Goal: Information Seeking & Learning: Learn about a topic

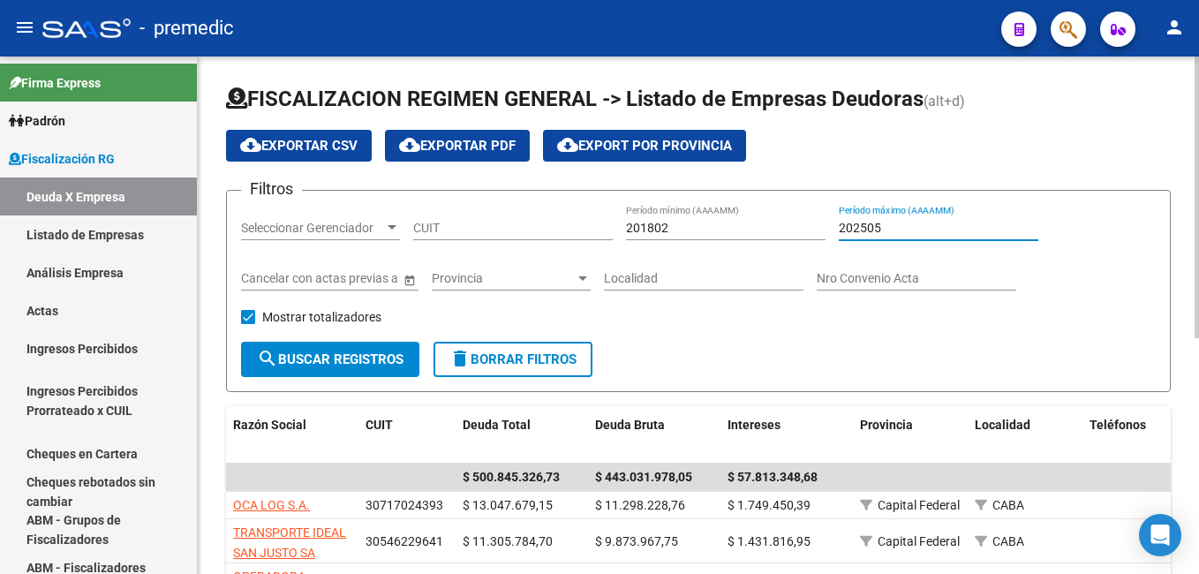
click at [889, 230] on input "202505" at bounding box center [939, 228] width 200 height 15
type input "202506"
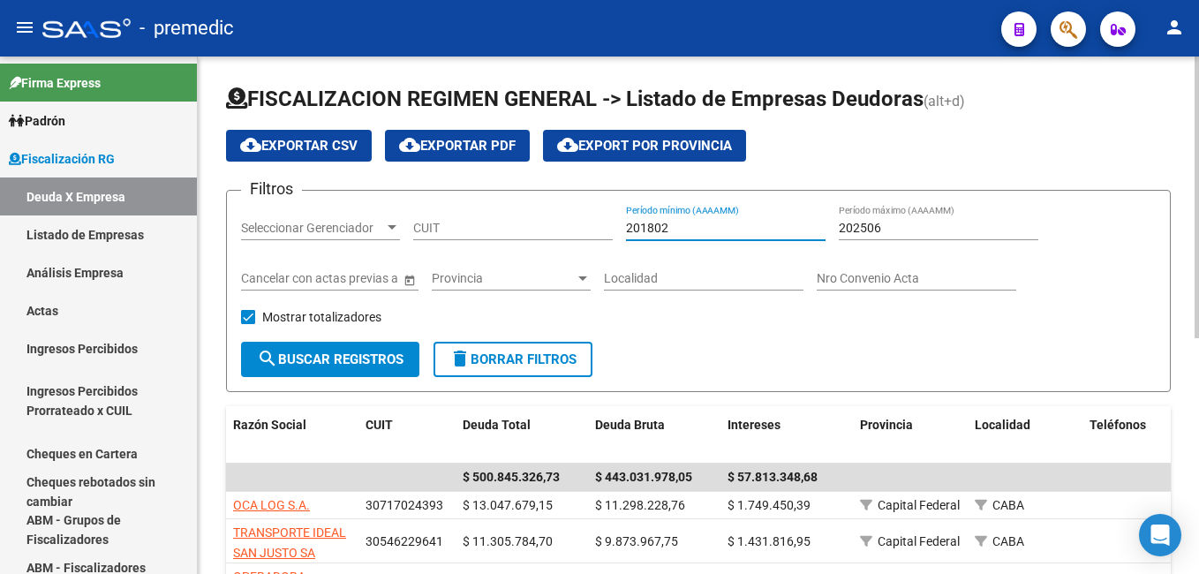
click at [696, 224] on input "201802" at bounding box center [726, 228] width 200 height 15
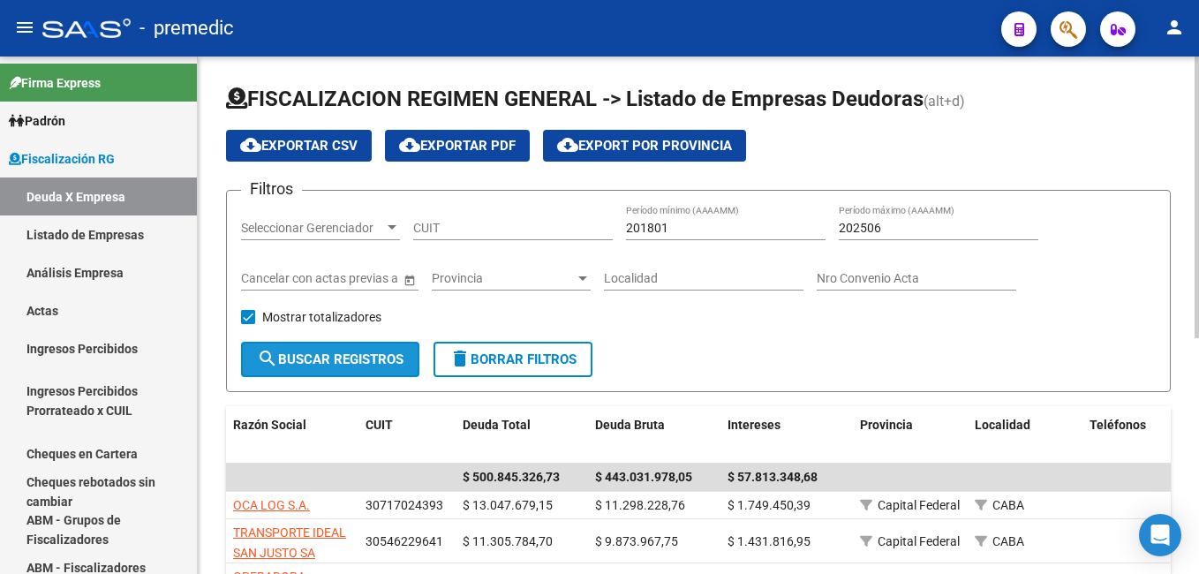
click at [332, 359] on span "search Buscar Registros" at bounding box center [330, 359] width 147 height 16
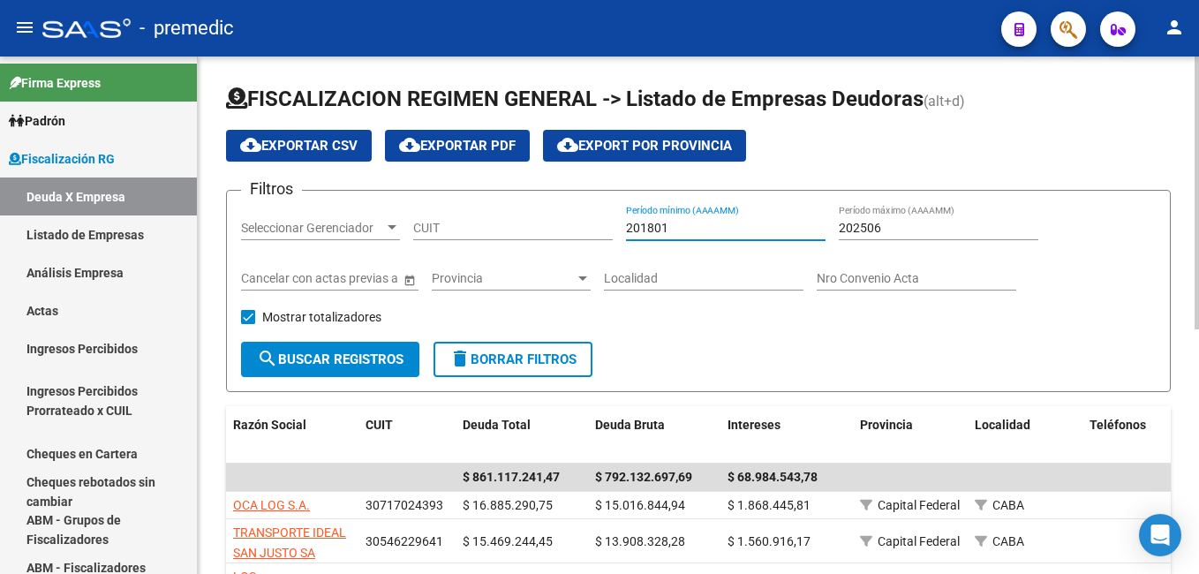
click at [682, 229] on input "201801" at bounding box center [726, 228] width 200 height 15
type input "202501"
click at [320, 353] on span "search Buscar Registros" at bounding box center [330, 359] width 147 height 16
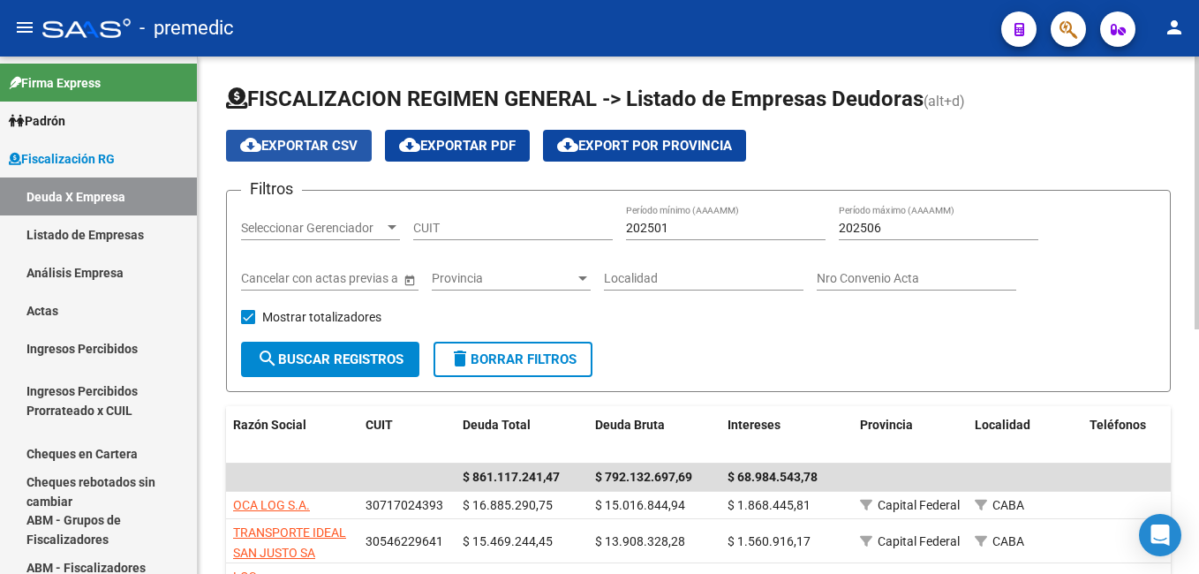
click at [339, 141] on span "cloud_download Exportar CSV" at bounding box center [298, 146] width 117 height 16
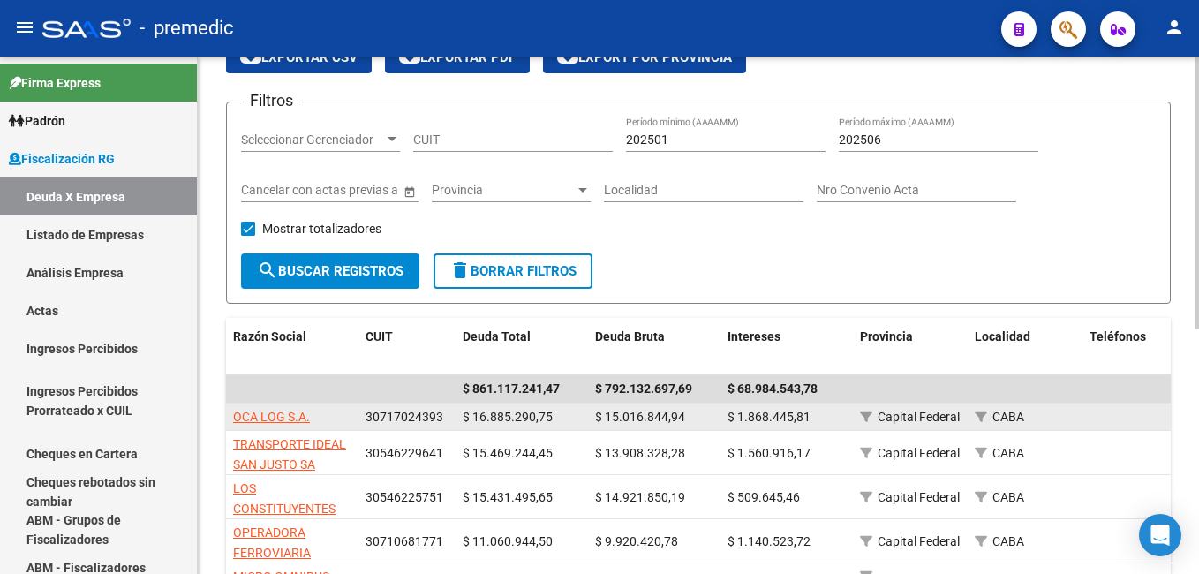
scroll to position [3, 0]
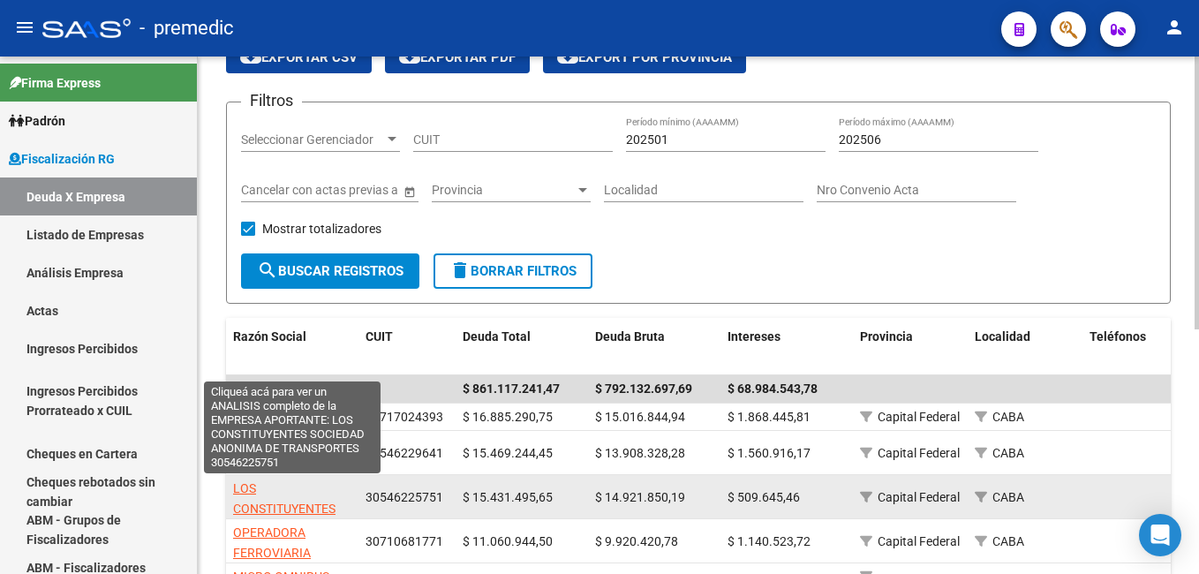
click at [284, 501] on span "LOS CONSTITUYENTES SOCIEDAD ANONIMA DE TRANSPORTES" at bounding box center [291, 518] width 117 height 74
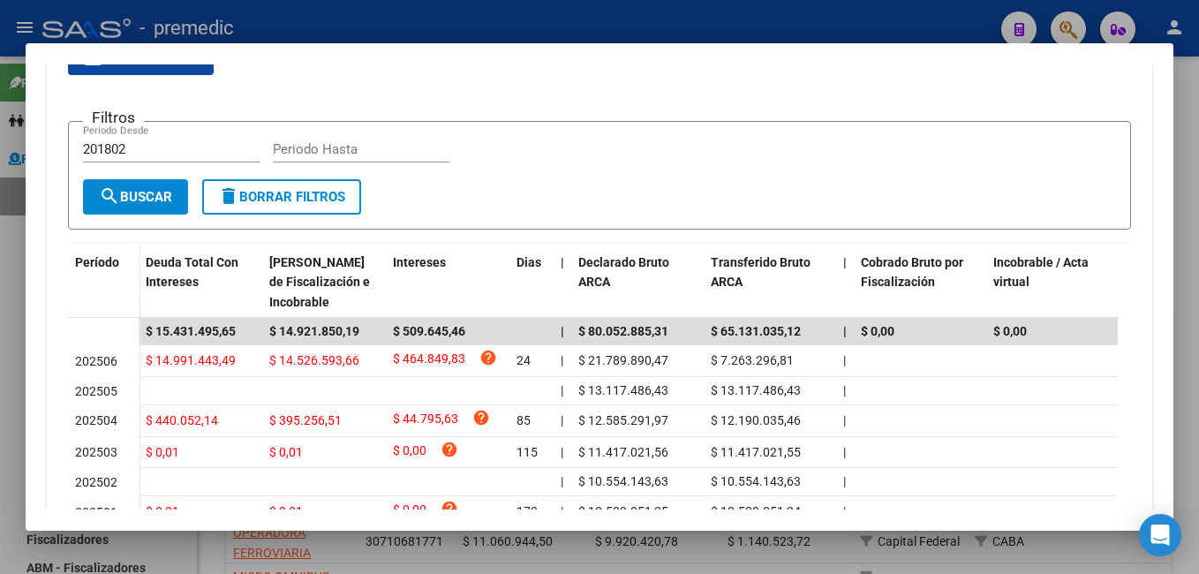
scroll to position [353, 0]
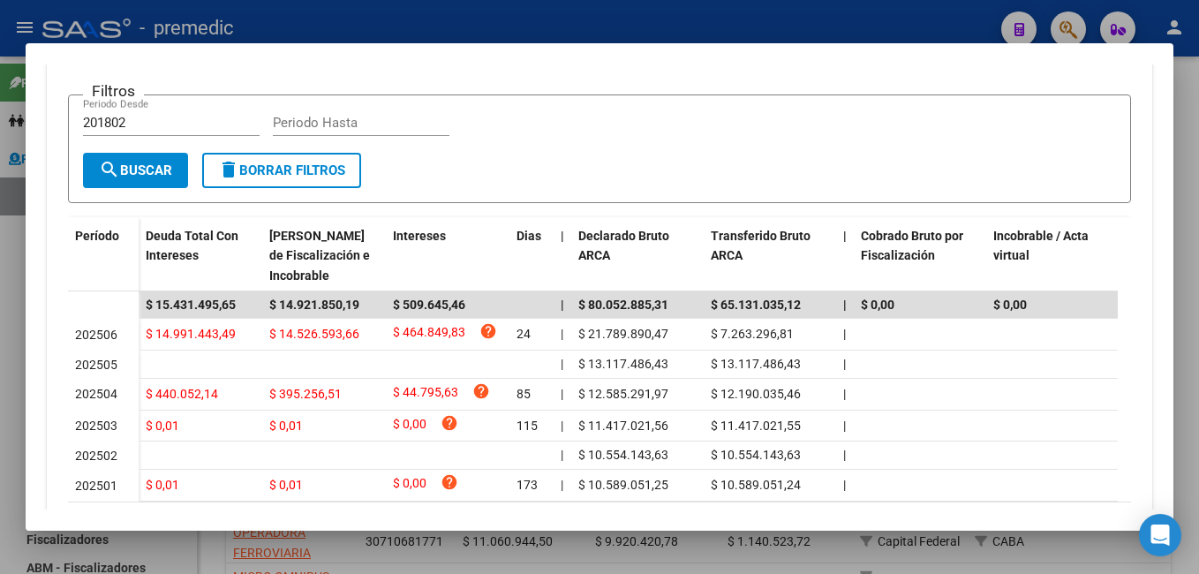
click at [817, 28] on div at bounding box center [599, 287] width 1199 height 574
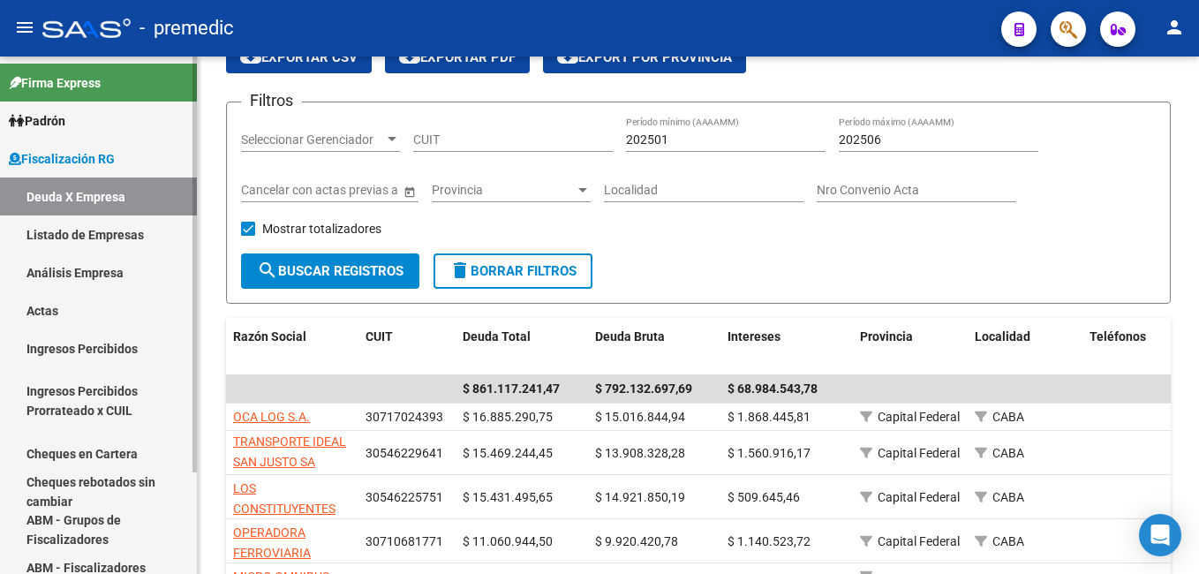
click at [102, 236] on link "Listado de Empresas" at bounding box center [98, 234] width 197 height 38
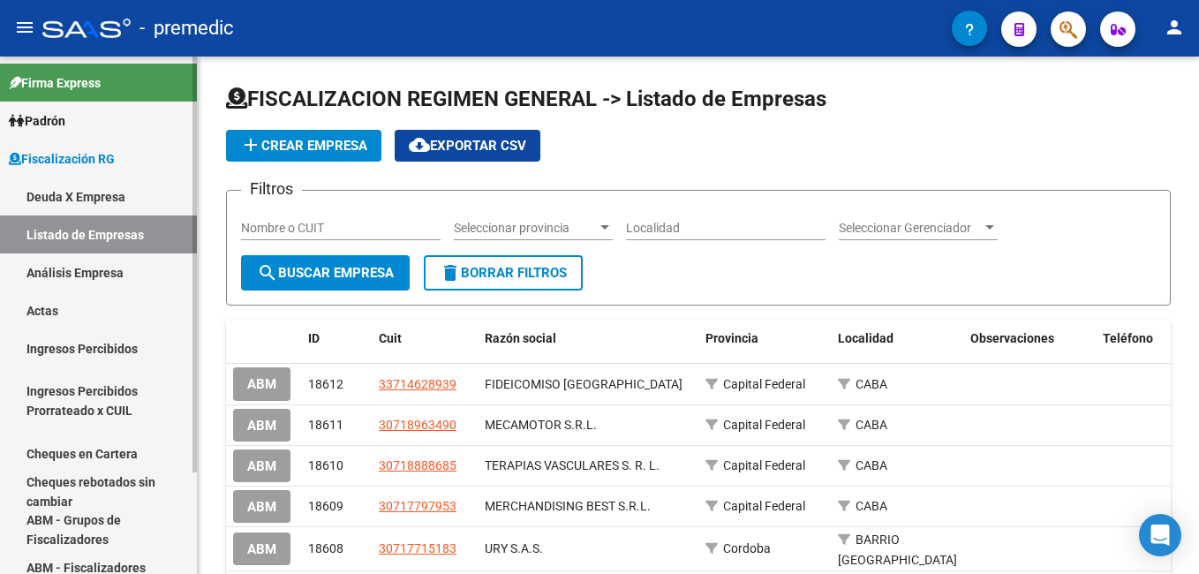
click at [94, 272] on link "Análisis Empresa" at bounding box center [98, 272] width 197 height 38
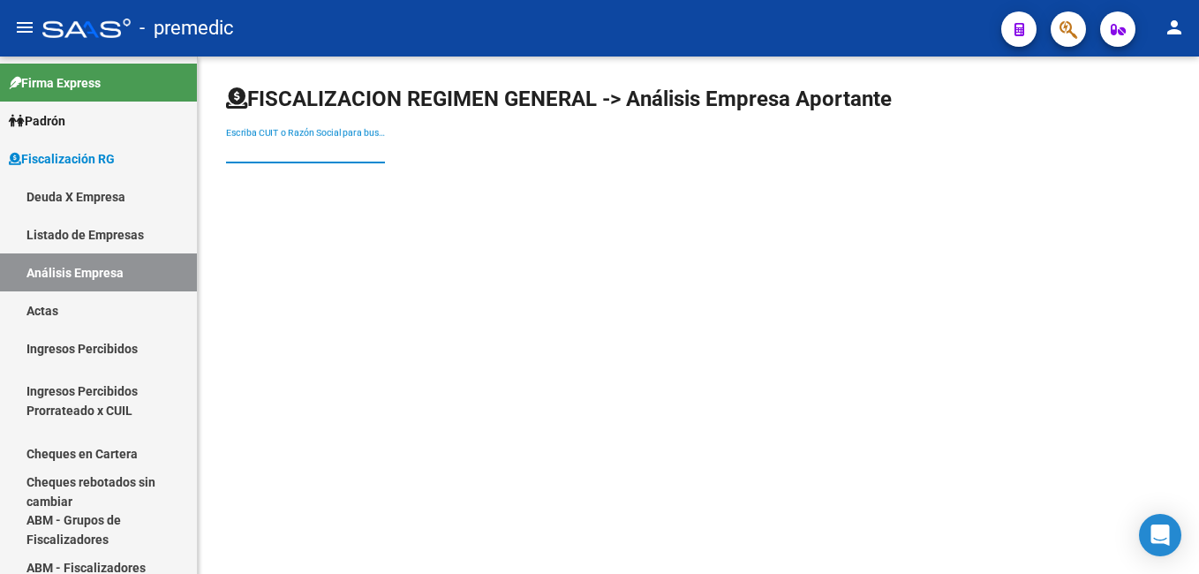
click at [256, 148] on input "Escriba CUIT o Razón Social para buscar" at bounding box center [305, 150] width 159 height 15
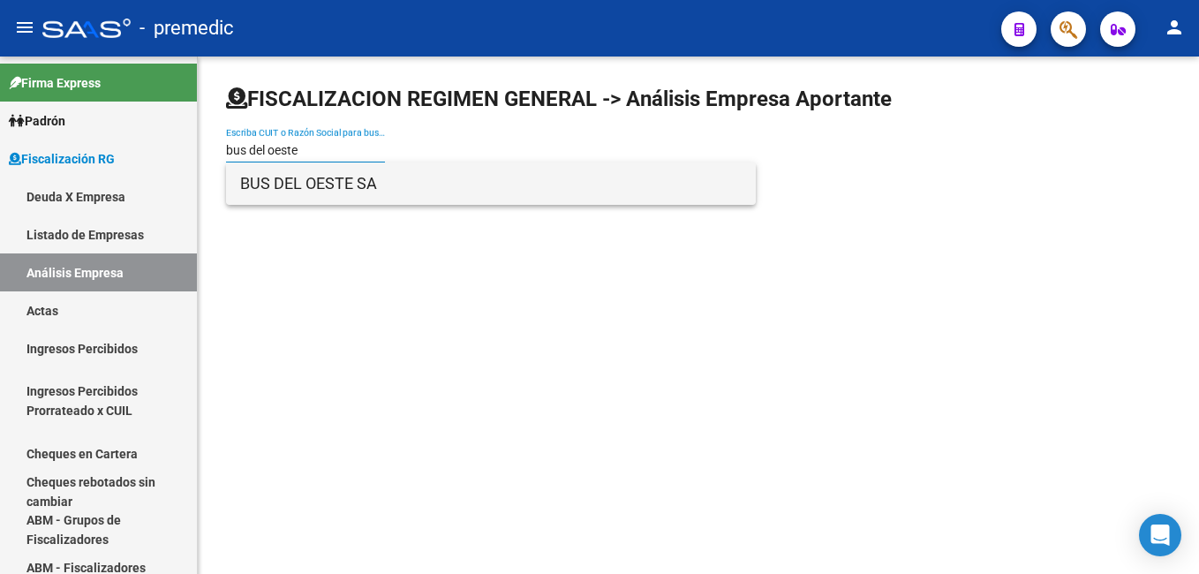
type input "bus del oeste"
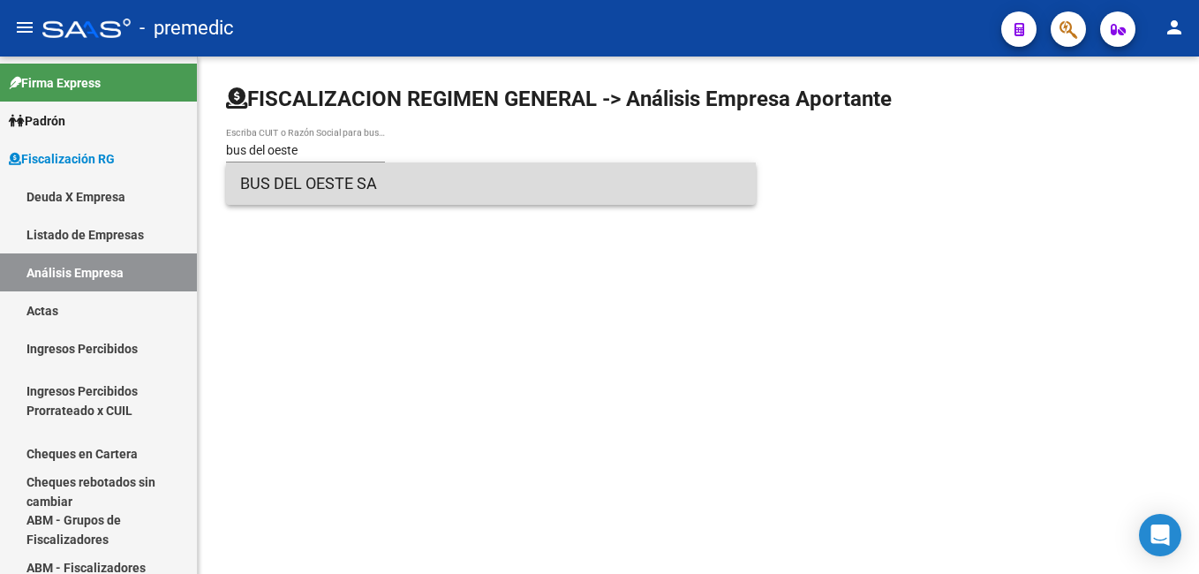
click at [334, 184] on span "BUS DEL OESTE SA" at bounding box center [490, 183] width 501 height 42
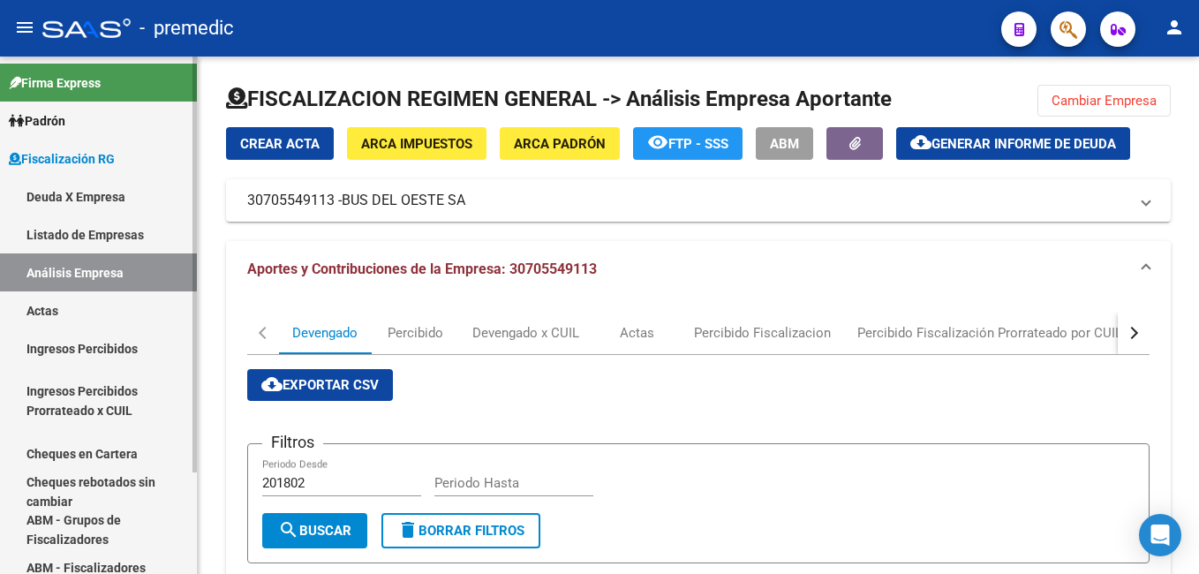
click at [56, 303] on link "Actas" at bounding box center [98, 310] width 197 height 38
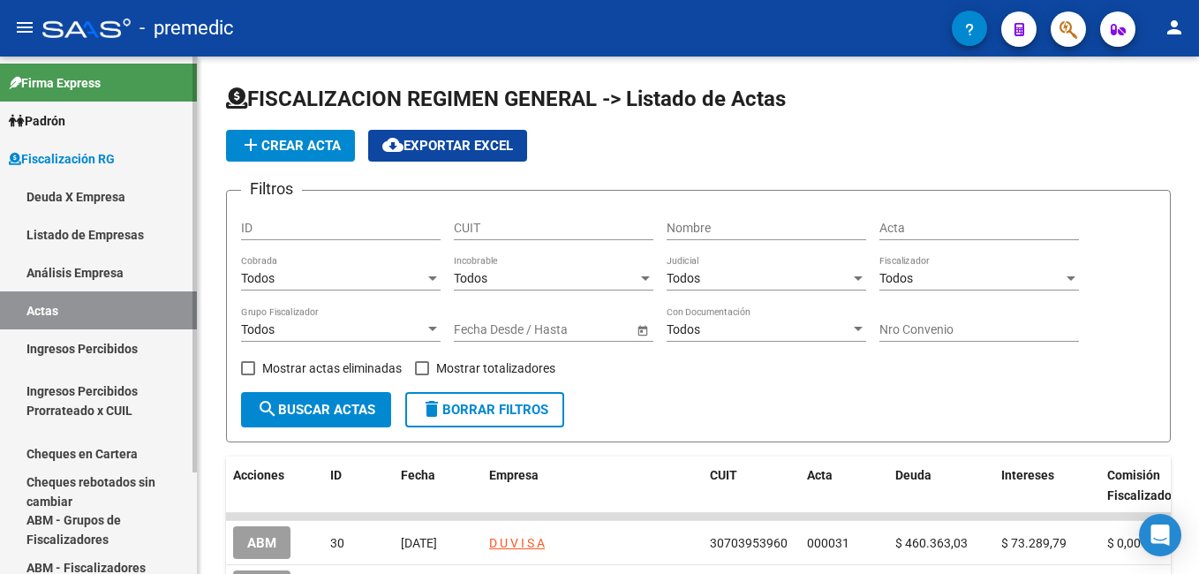
click at [86, 263] on link "Análisis Empresa" at bounding box center [98, 272] width 197 height 38
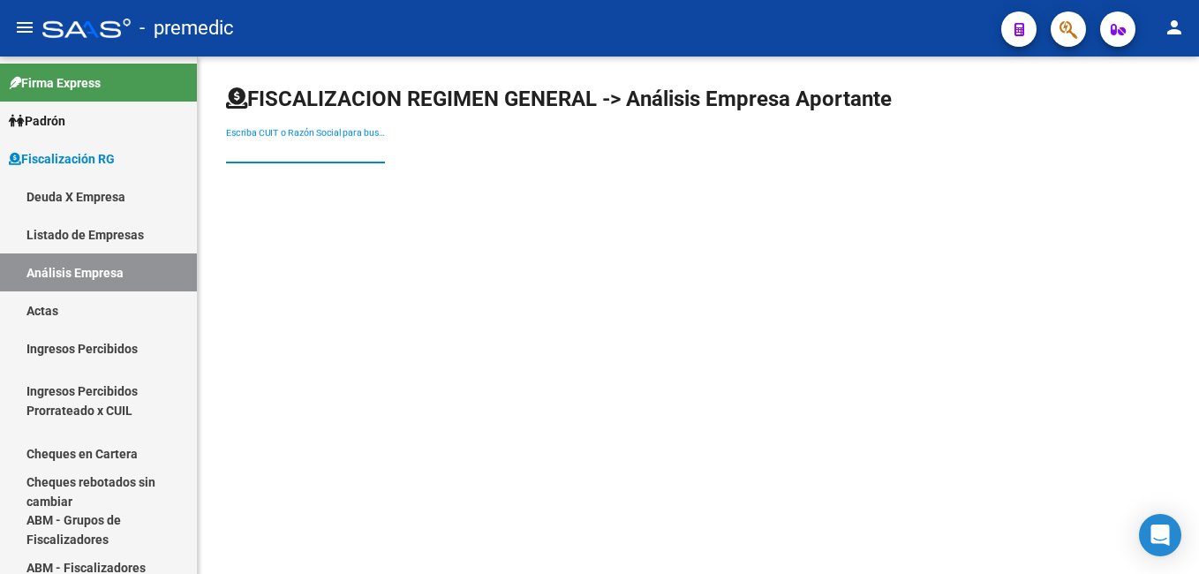
click at [297, 150] on input "Escriba CUIT o Razón Social para buscar" at bounding box center [305, 150] width 159 height 15
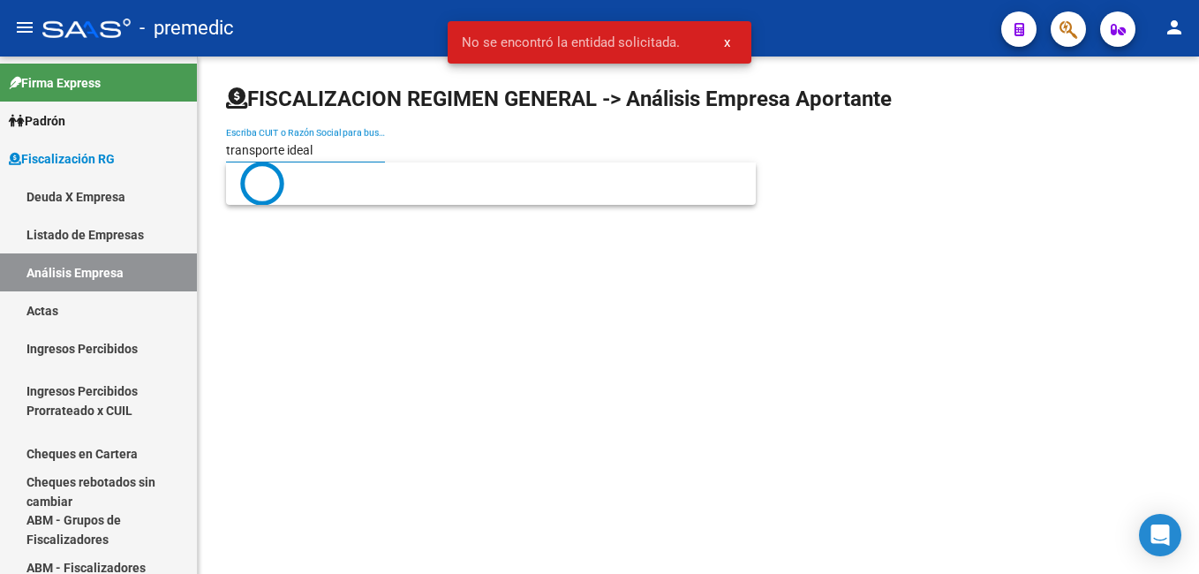
type input "transporte ideal"
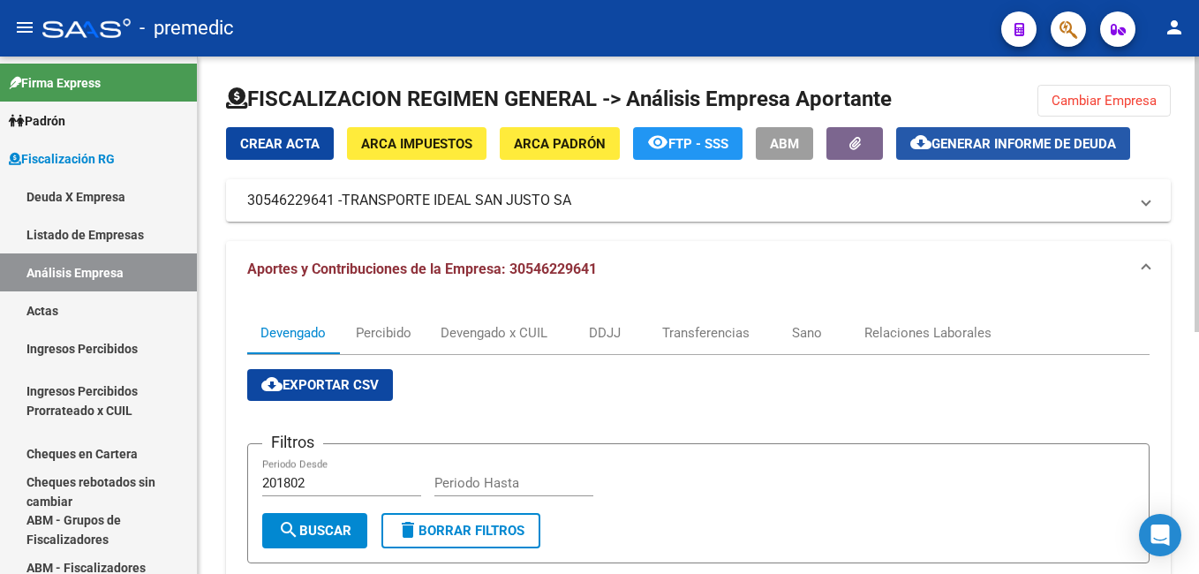
click at [974, 146] on span "Generar informe de deuda" at bounding box center [1023, 144] width 185 height 16
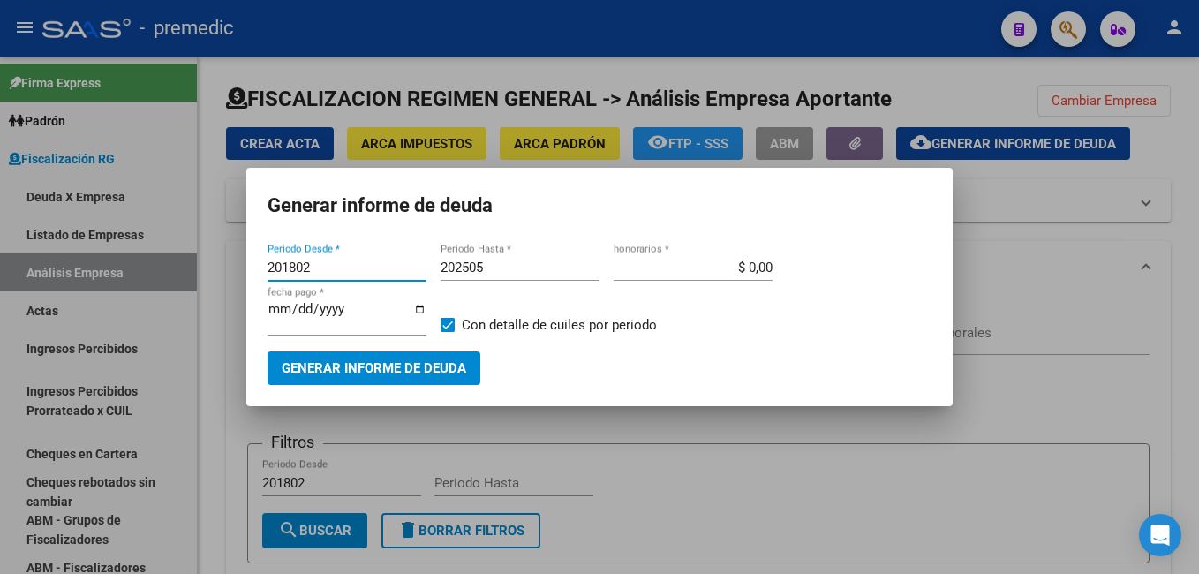
click at [361, 268] on input "201802" at bounding box center [346, 268] width 159 height 16
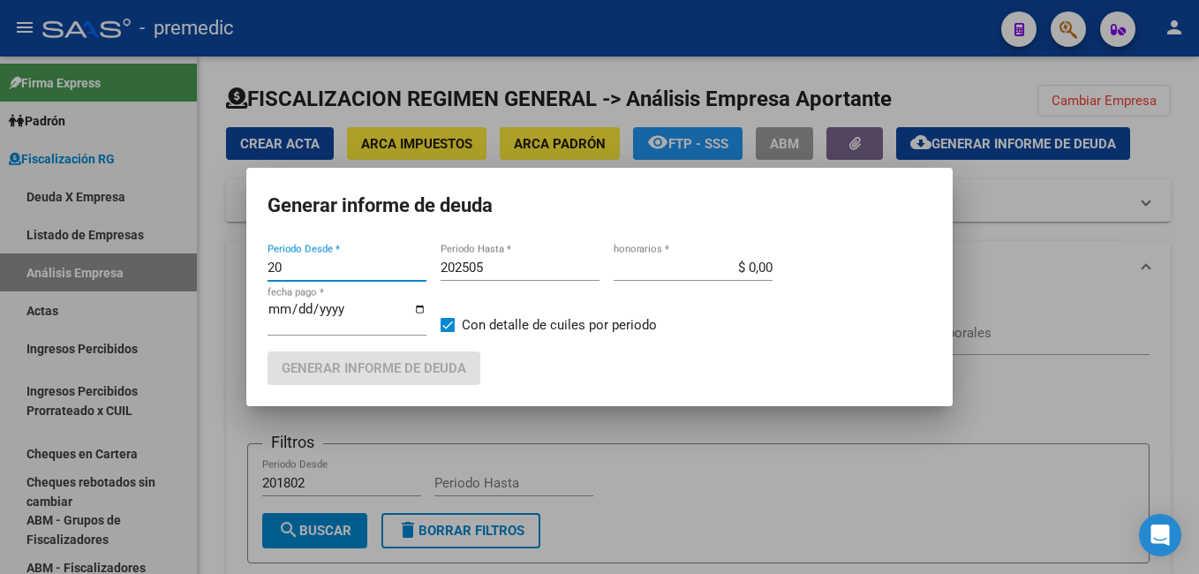
type input "2"
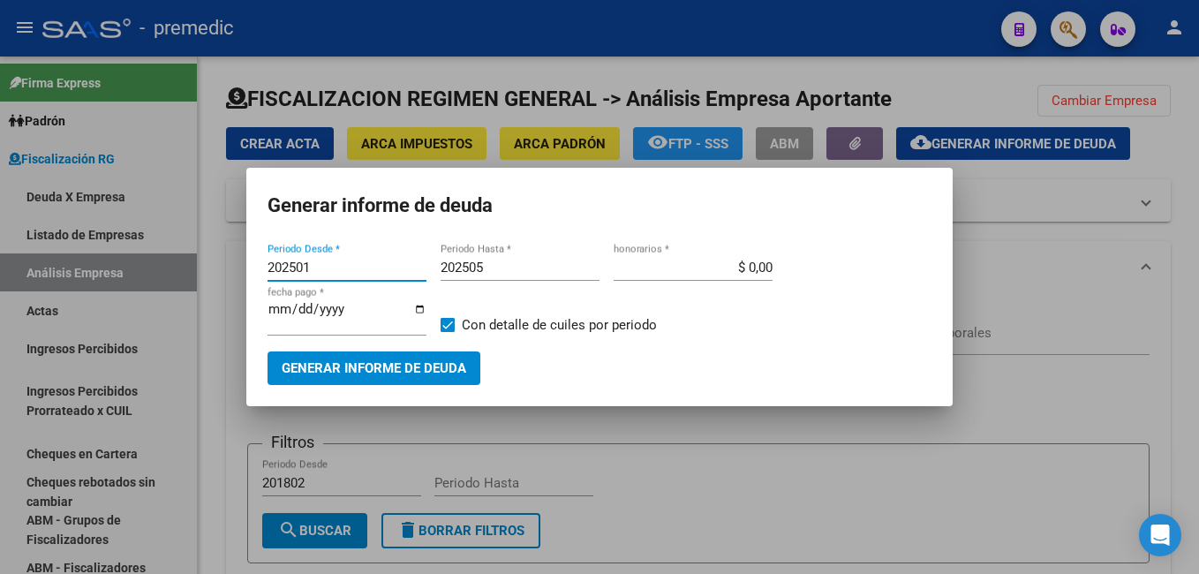
type input "202501"
click at [493, 266] on input "202505" at bounding box center [520, 268] width 159 height 16
type input "202506"
click at [422, 311] on input "[DATE]" at bounding box center [346, 316] width 159 height 28
click at [607, 377] on div "Generar informe de deuda" at bounding box center [599, 367] width 664 height 33
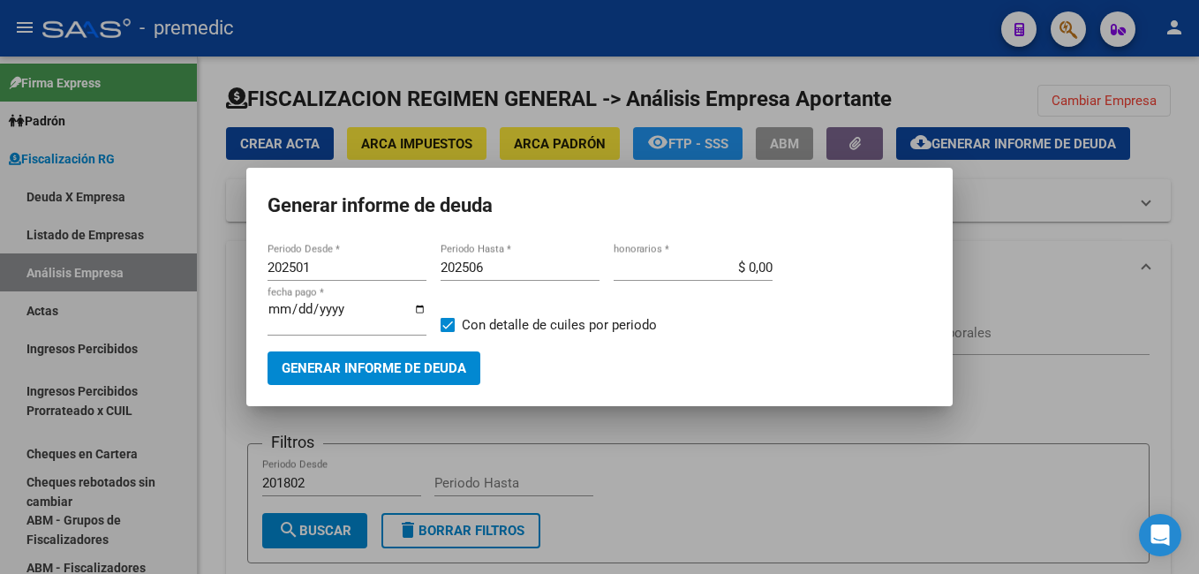
click at [425, 369] on span "Generar informe de deuda" at bounding box center [374, 369] width 185 height 16
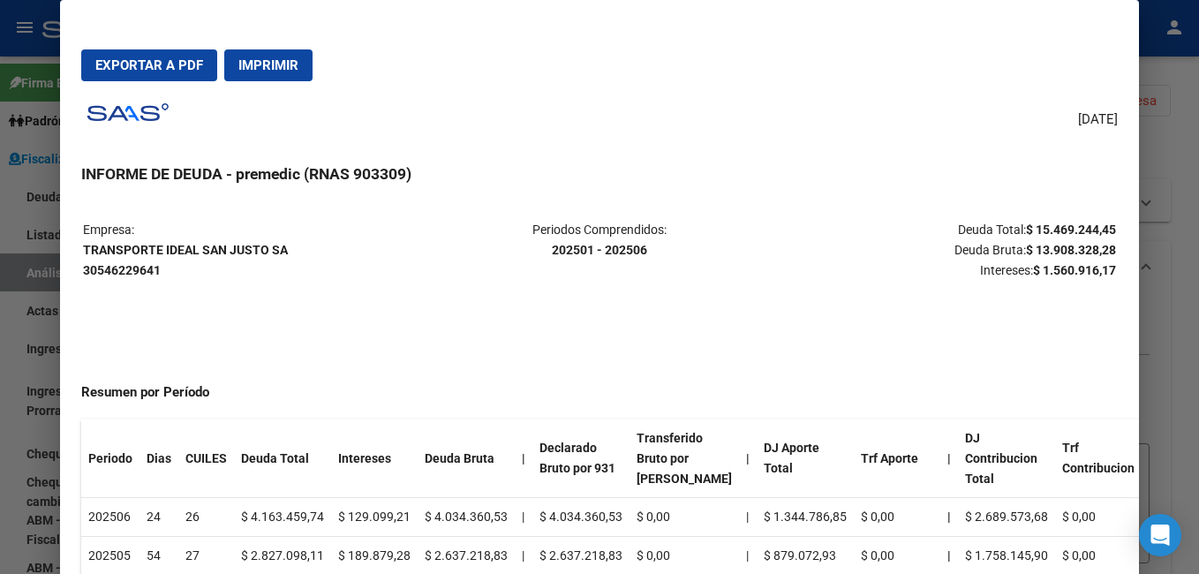
click at [265, 61] on span "Imprimir" at bounding box center [268, 65] width 60 height 16
click at [1164, 79] on div at bounding box center [599, 287] width 1199 height 574
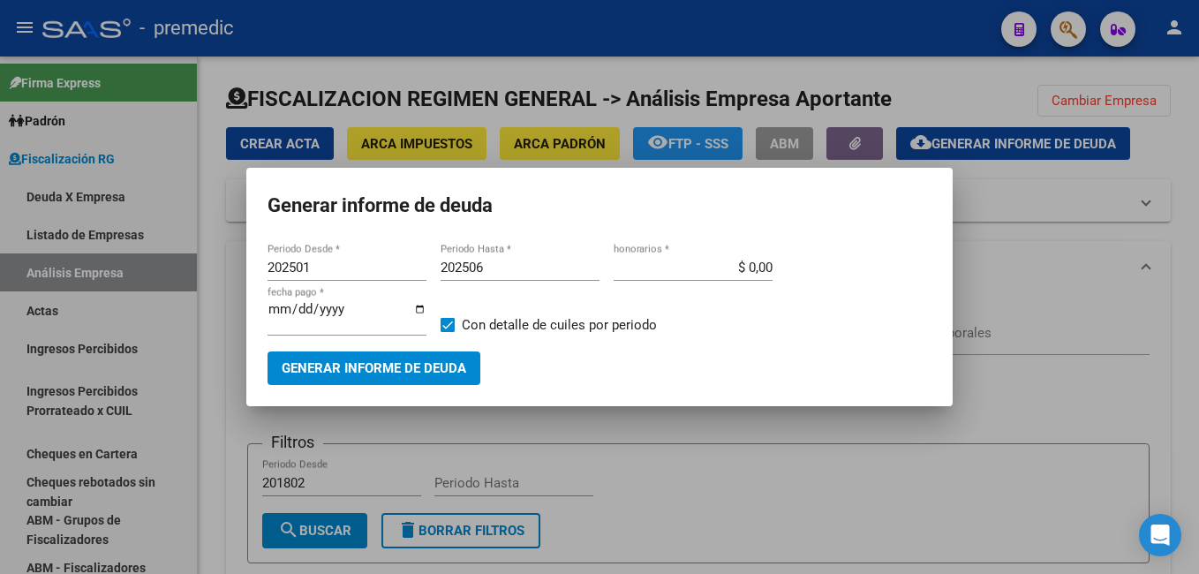
click at [1016, 263] on div at bounding box center [599, 287] width 1199 height 574
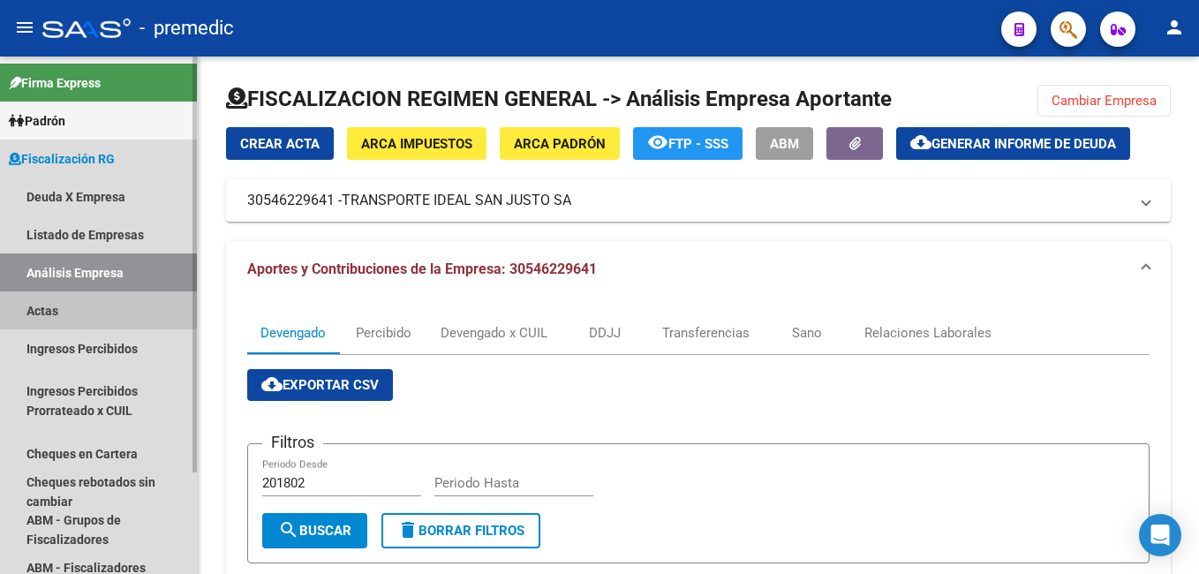
click at [75, 306] on link "Actas" at bounding box center [98, 310] width 197 height 38
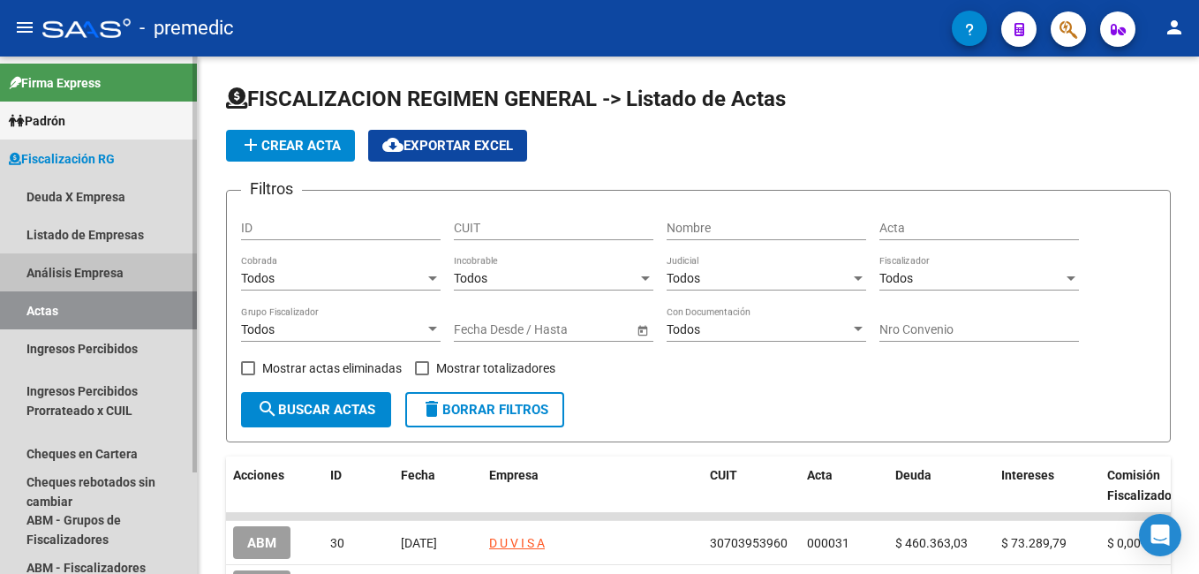
click at [87, 268] on link "Análisis Empresa" at bounding box center [98, 272] width 197 height 38
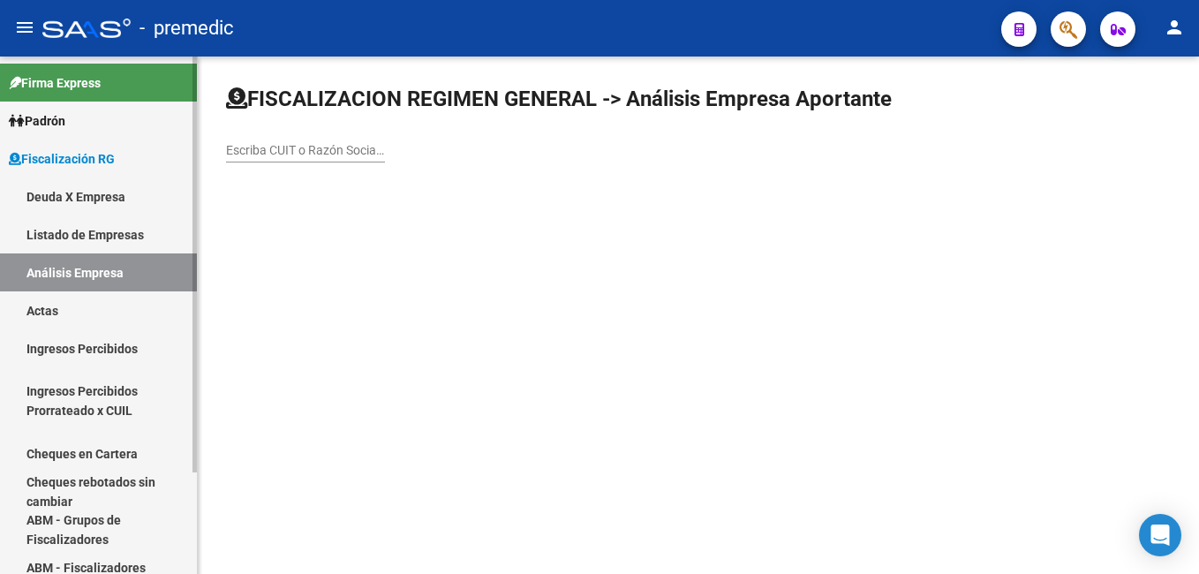
scroll to position [126, 0]
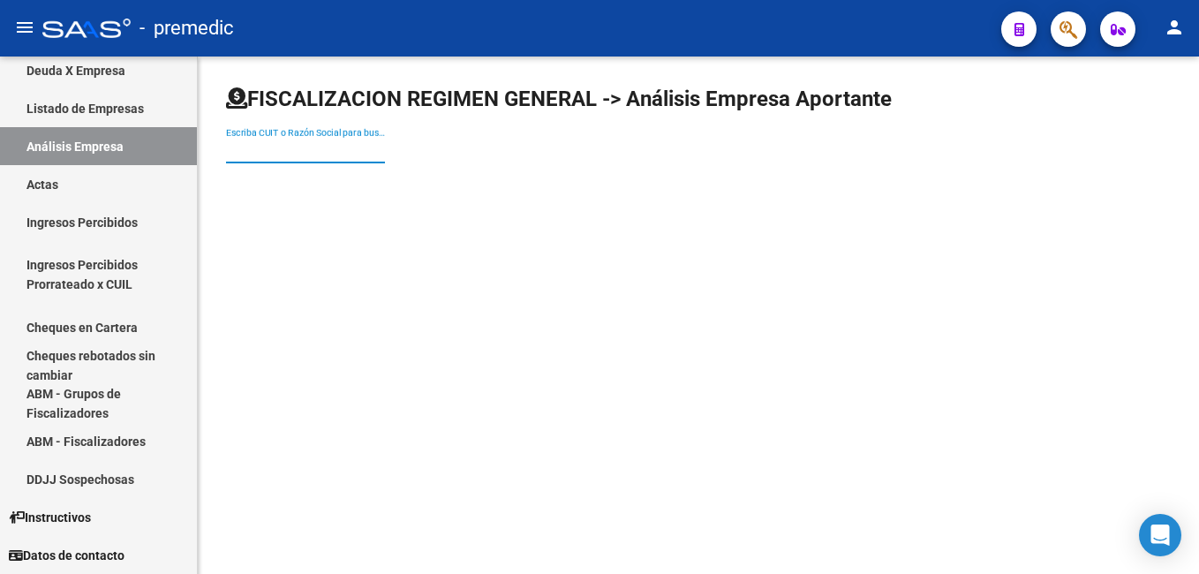
click at [245, 151] on input "Escriba CUIT o Razón Social para buscar" at bounding box center [305, 150] width 159 height 15
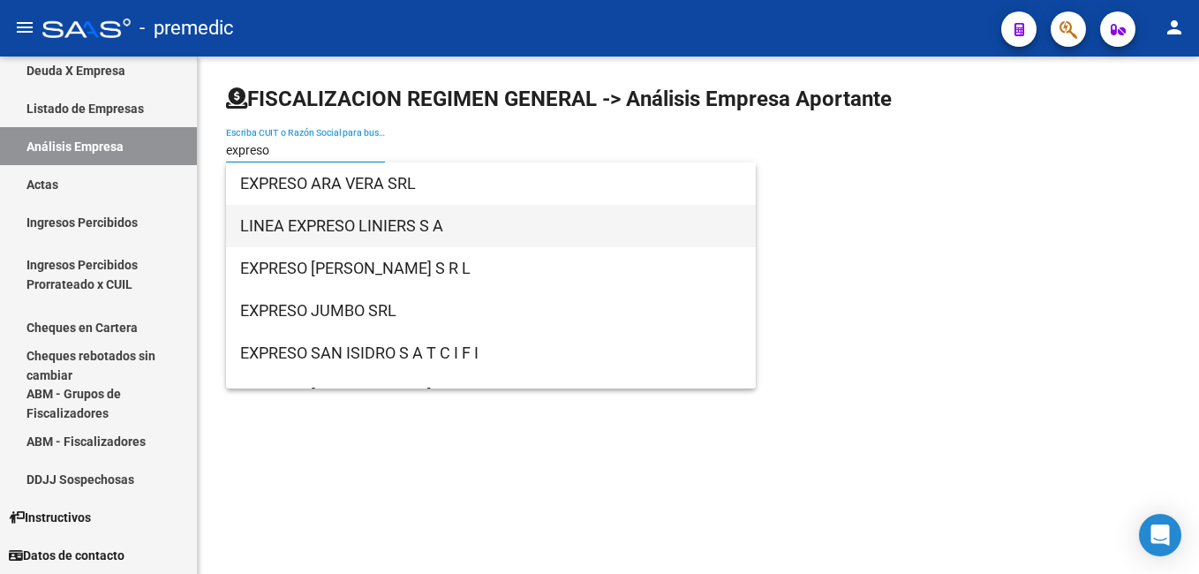
type input "expreso"
click at [287, 228] on span "LINEA EXPRESO LINIERS S A" at bounding box center [490, 226] width 501 height 42
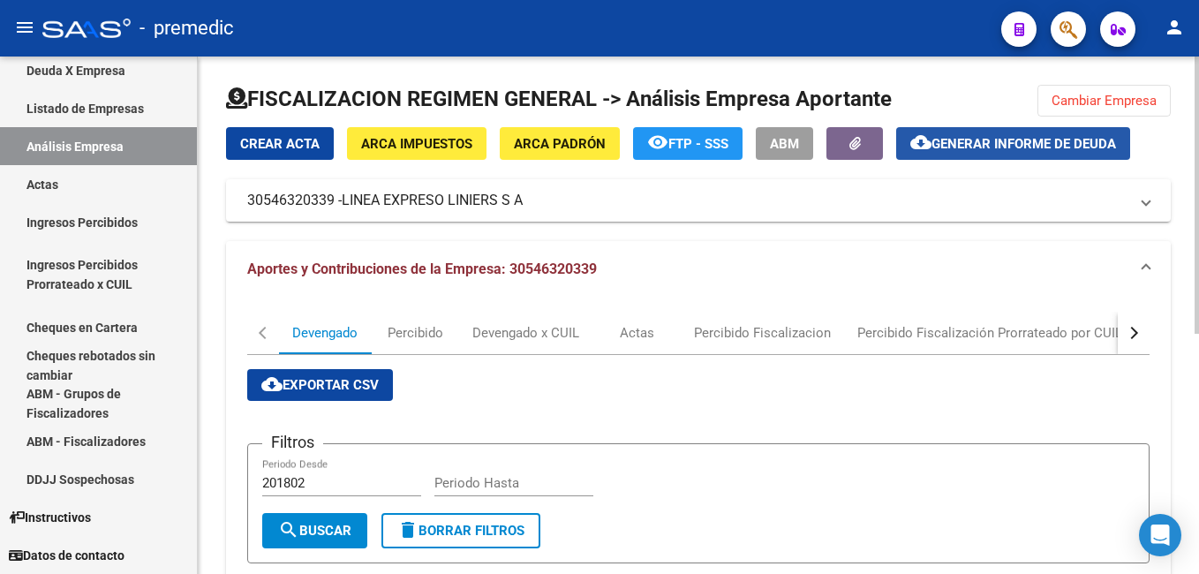
click at [970, 143] on span "Generar informe de deuda" at bounding box center [1023, 144] width 185 height 16
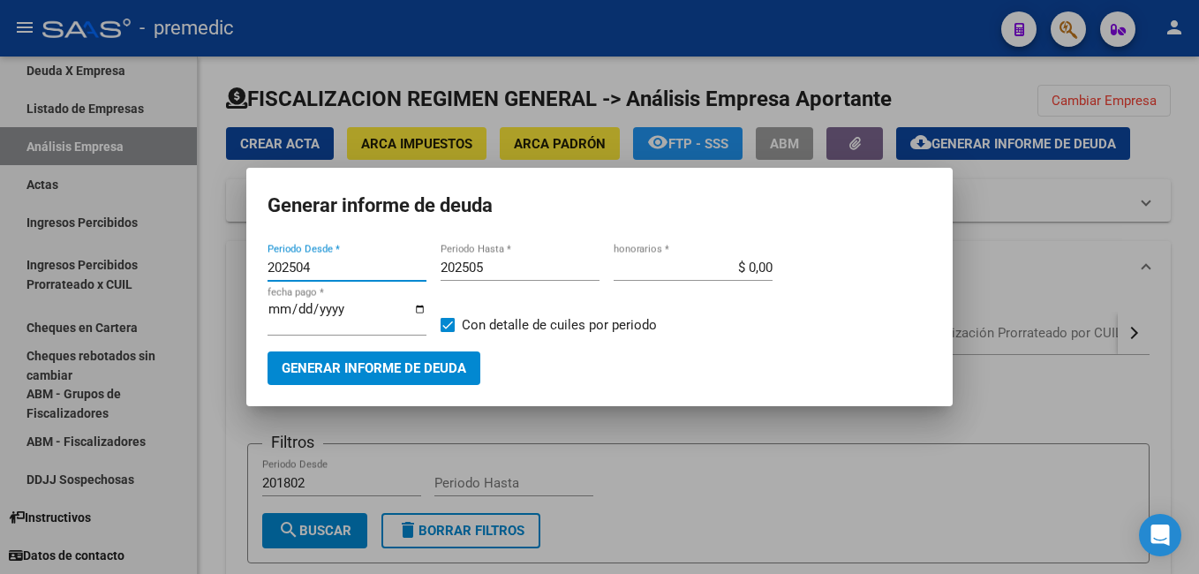
click at [342, 274] on input "202504" at bounding box center [346, 268] width 159 height 16
type input "202501"
click at [518, 266] on input "202505" at bounding box center [520, 268] width 159 height 16
type input "202506"
click at [407, 372] on span "Generar informe de deuda" at bounding box center [374, 369] width 185 height 16
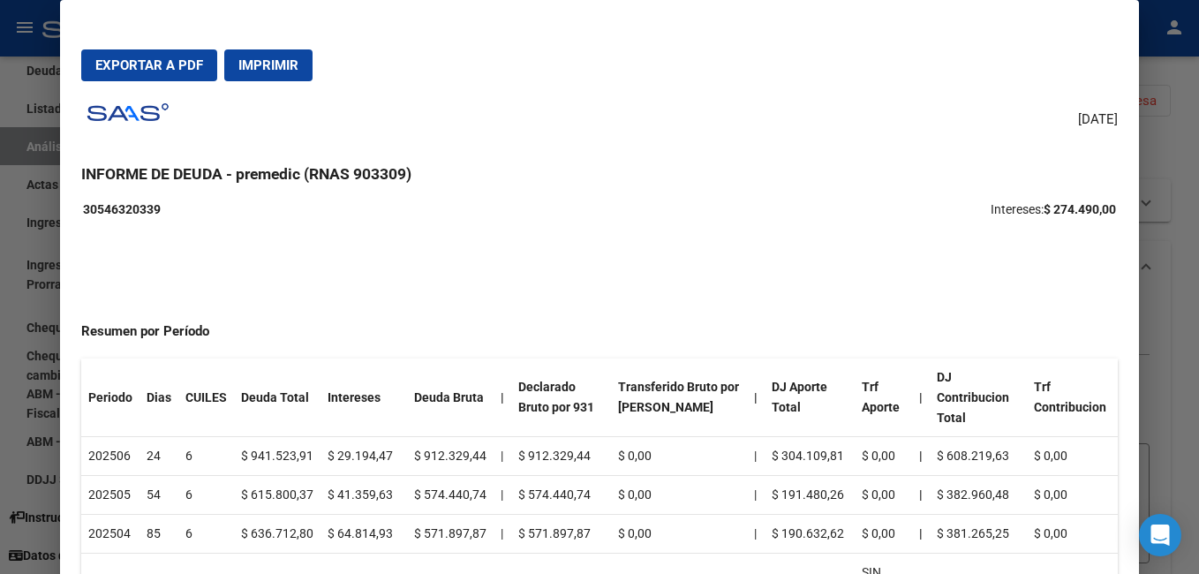
scroll to position [0, 0]
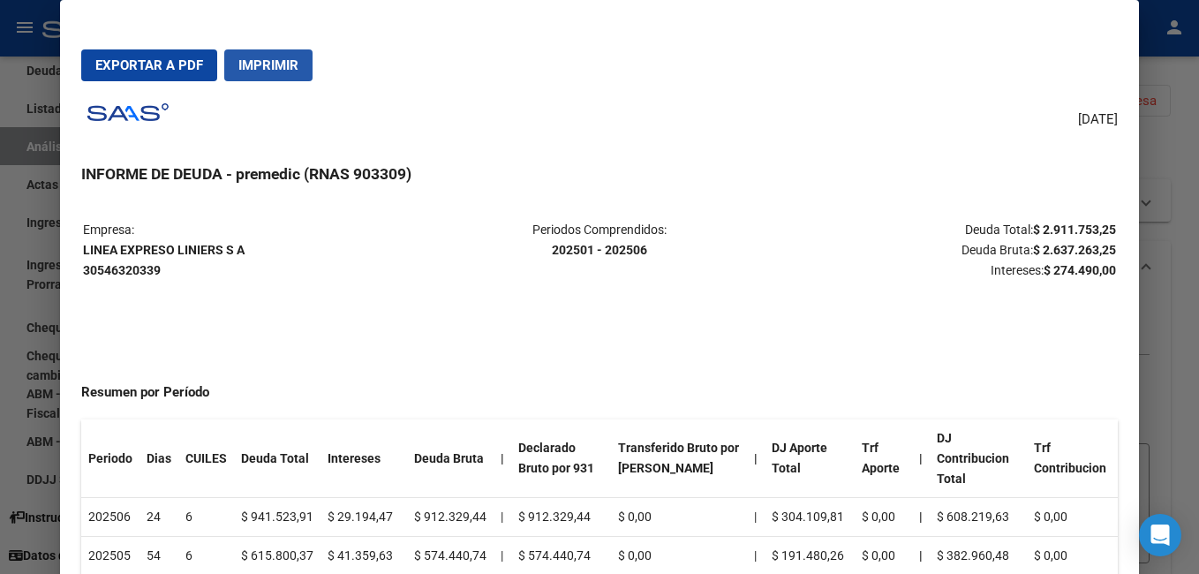
click at [274, 59] on span "Imprimir" at bounding box center [268, 65] width 60 height 16
click at [1155, 74] on div at bounding box center [599, 287] width 1199 height 574
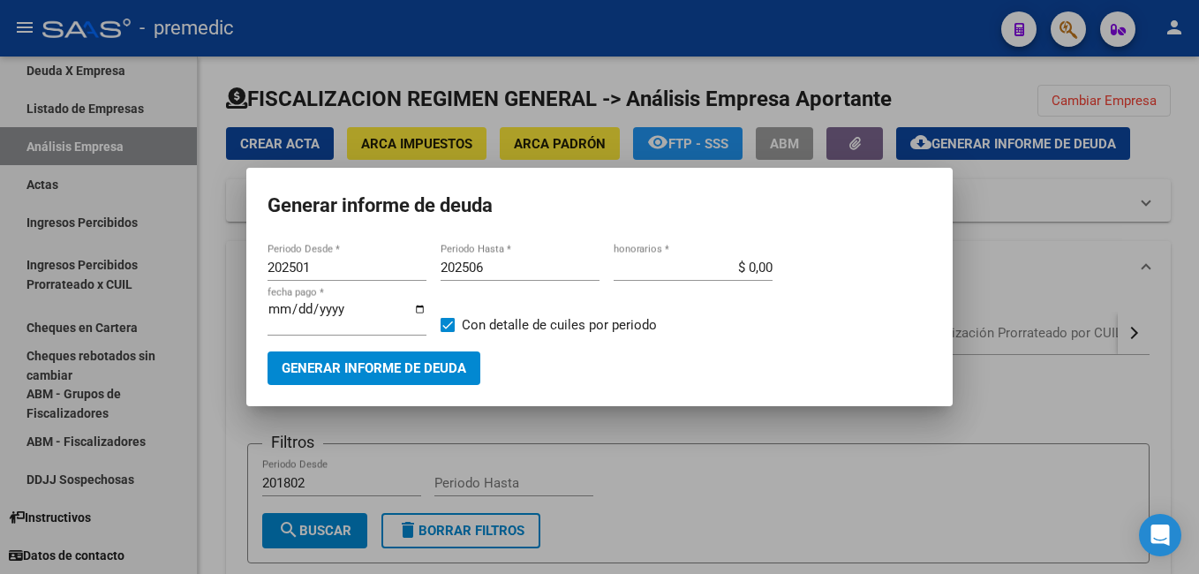
click at [448, 71] on div at bounding box center [599, 287] width 1199 height 574
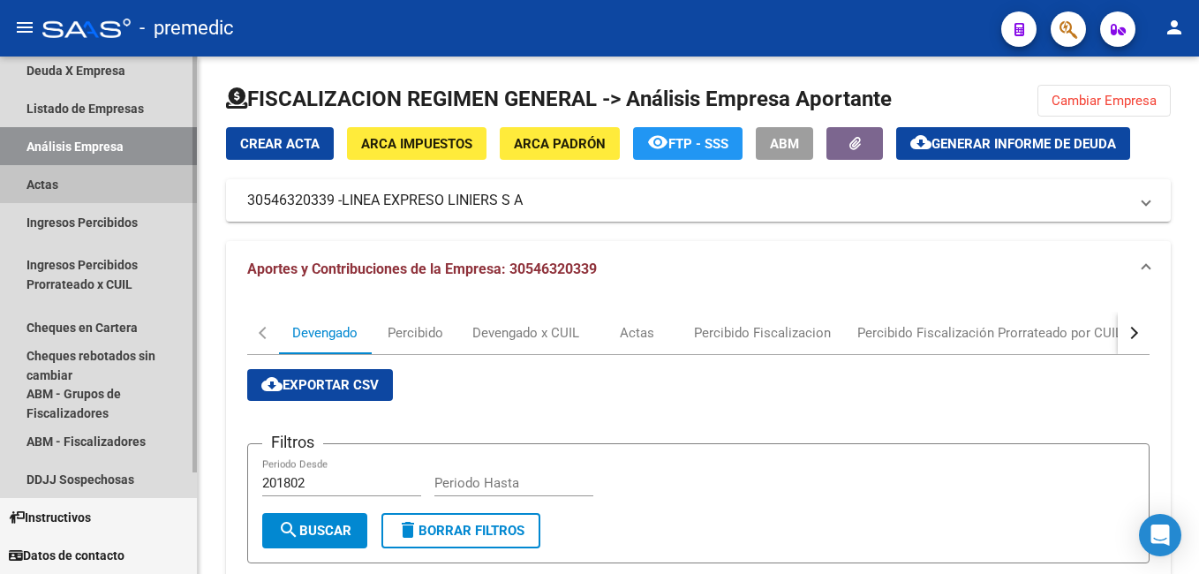
click at [56, 185] on link "Actas" at bounding box center [98, 184] width 197 height 38
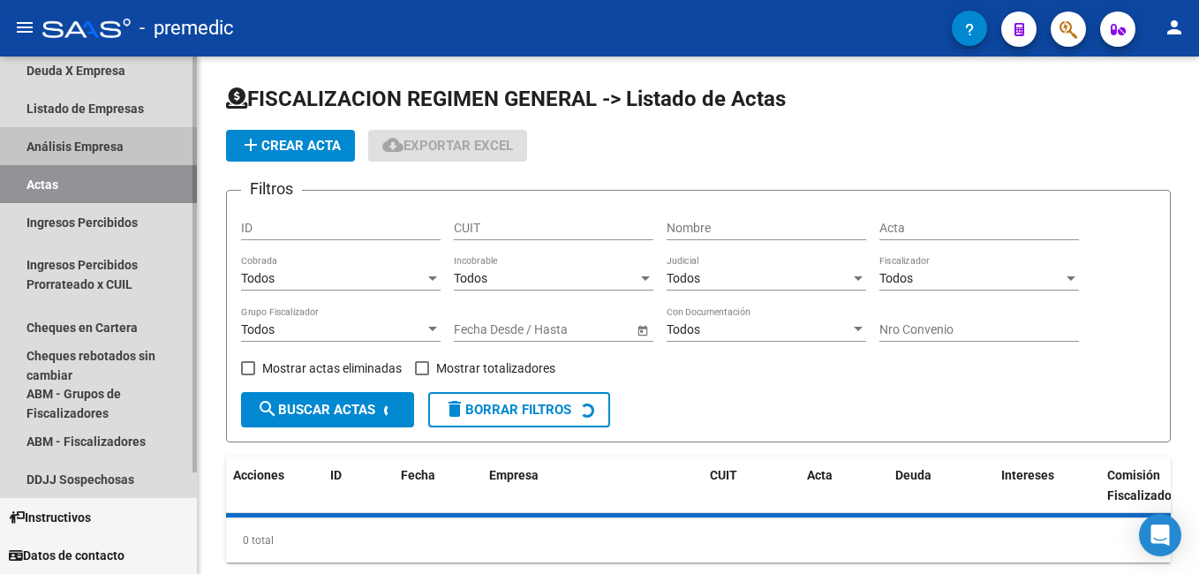
click at [72, 140] on link "Análisis Empresa" at bounding box center [98, 146] width 197 height 38
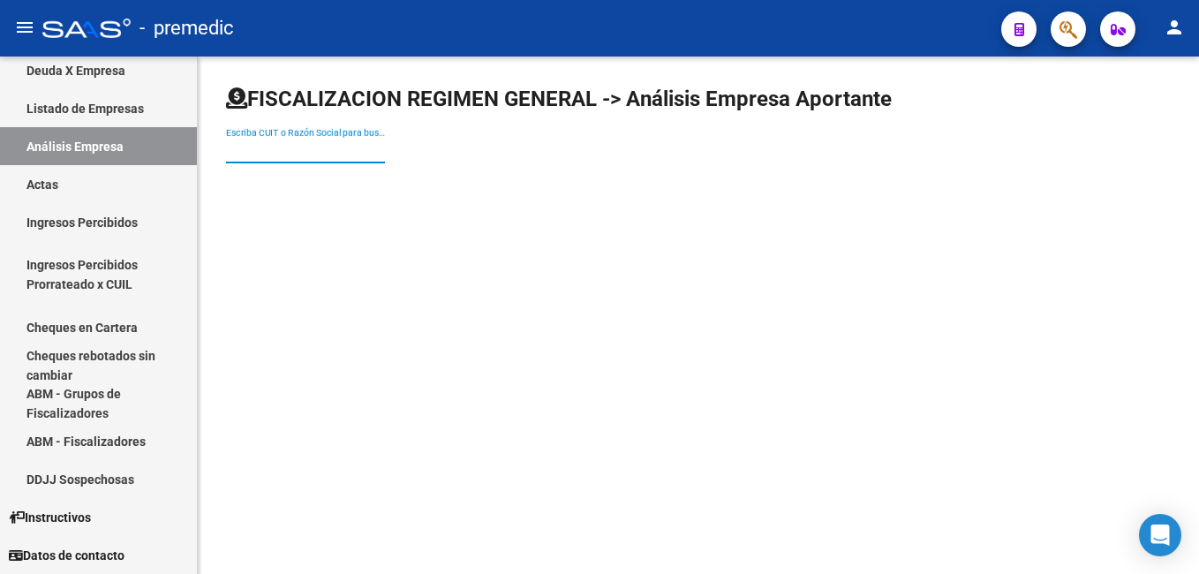
click at [256, 156] on input "Escriba CUIT o Razón Social para buscar" at bounding box center [305, 150] width 159 height 15
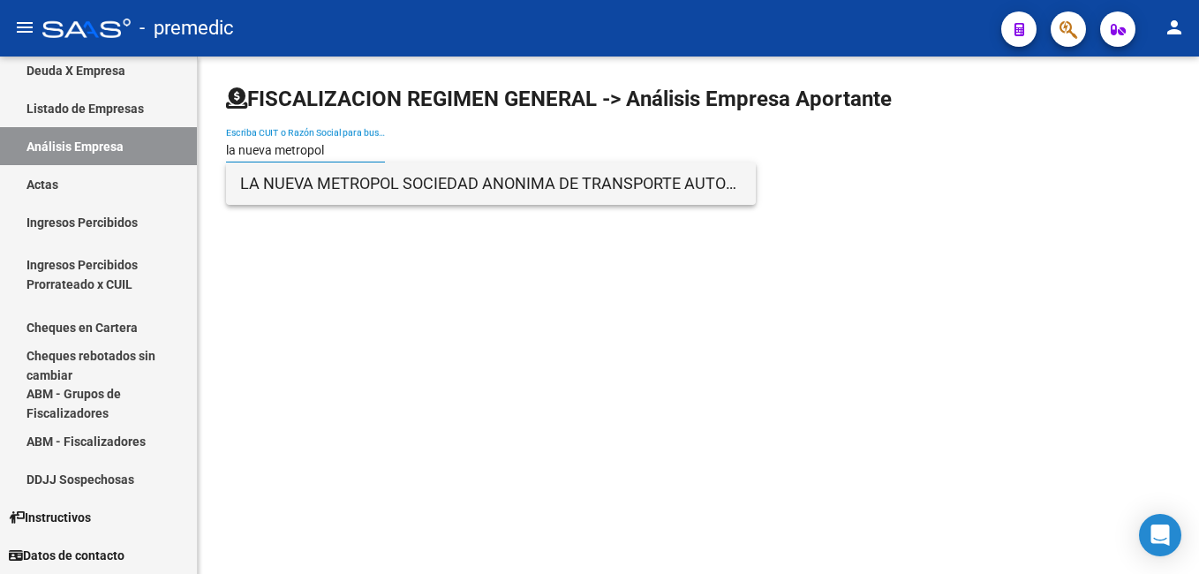
type input "la nueva metropol"
click at [257, 189] on span "LA NUEVA METROPOL SOCIEDAD ANONIMA DE TRANSPORTE AUTOMOTOR COMERCIAL E [GEOGRAP…" at bounding box center [490, 183] width 501 height 42
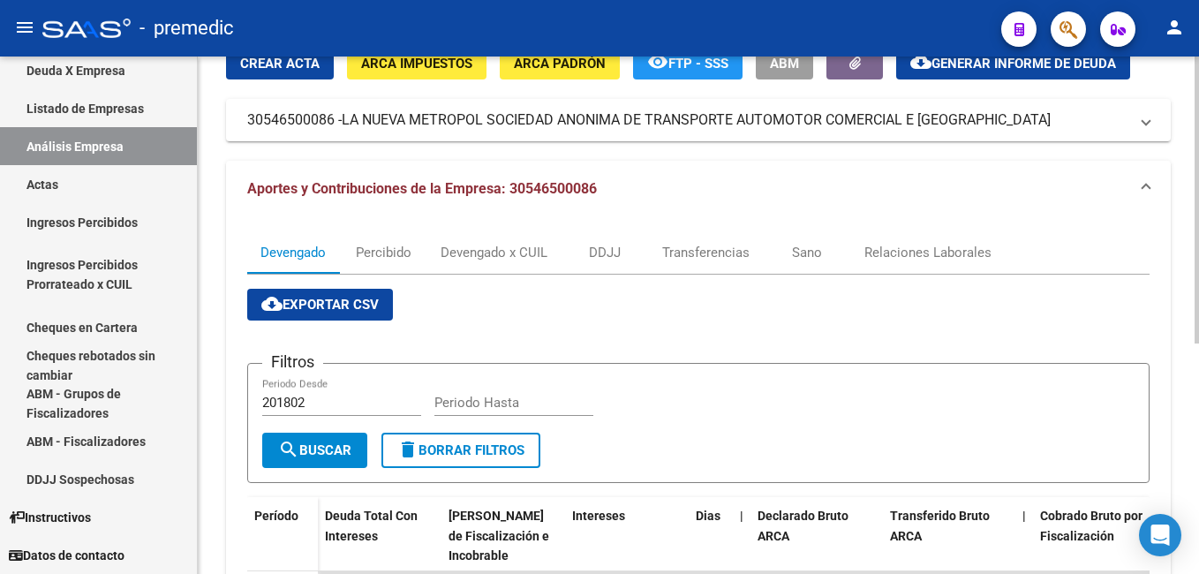
scroll to position [63, 0]
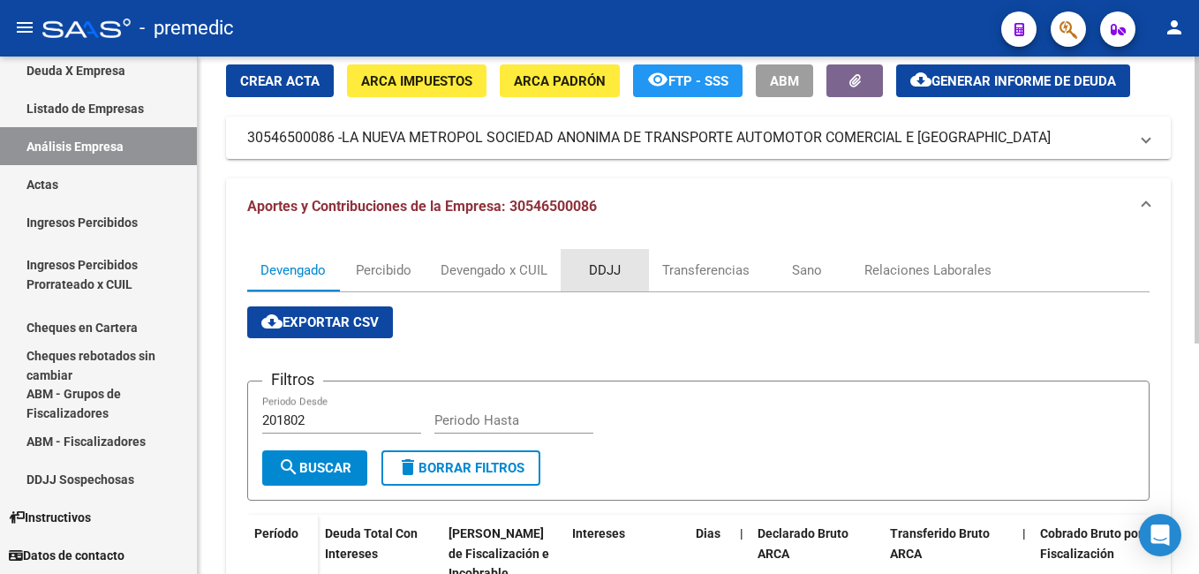
click at [607, 269] on div "DDJJ" at bounding box center [605, 269] width 32 height 19
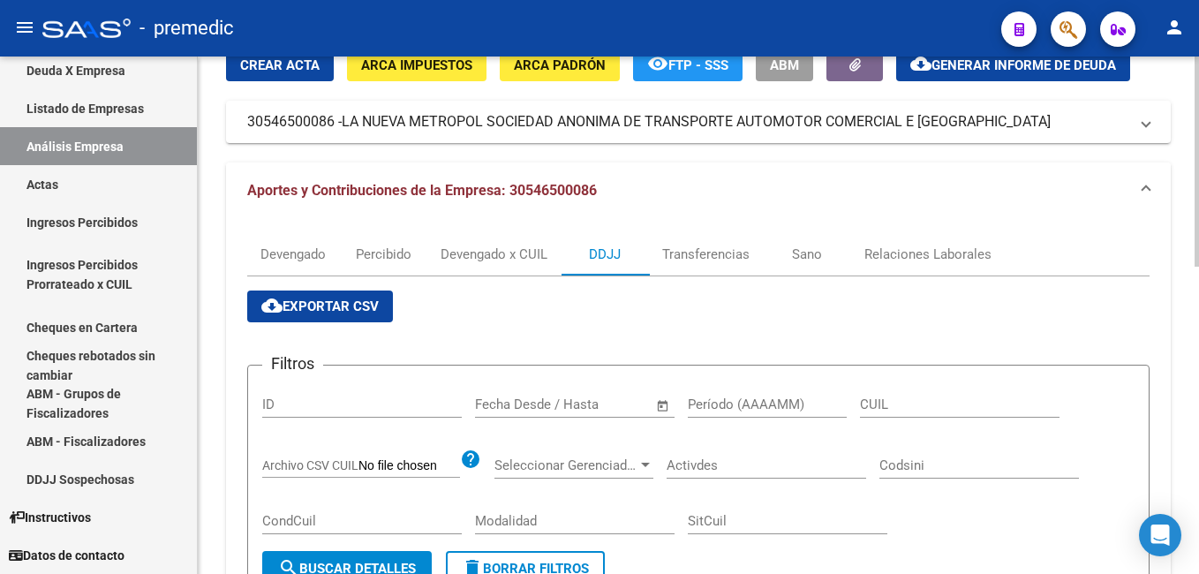
scroll to position [265, 0]
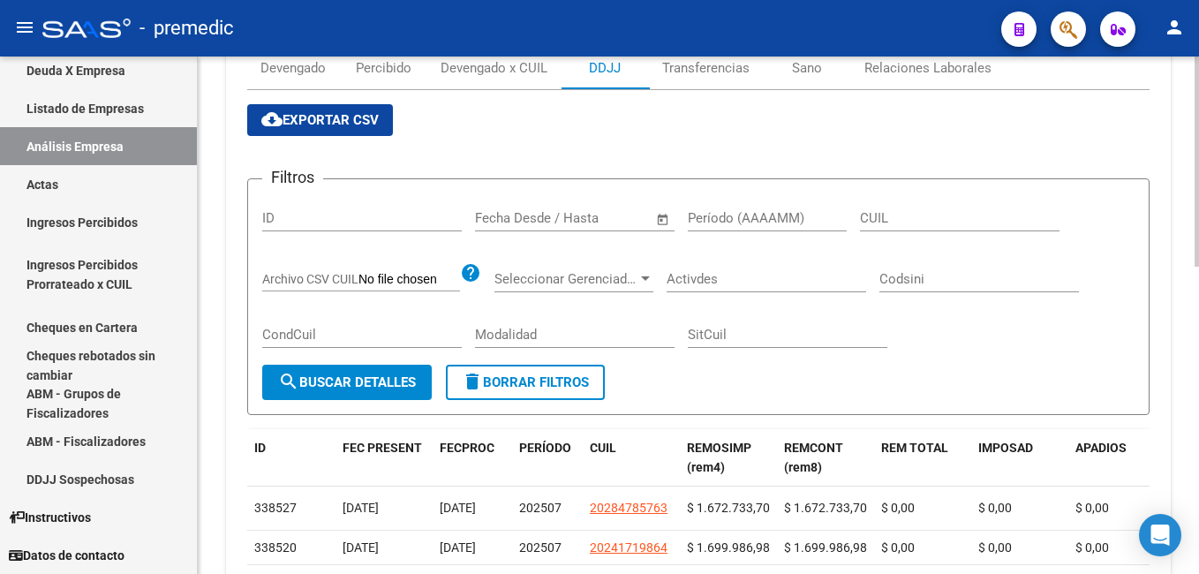
click at [707, 219] on input "Período (AAAAMM)" at bounding box center [767, 218] width 159 height 16
click at [737, 217] on input "Período (AAAAMM)" at bounding box center [767, 218] width 159 height 16
drag, startPoint x: 733, startPoint y: 284, endPoint x: 722, endPoint y: 280, distance: 11.5
click at [733, 284] on input "Activdes" at bounding box center [767, 279] width 200 height 16
click at [597, 274] on span "Seleccionar Gerenciador" at bounding box center [565, 279] width 143 height 16
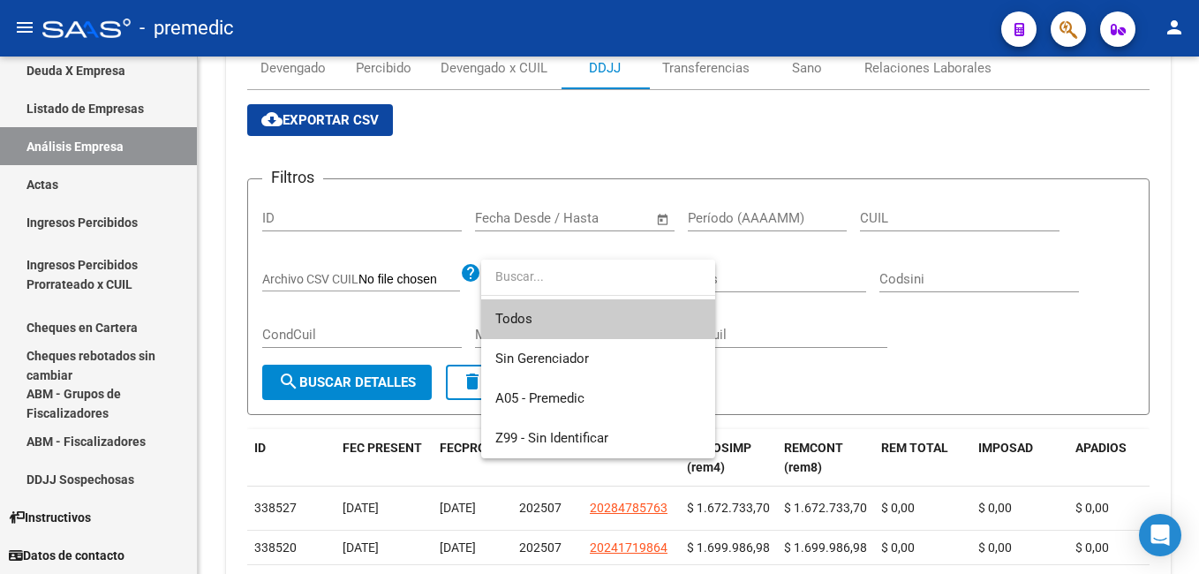
click at [716, 216] on div at bounding box center [599, 287] width 1199 height 574
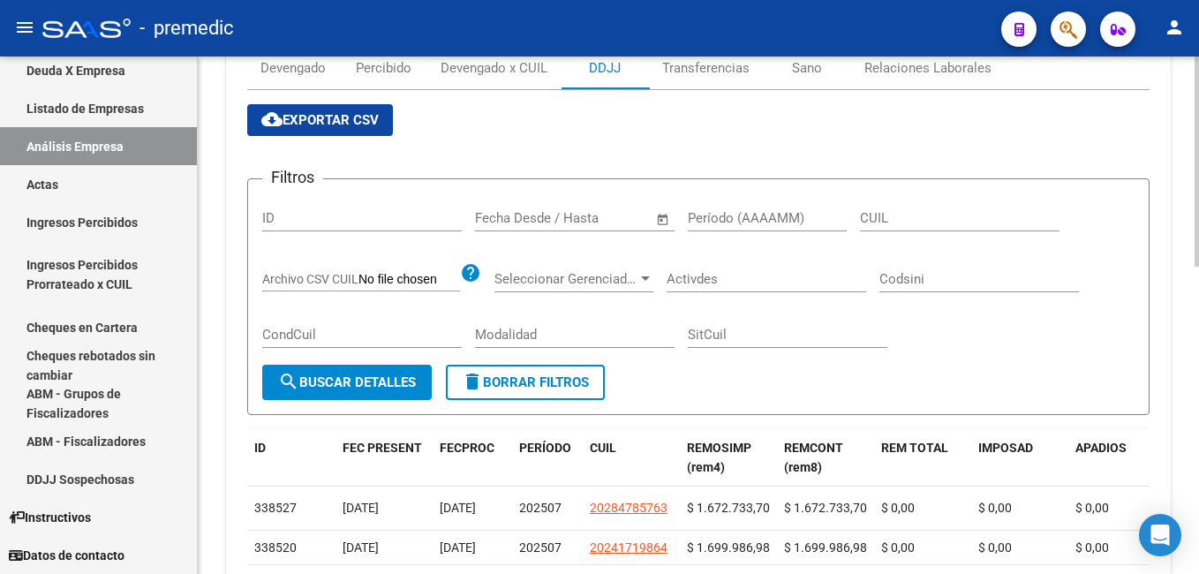
click at [718, 210] on input "Período (AAAAMM)" at bounding box center [767, 218] width 159 height 16
type input "202504"
click at [368, 383] on span "search Buscar Detalles" at bounding box center [347, 382] width 138 height 16
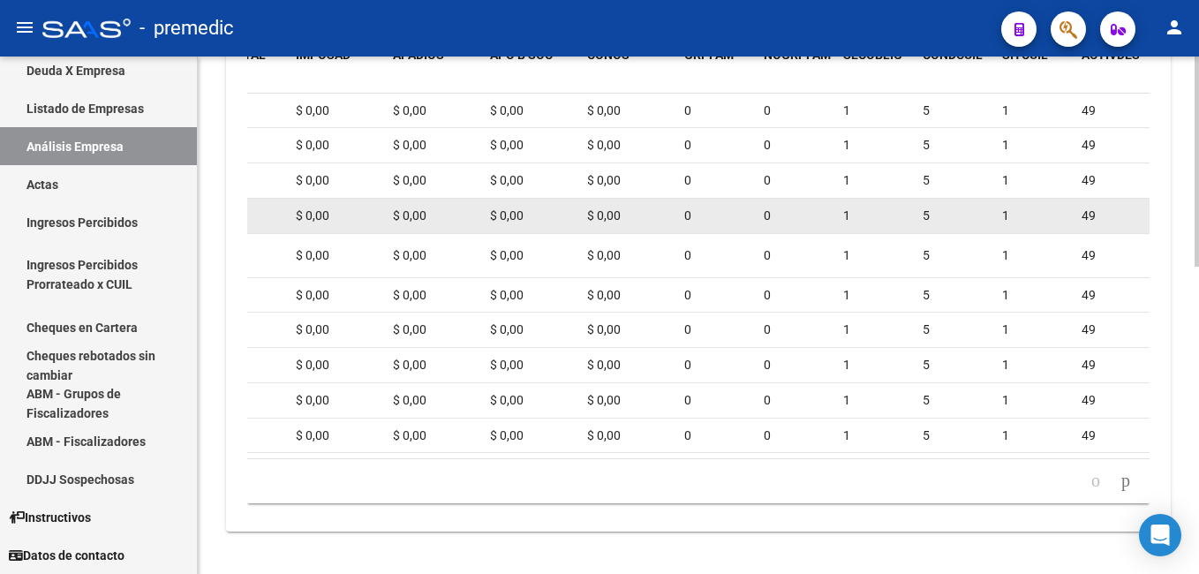
scroll to position [754, 0]
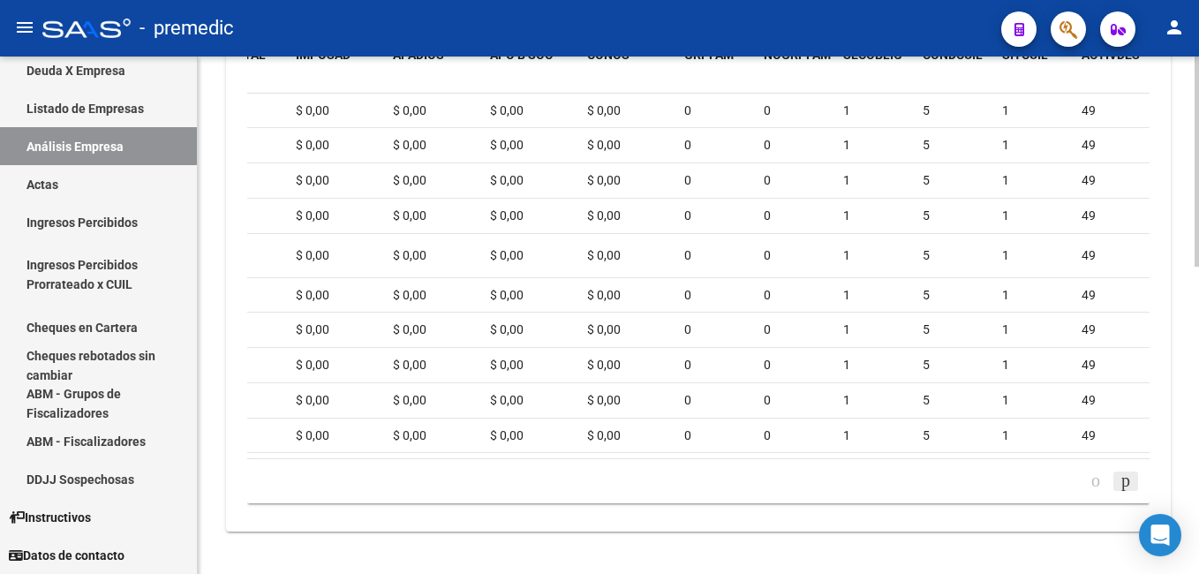
click at [1123, 487] on icon "go to next page" at bounding box center [1126, 480] width 14 height 21
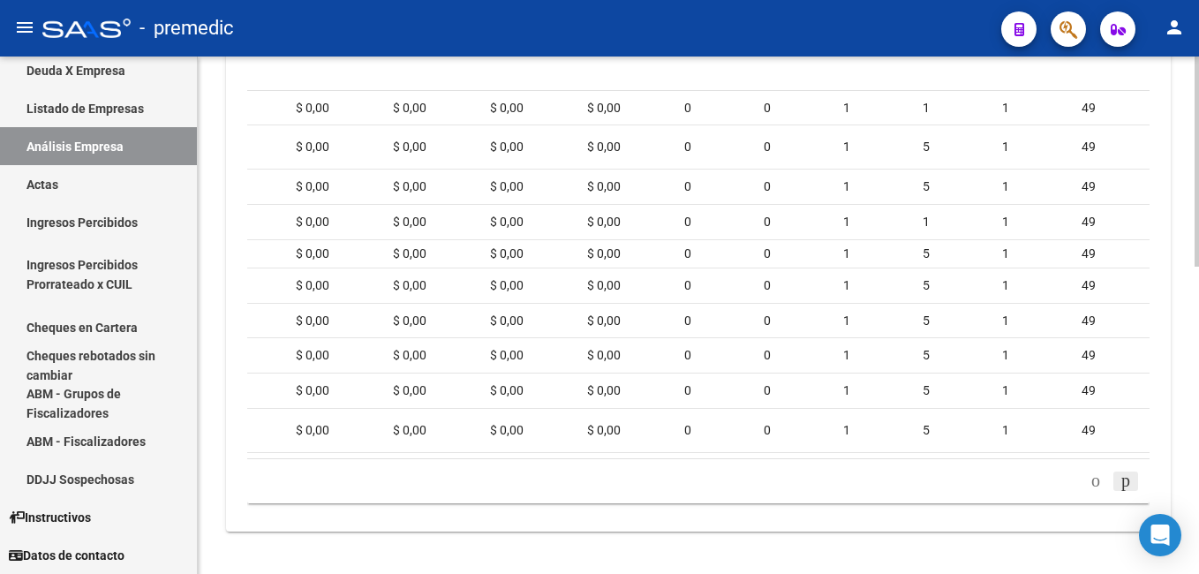
click at [1121, 483] on icon "go to next page" at bounding box center [1126, 480] width 14 height 21
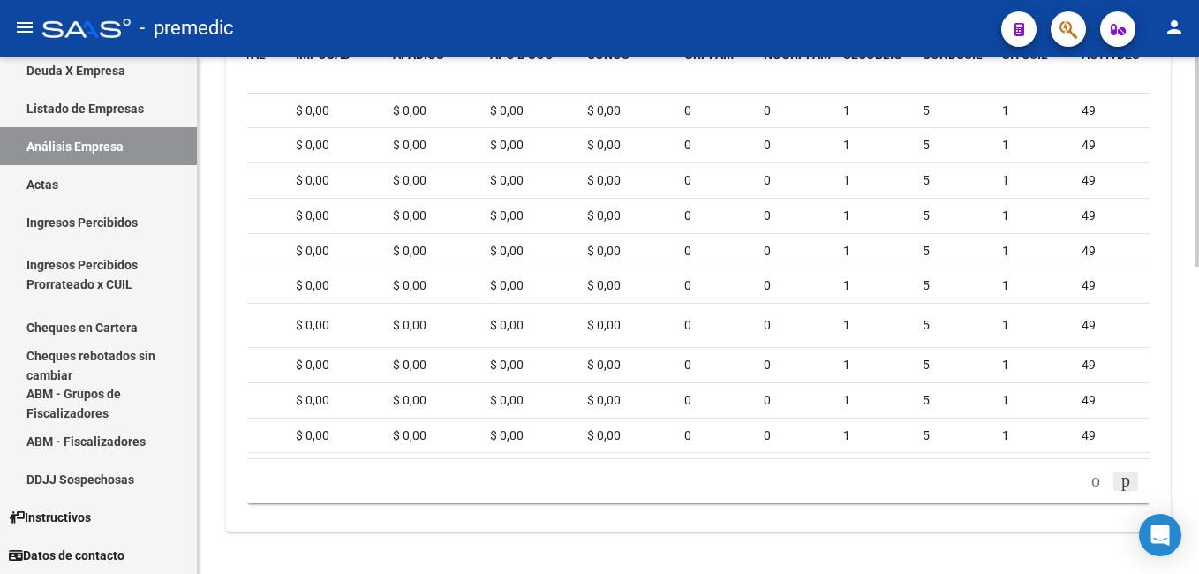
click at [1121, 483] on icon "go to next page" at bounding box center [1126, 480] width 14 height 21
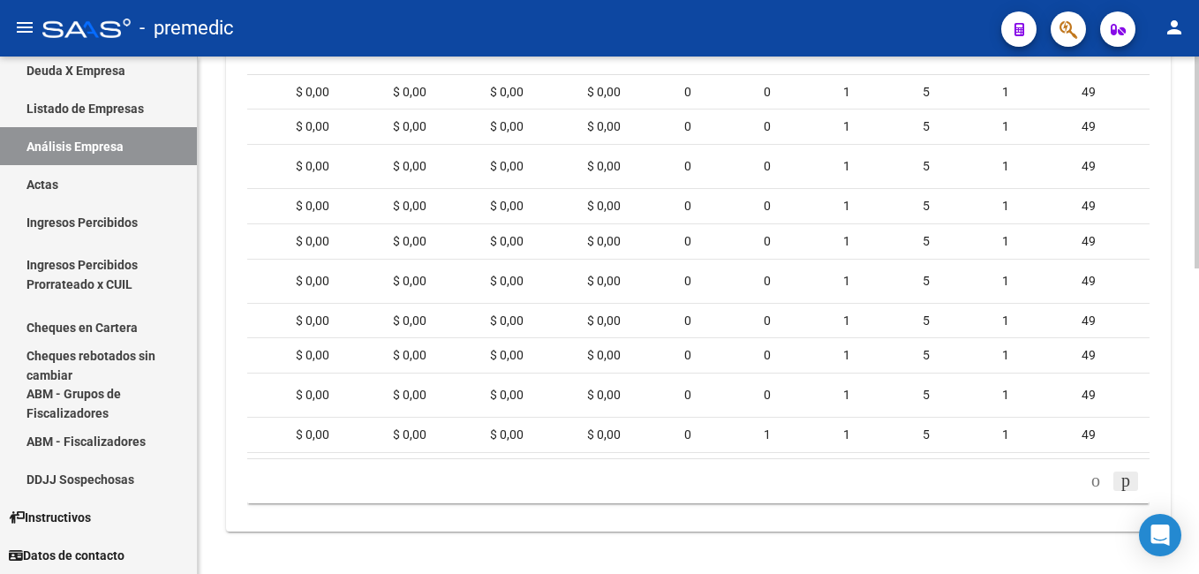
scroll to position [745, 0]
click at [1121, 483] on icon "go to next page" at bounding box center [1126, 480] width 14 height 21
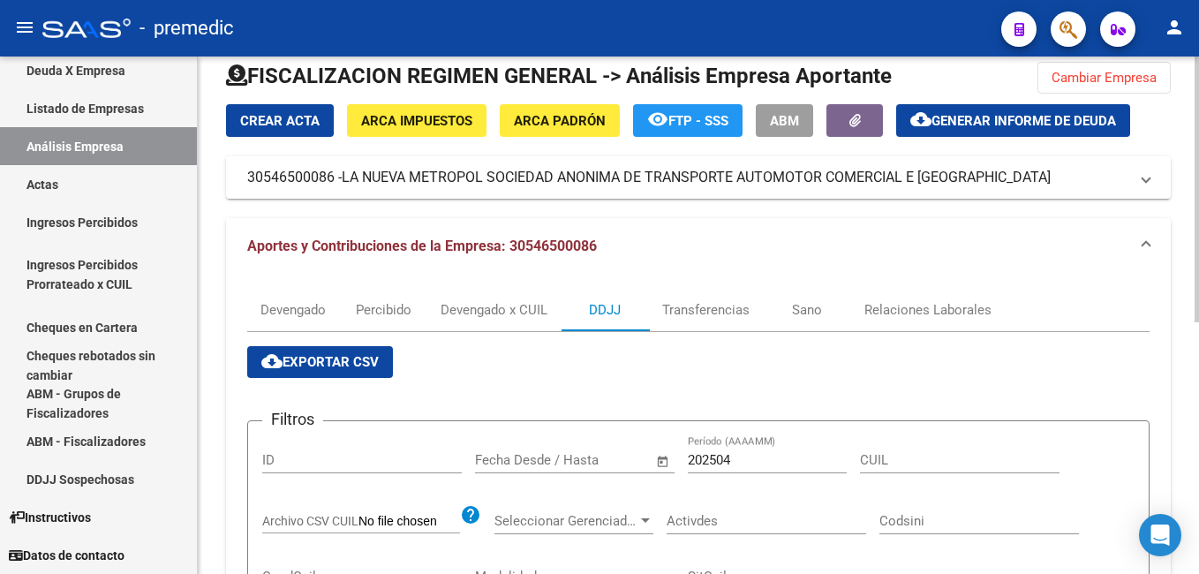
scroll to position [0, 0]
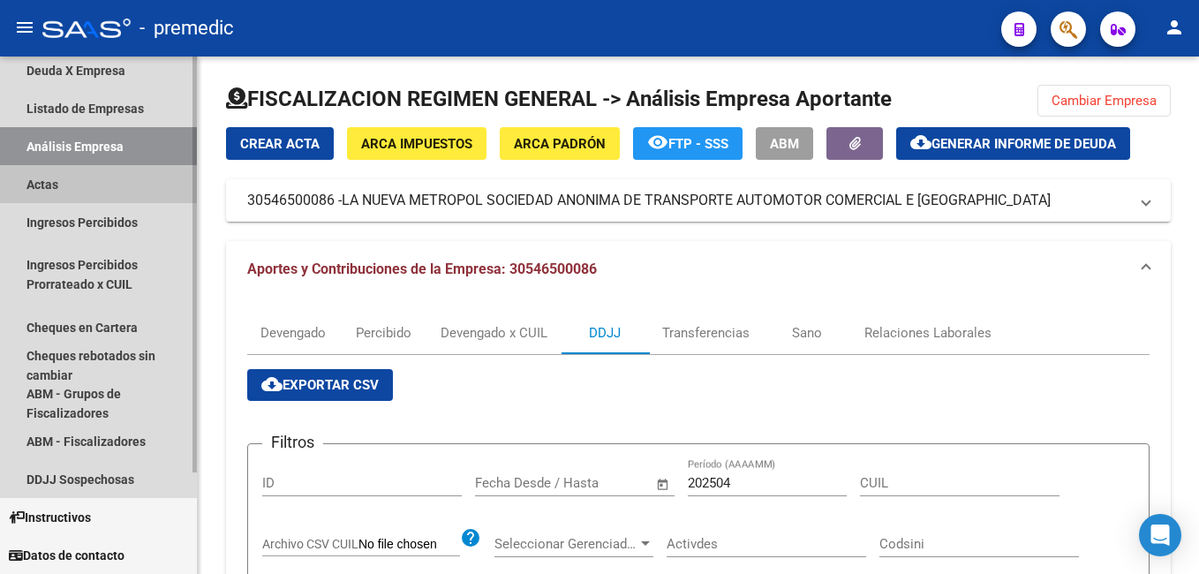
drag, startPoint x: 42, startPoint y: 187, endPoint x: 55, endPoint y: 170, distance: 20.8
click at [41, 186] on link "Actas" at bounding box center [98, 184] width 197 height 38
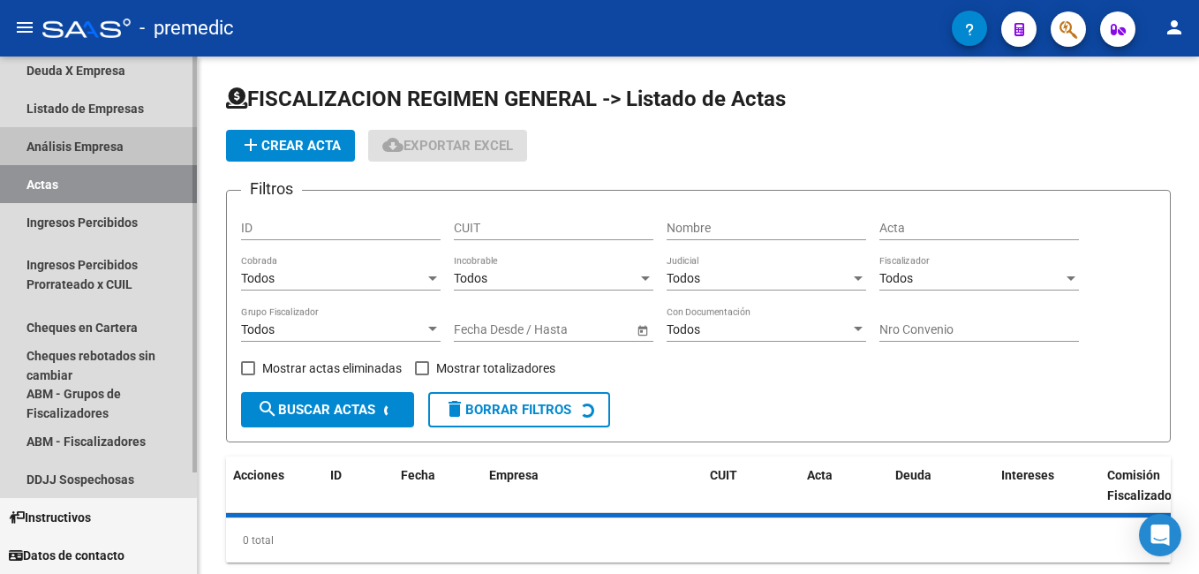
click at [66, 142] on link "Análisis Empresa" at bounding box center [98, 146] width 197 height 38
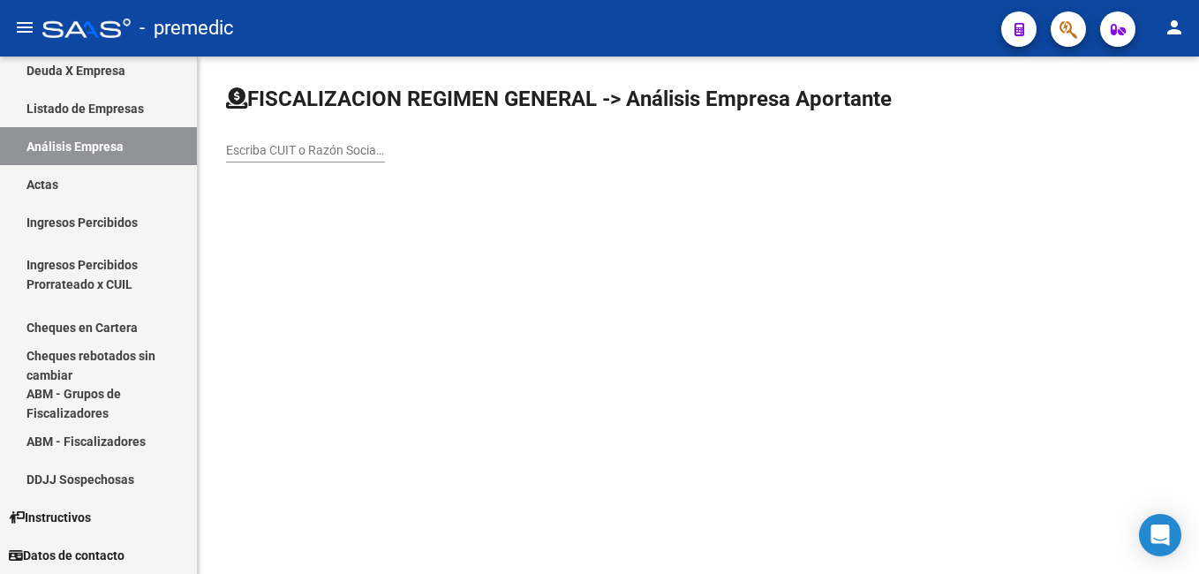
click at [284, 153] on input "Escriba CUIT o Razón Social para buscar" at bounding box center [305, 150] width 159 height 15
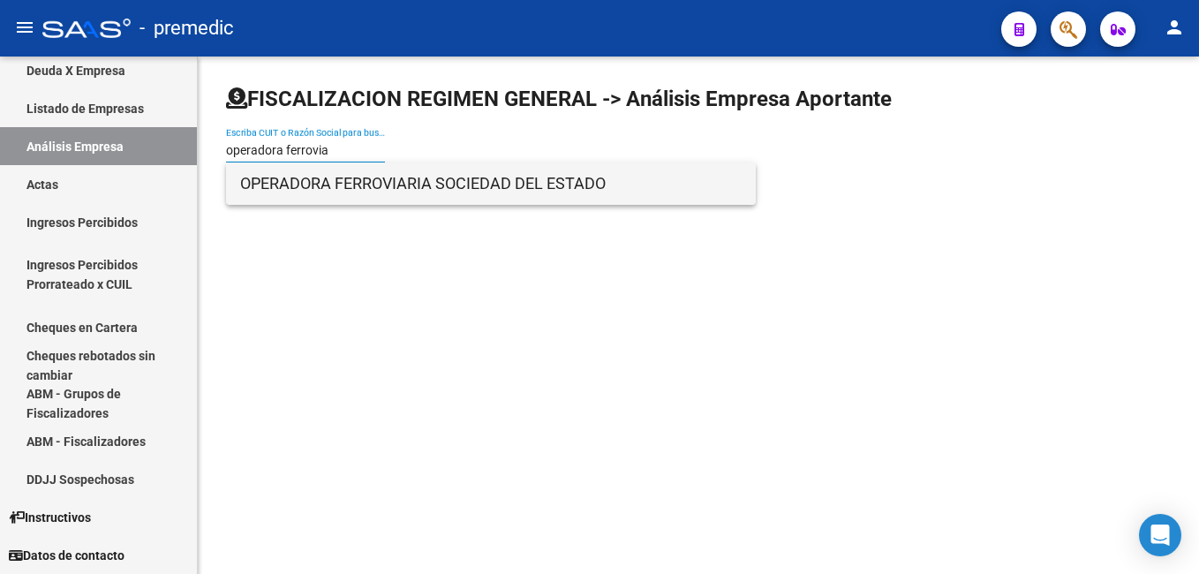
type input "operadora ferrovia"
click at [326, 187] on span "OPERADORA FERROVIARIA SOCIEDAD DEL ESTADO" at bounding box center [490, 183] width 501 height 42
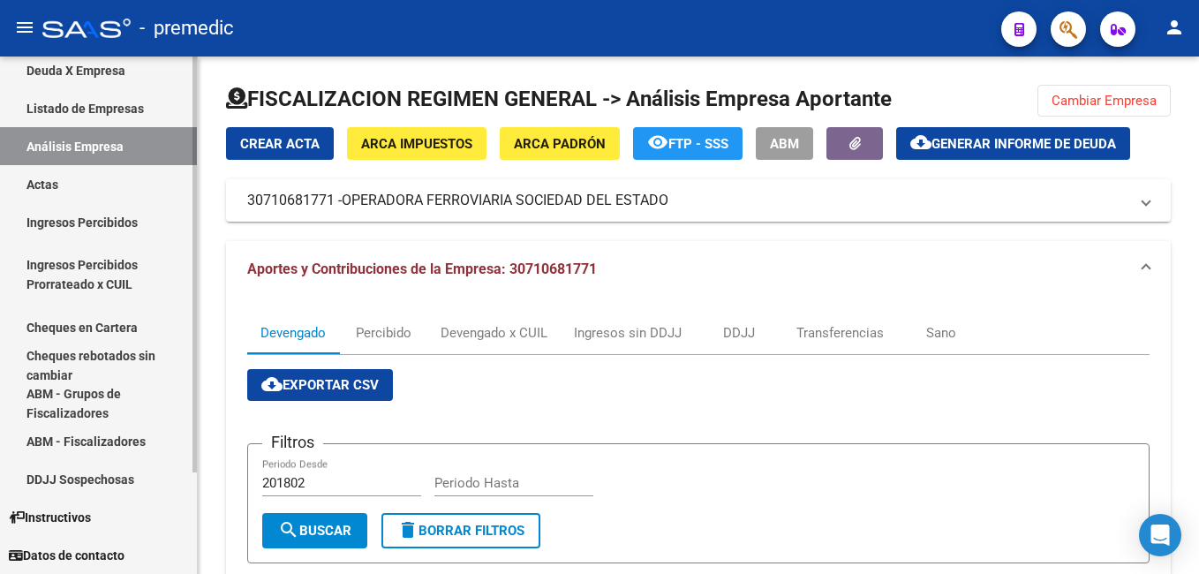
click at [53, 178] on link "Actas" at bounding box center [98, 184] width 197 height 38
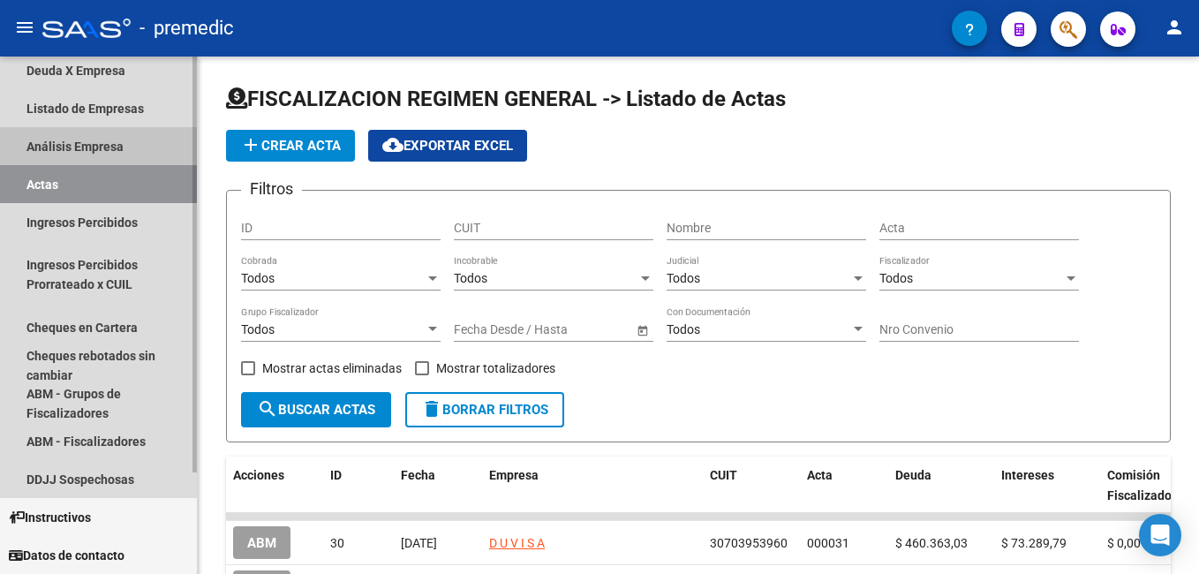
click at [65, 142] on link "Análisis Empresa" at bounding box center [98, 146] width 197 height 38
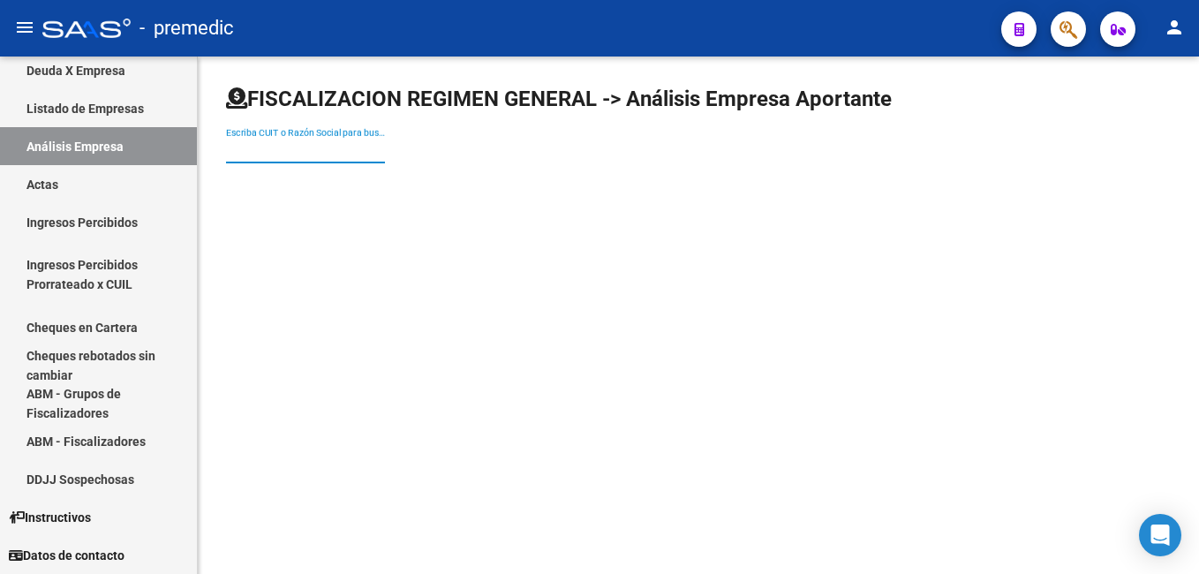
click at [269, 148] on input "Escriba CUIT o Razón Social para buscar" at bounding box center [305, 150] width 159 height 15
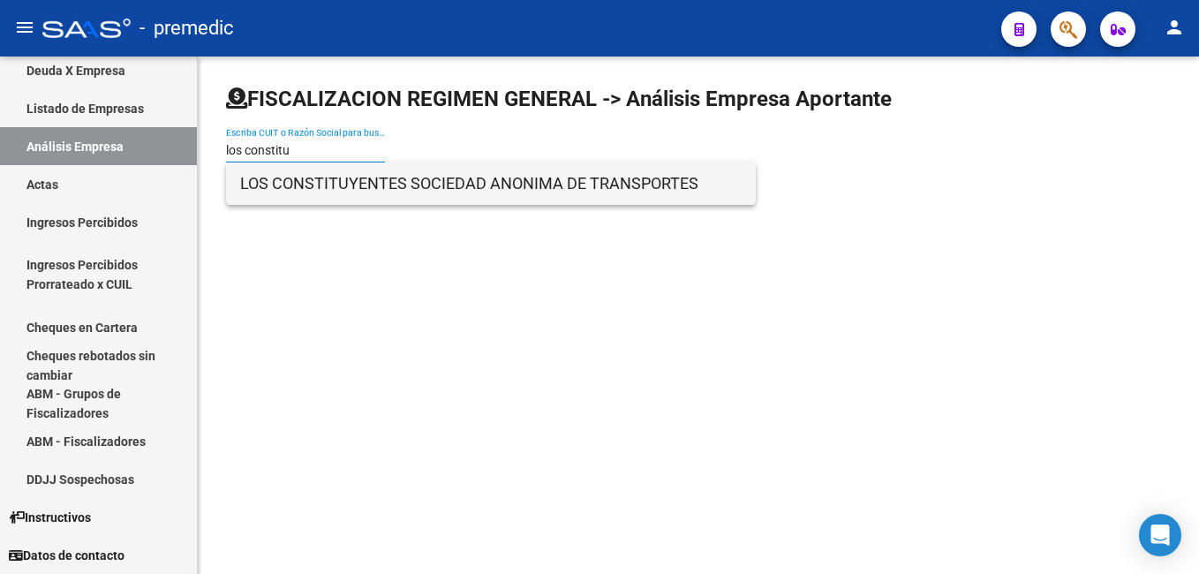
type input "los constitu"
click at [294, 183] on span "LOS CONSTITUYENTES SOCIEDAD ANONIMA DE TRANSPORTES" at bounding box center [490, 183] width 501 height 42
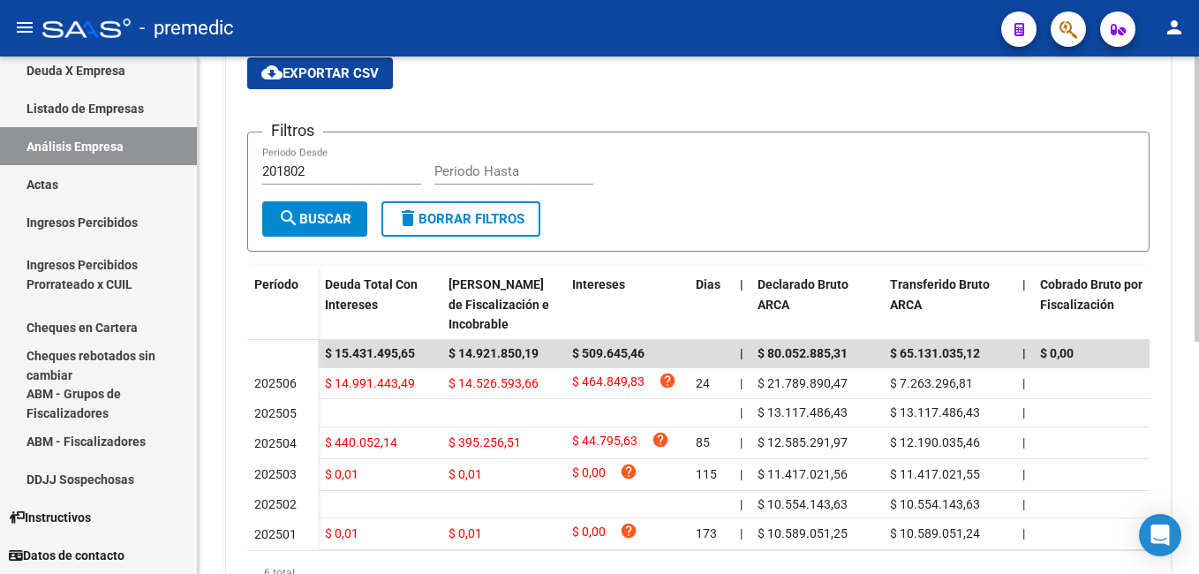
scroll to position [353, 0]
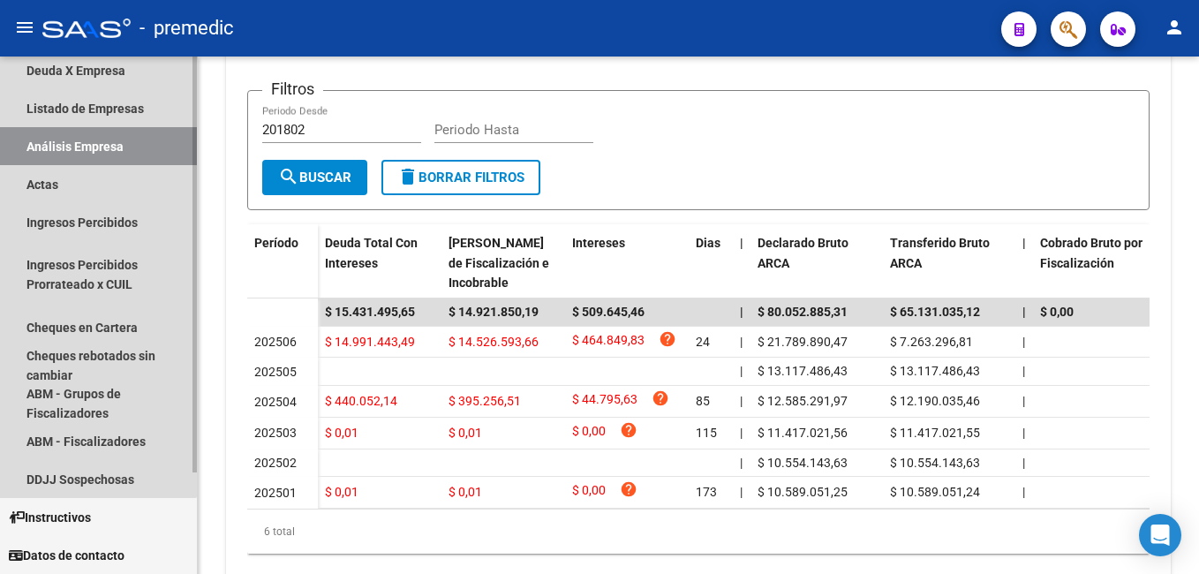
click at [79, 143] on link "Análisis Empresa" at bounding box center [98, 146] width 197 height 38
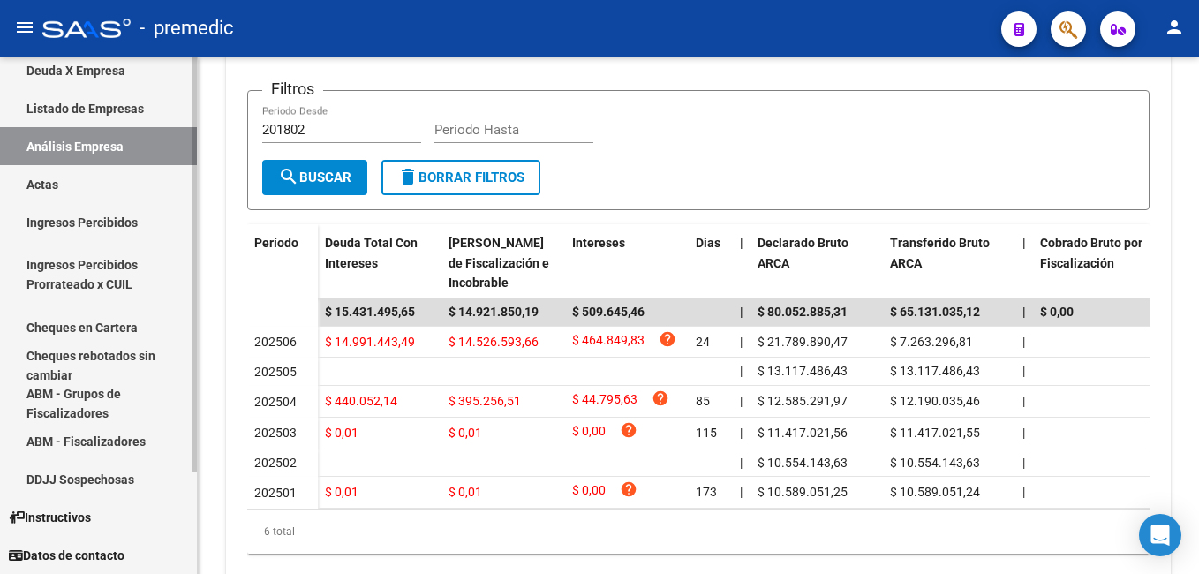
click at [47, 176] on link "Actas" at bounding box center [98, 184] width 197 height 38
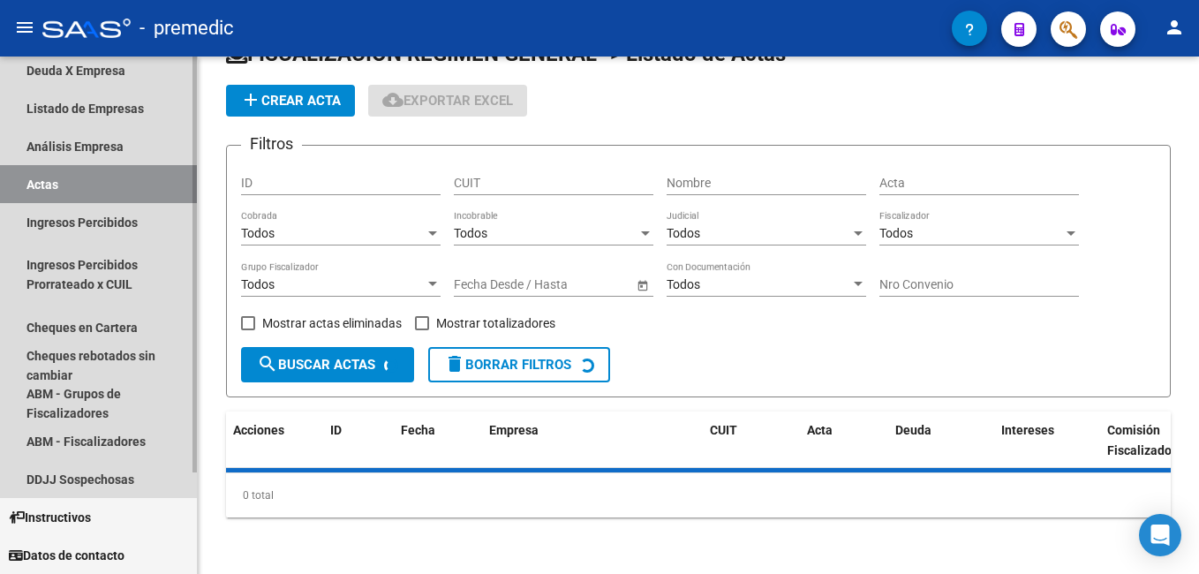
scroll to position [45, 0]
click at [64, 141] on link "Análisis Empresa" at bounding box center [98, 146] width 197 height 38
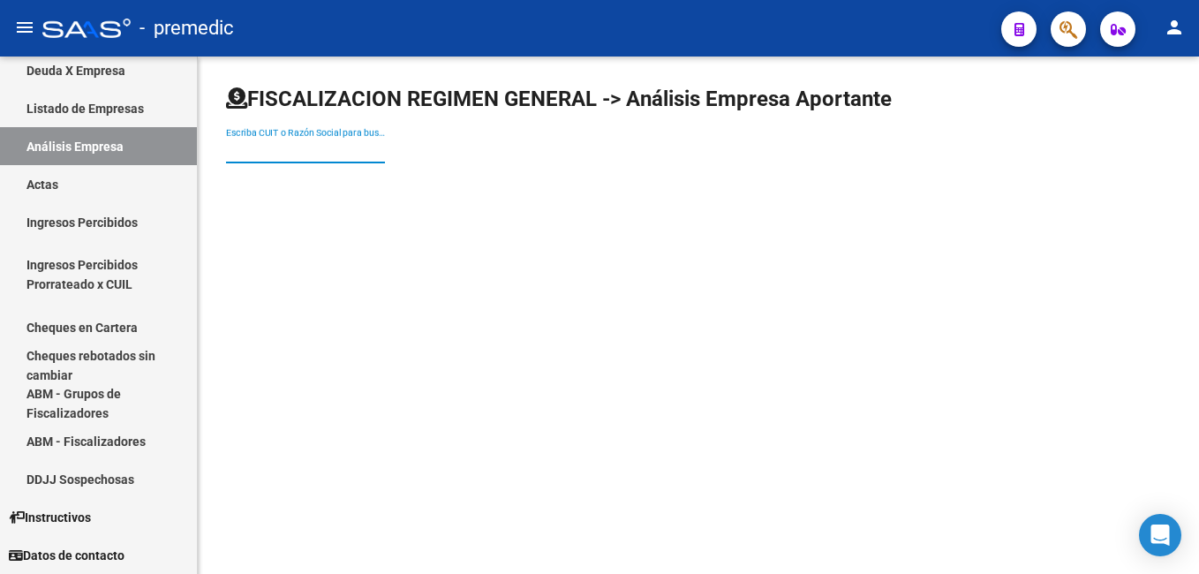
click at [283, 146] on input "Escriba CUIT o Razón Social para buscar" at bounding box center [305, 150] width 159 height 15
type input "m"
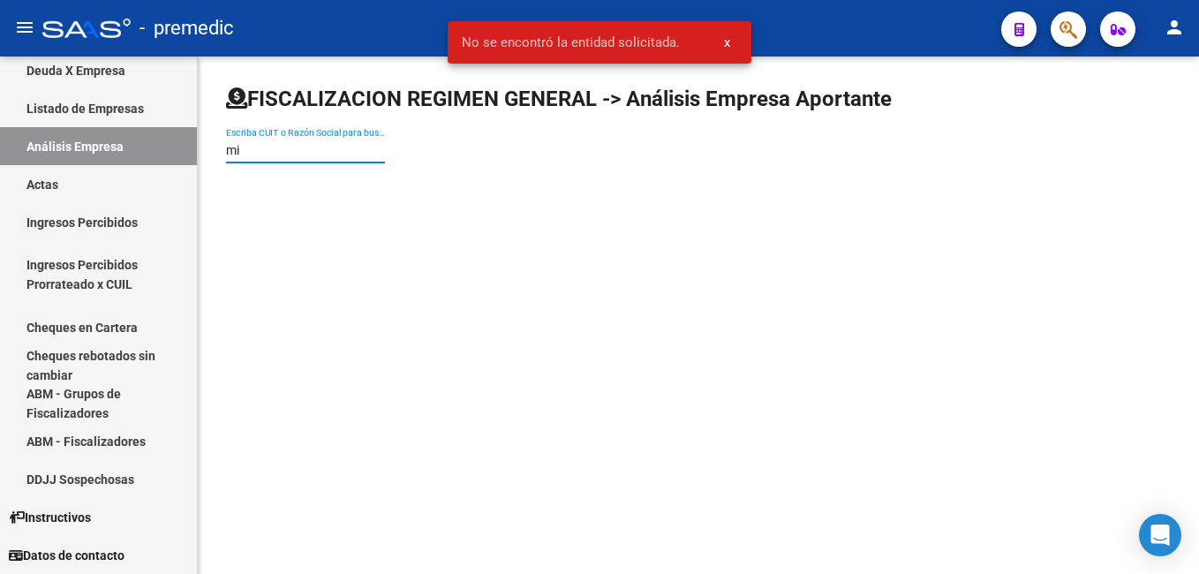
type input "m"
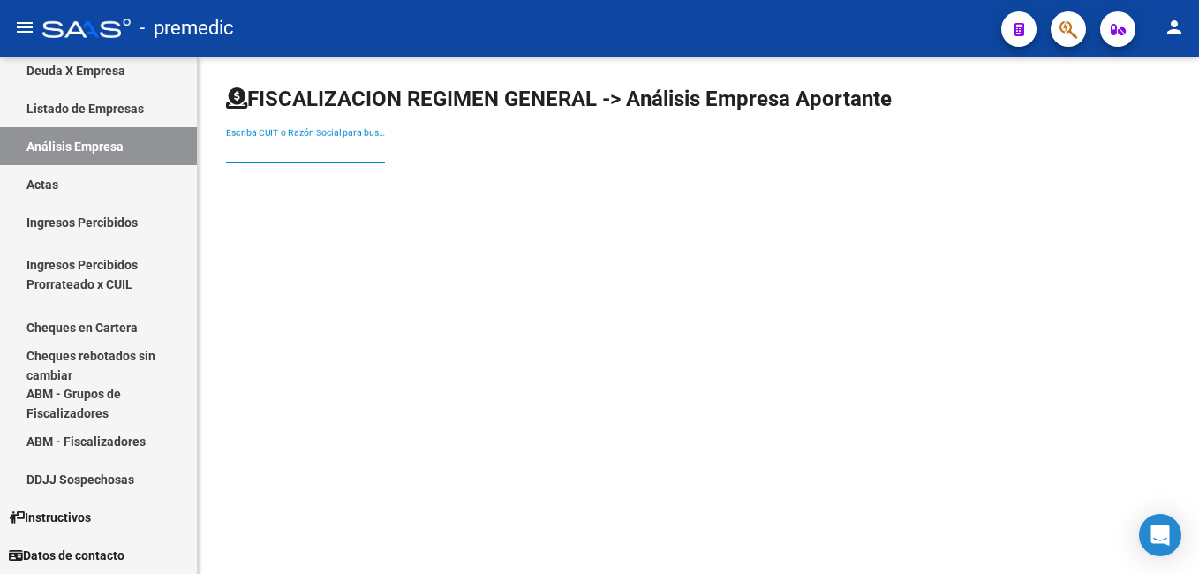
paste input "30522762179"
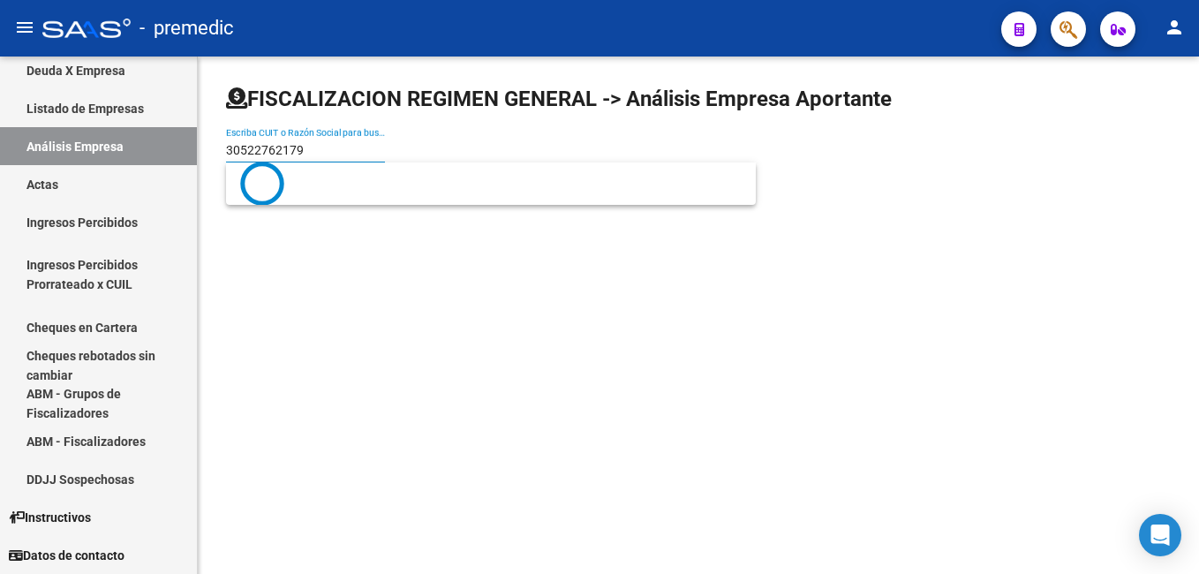
type input "30522762179"
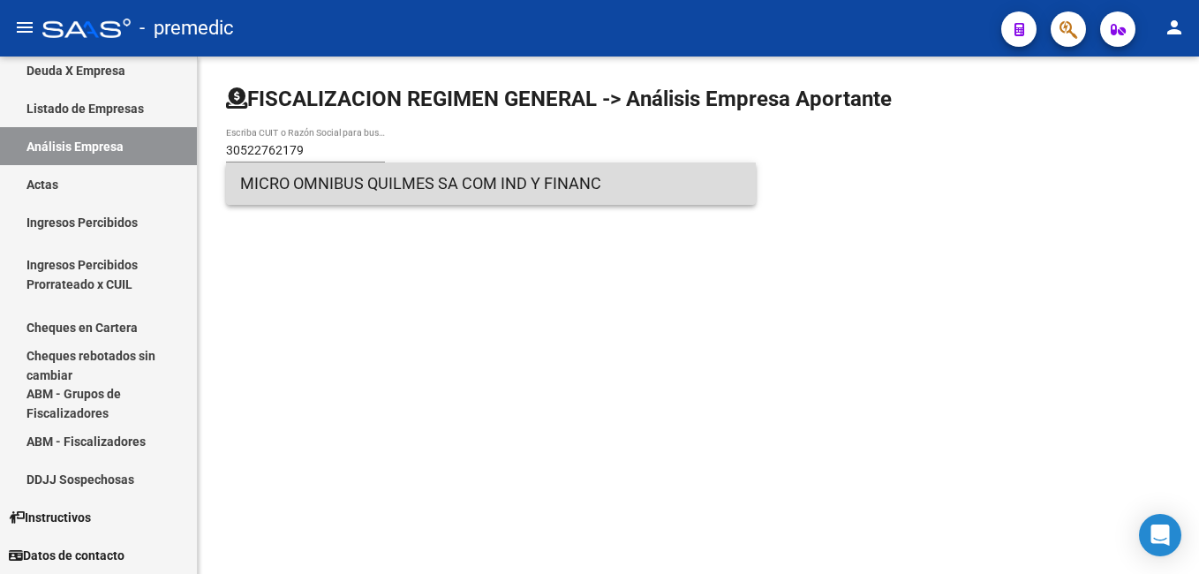
click at [364, 188] on span "MICRO OMNIBUS QUILMES SA COM IND Y FINANC" at bounding box center [490, 183] width 501 height 42
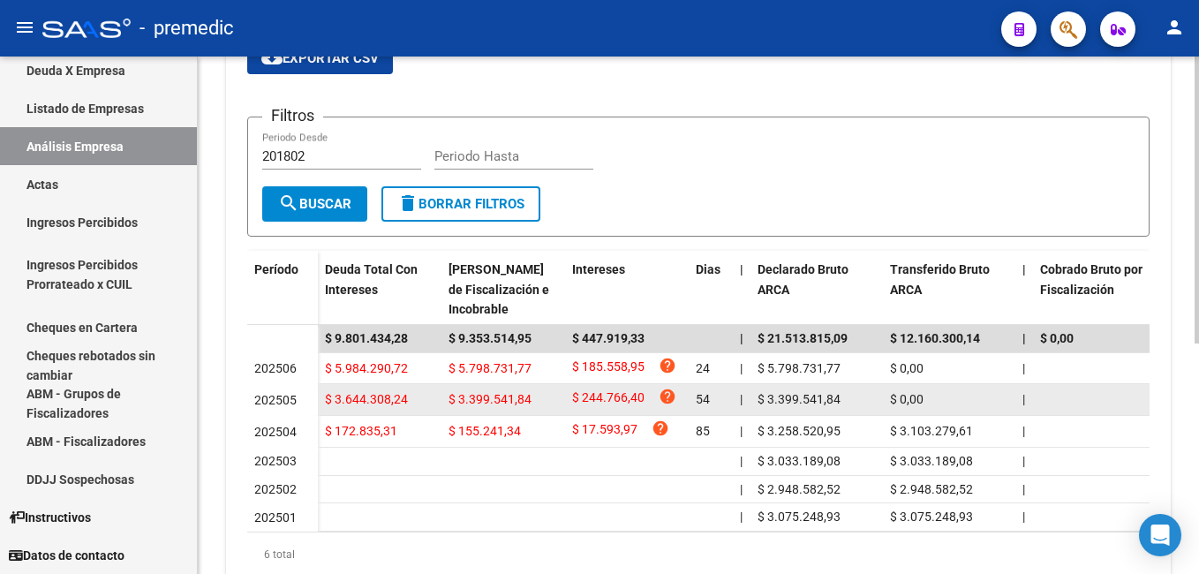
scroll to position [353, 0]
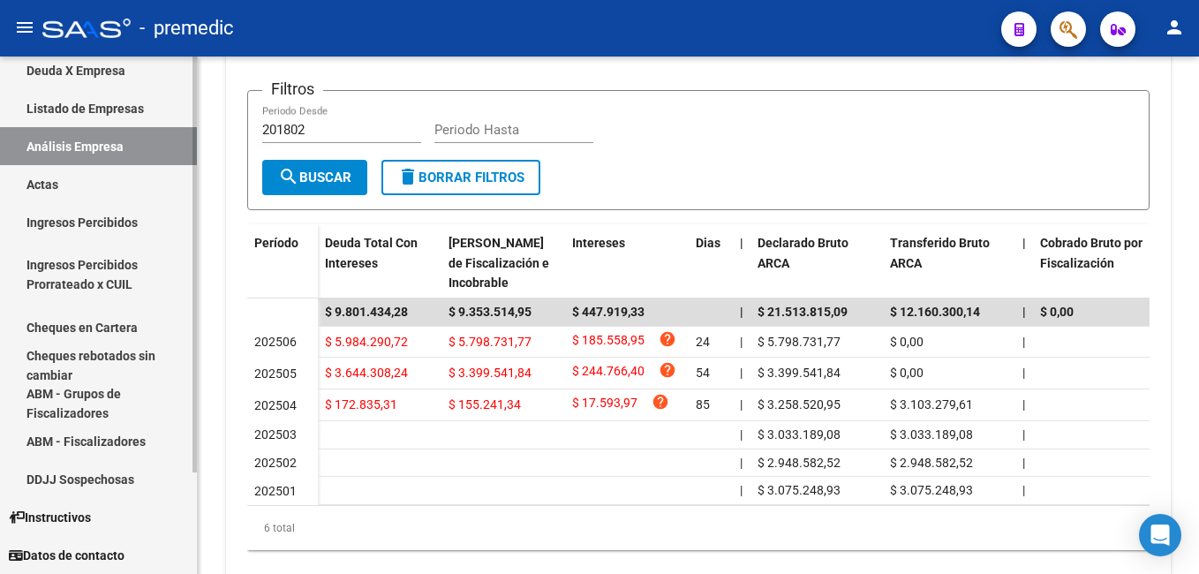
click at [62, 175] on link "Actas" at bounding box center [98, 184] width 197 height 38
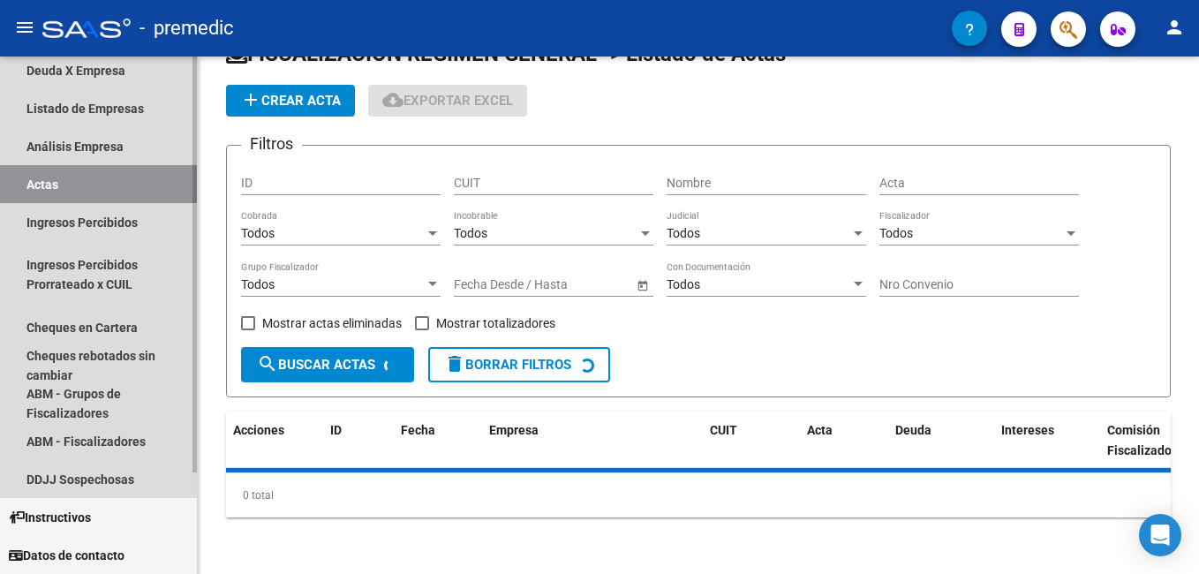
scroll to position [45, 0]
click at [80, 141] on link "Análisis Empresa" at bounding box center [98, 146] width 197 height 38
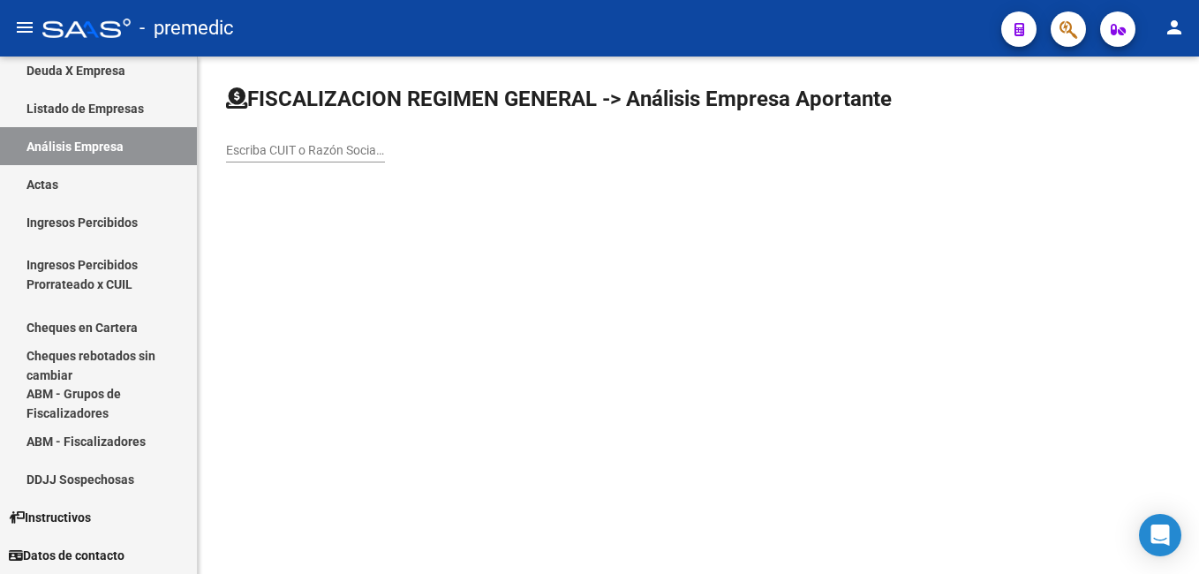
click at [301, 152] on input "Escriba CUIT o Razón Social para buscar" at bounding box center [305, 150] width 159 height 15
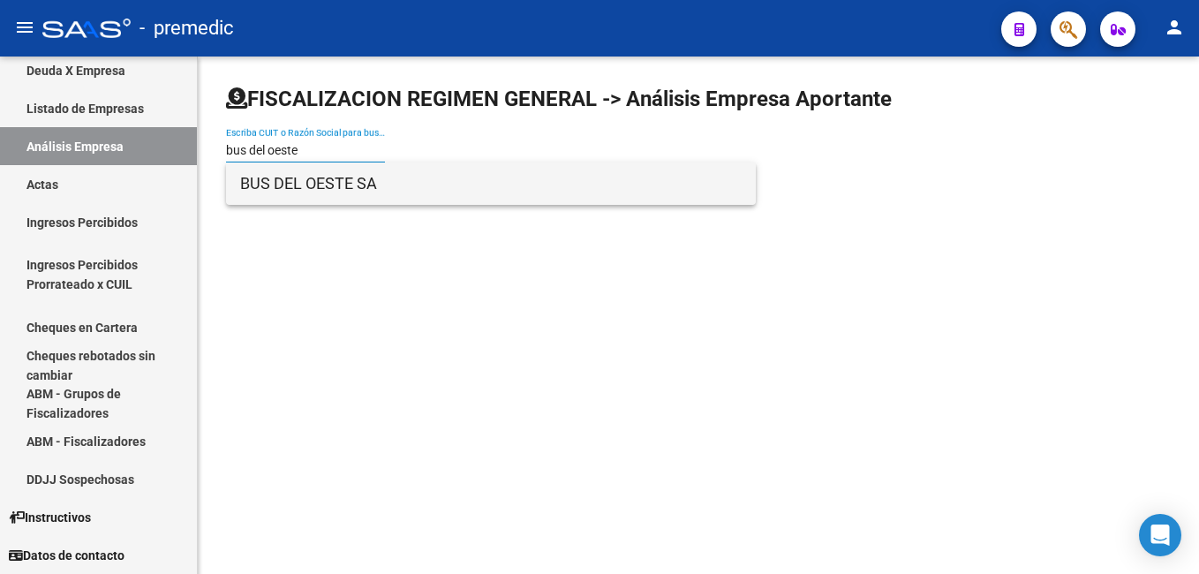
type input "bus del oeste"
click at [296, 180] on span "BUS DEL OESTE SA" at bounding box center [490, 183] width 501 height 42
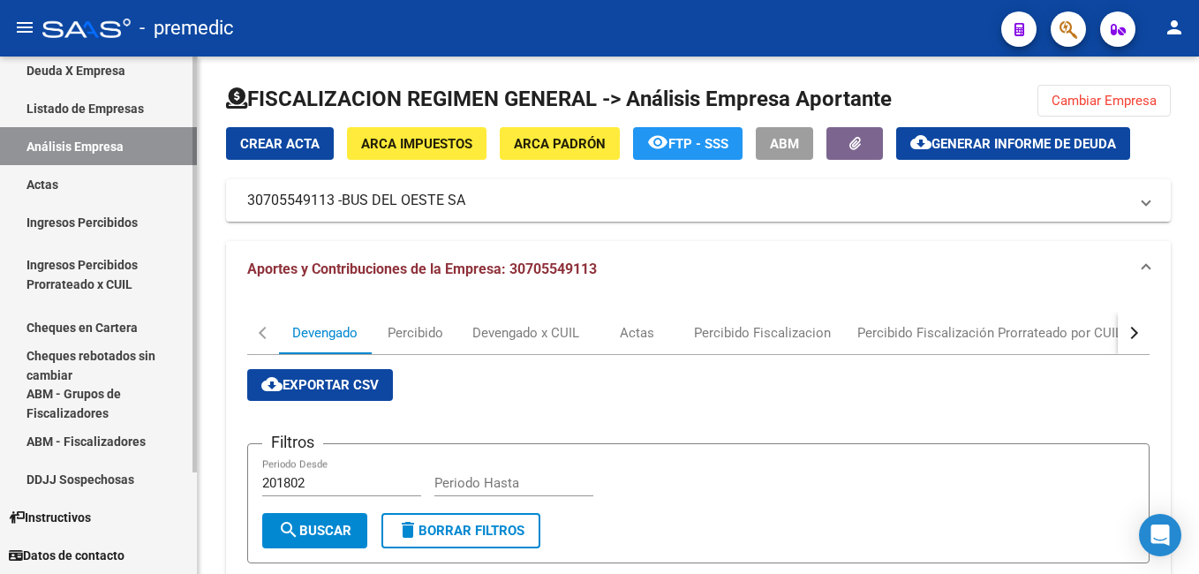
click at [51, 213] on link "Ingresos Percibidos" at bounding box center [98, 222] width 197 height 38
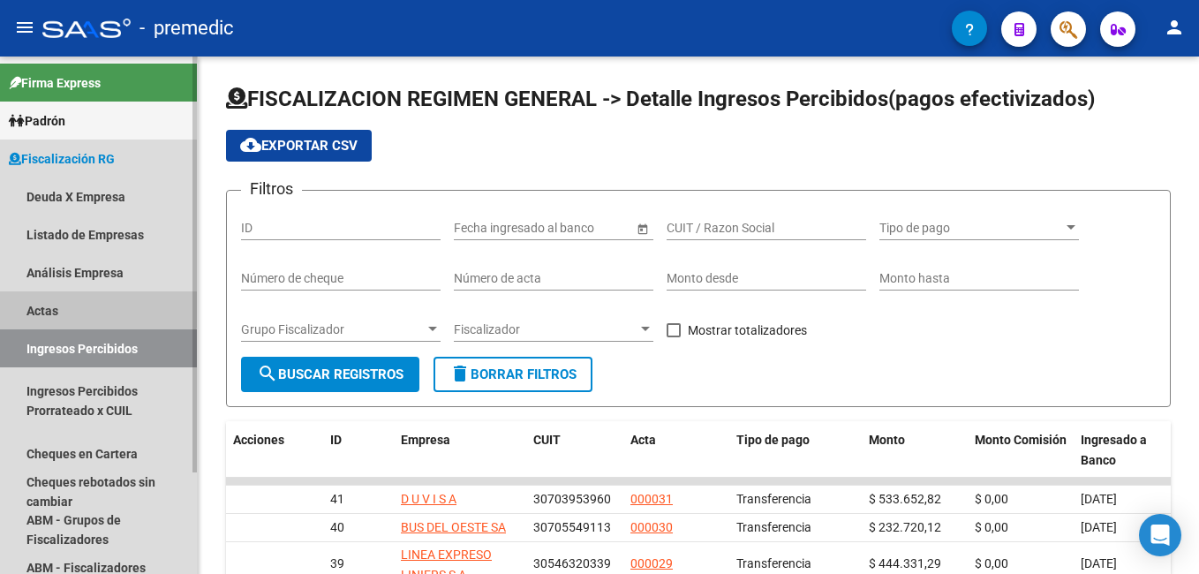
click at [60, 300] on link "Actas" at bounding box center [98, 310] width 197 height 38
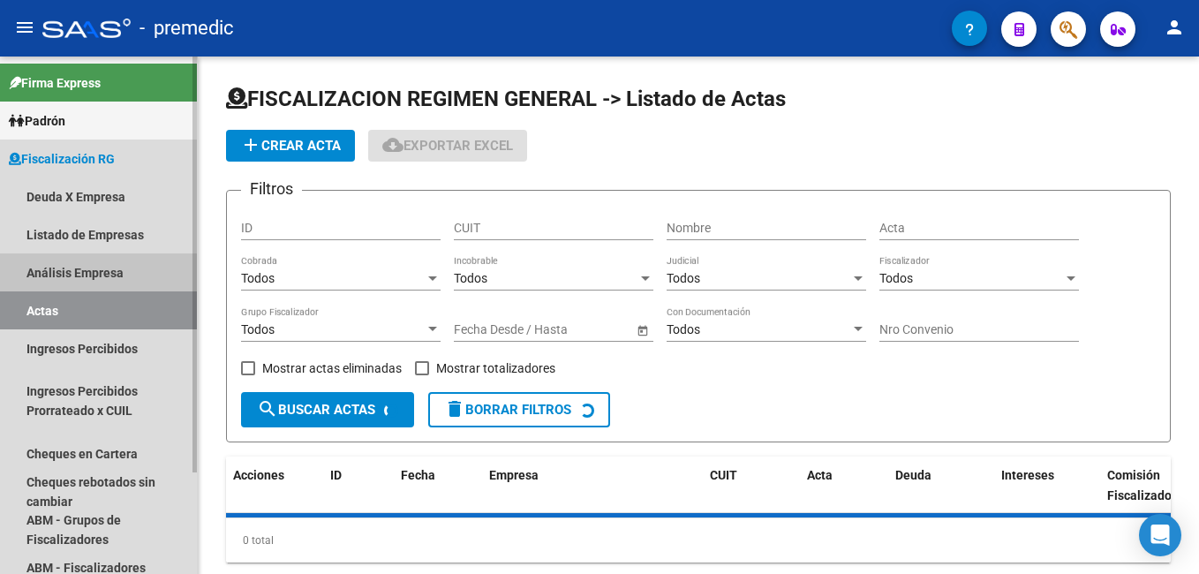
click at [66, 267] on link "Análisis Empresa" at bounding box center [98, 272] width 197 height 38
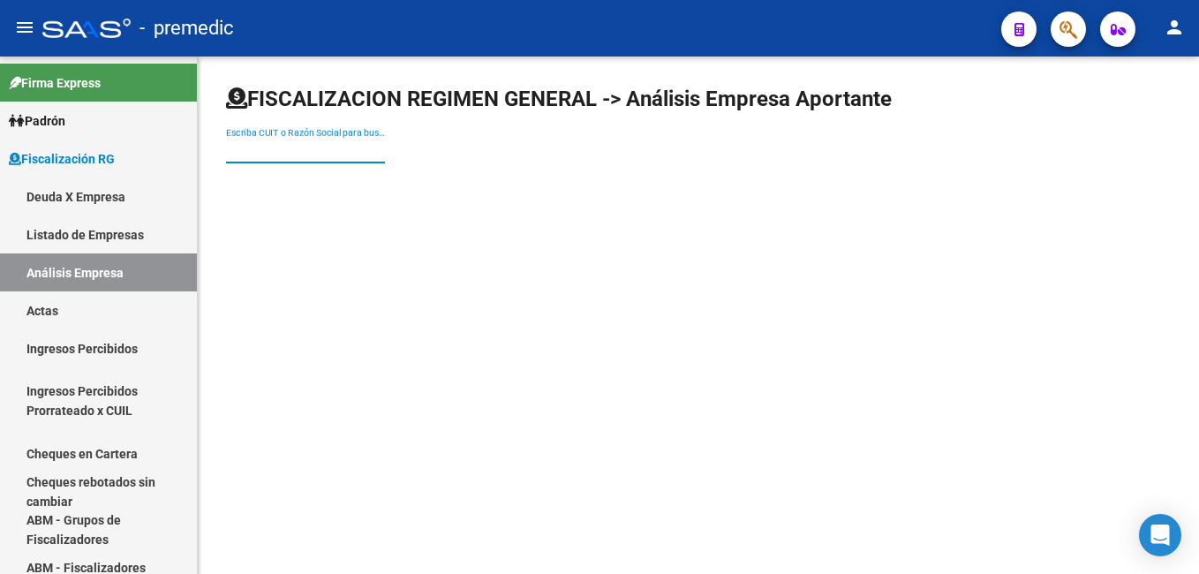
paste input "30546532743"
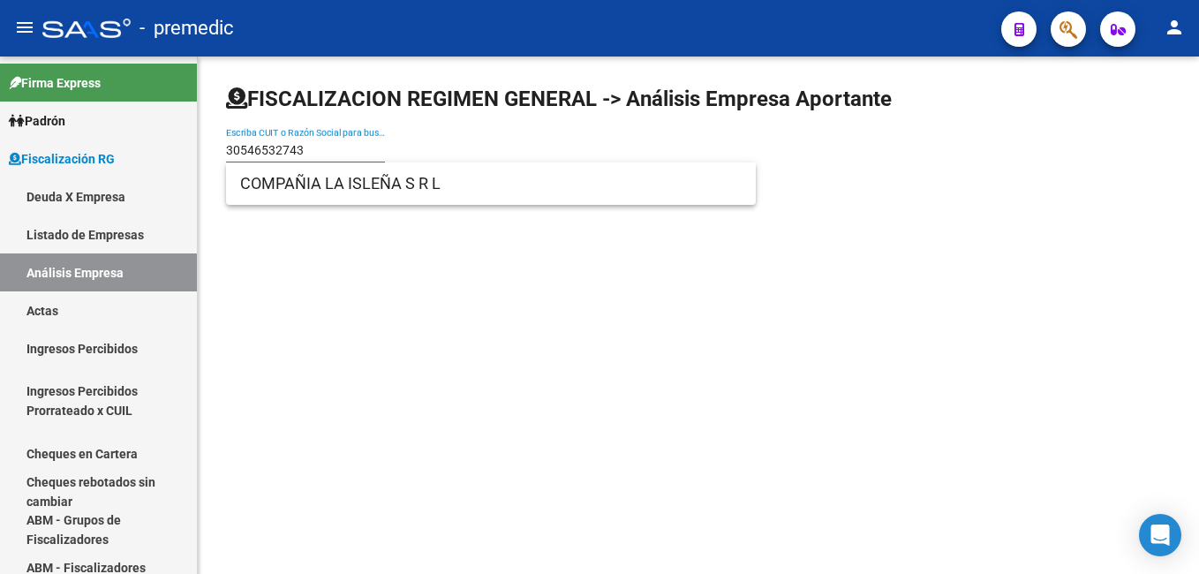
type input "30546532743"
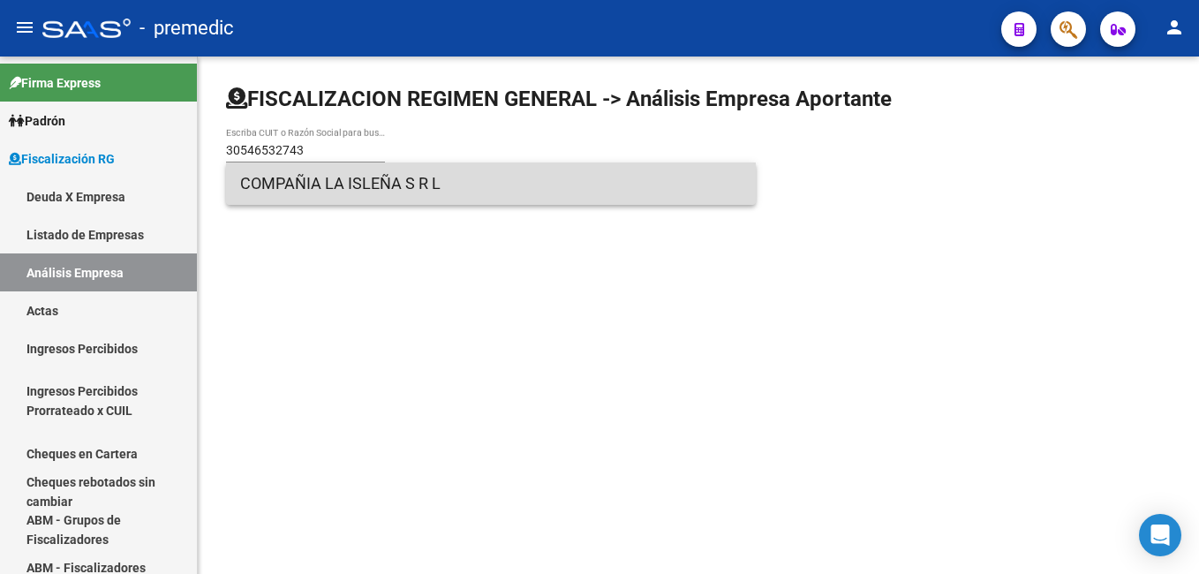
click at [327, 185] on span "COMPAÑIA LA ISLEÑA S R L" at bounding box center [490, 183] width 501 height 42
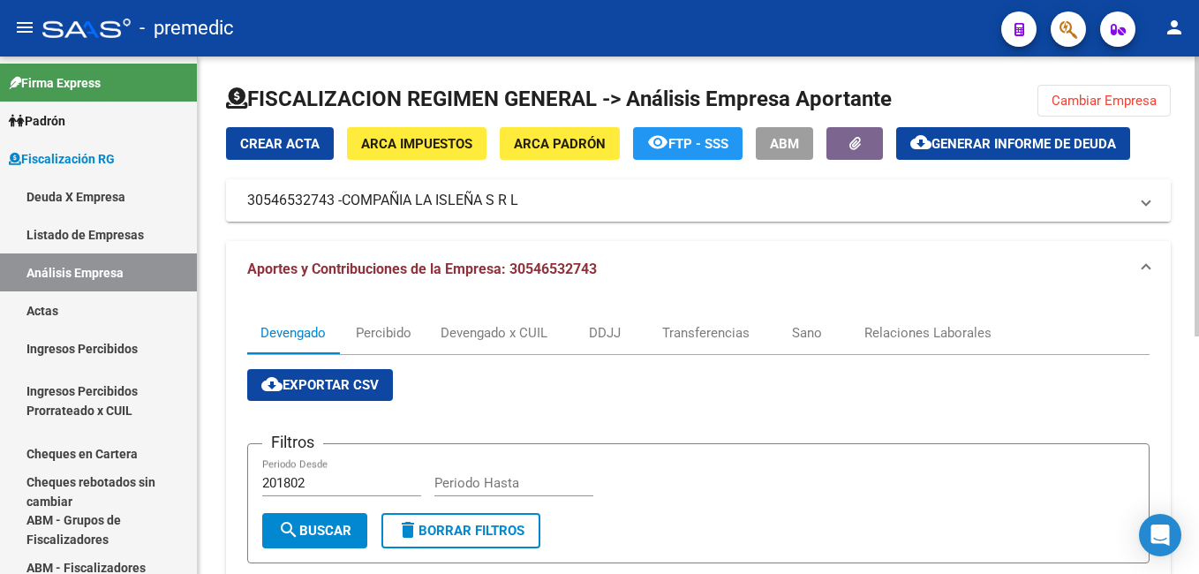
click at [1117, 205] on mat-panel-title "30546532743 - COMPAÑIA LA ISLEÑA S R L" at bounding box center [687, 200] width 881 height 19
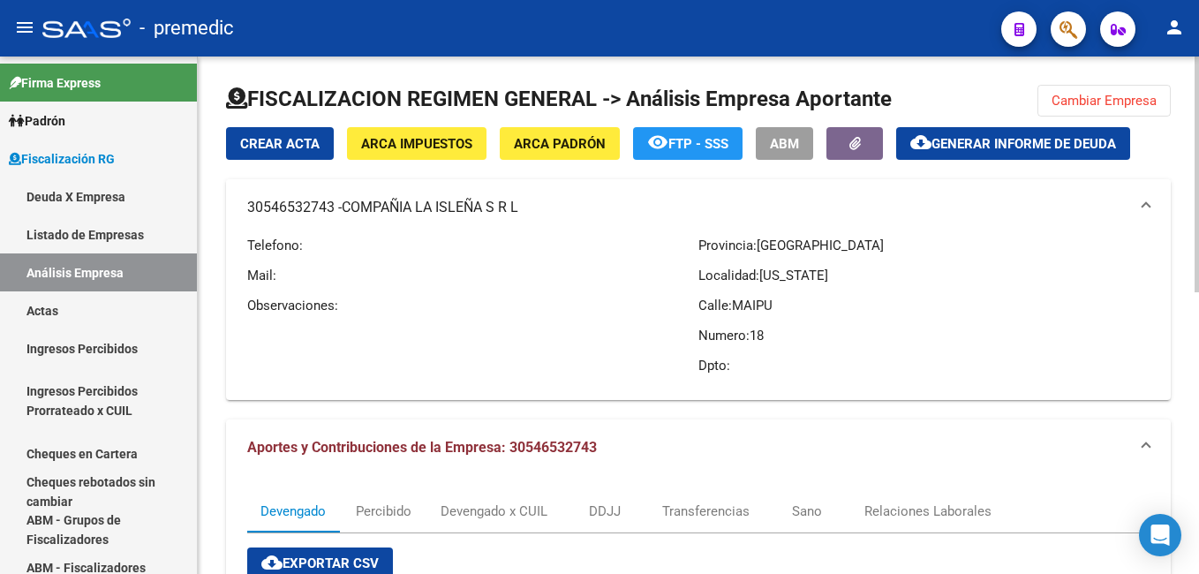
click at [1147, 199] on span at bounding box center [1145, 207] width 7 height 19
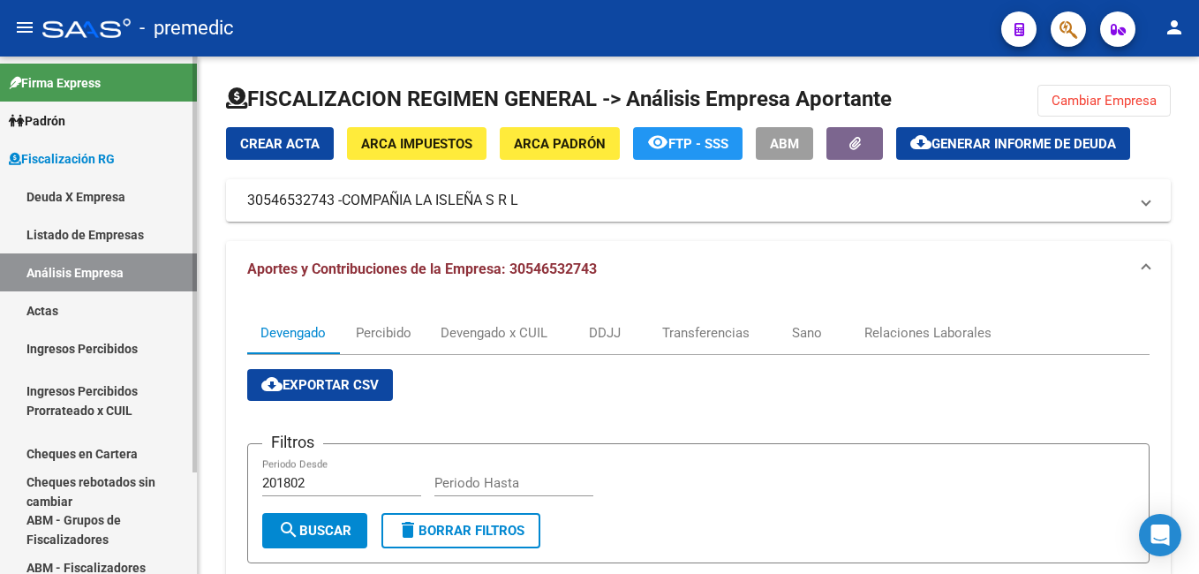
click at [92, 229] on link "Listado de Empresas" at bounding box center [98, 234] width 197 height 38
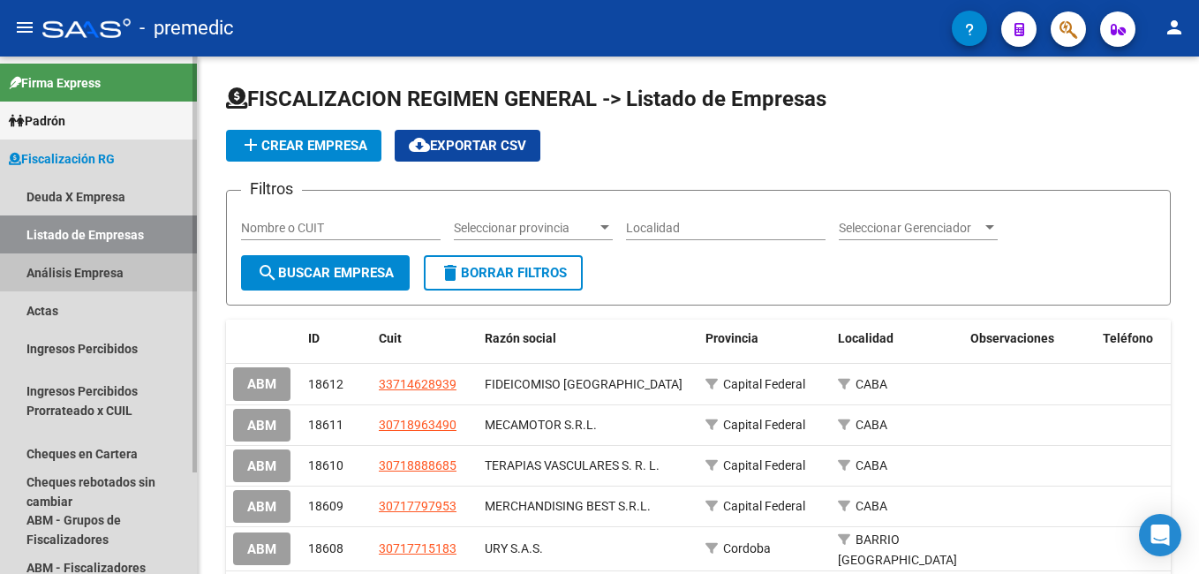
click at [82, 273] on link "Análisis Empresa" at bounding box center [98, 272] width 197 height 38
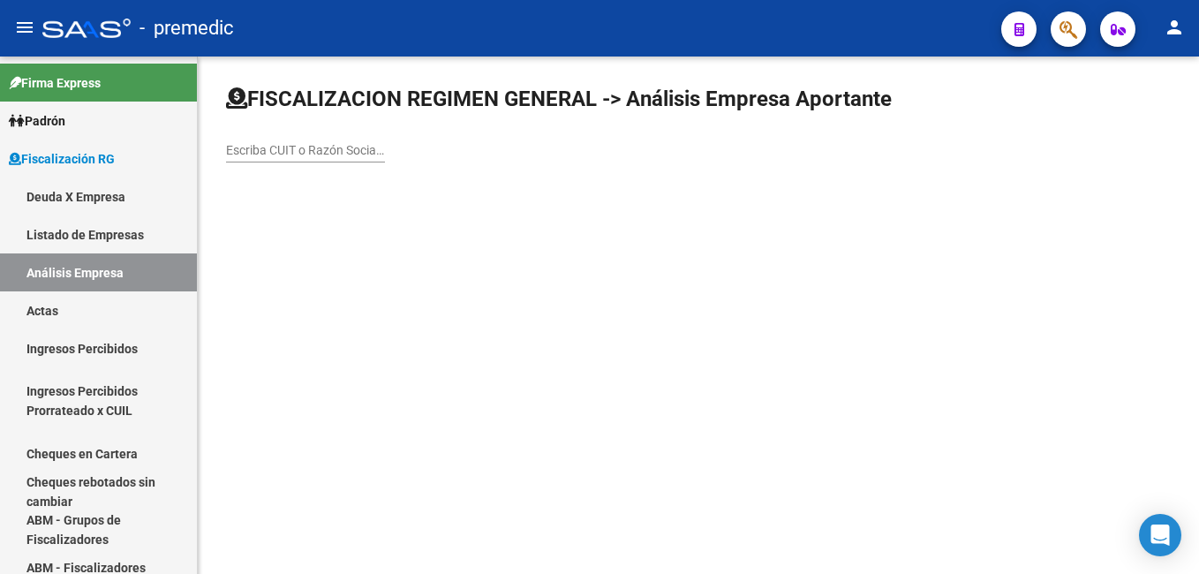
drag, startPoint x: 253, startPoint y: 141, endPoint x: 229, endPoint y: 146, distance: 25.1
drag, startPoint x: 229, startPoint y: 146, endPoint x: 661, endPoint y: 239, distance: 442.6
click at [789, 249] on mat-sidenav-content "FISCALIZACION REGIMEN GENERAL -> Análisis Empresa Aportante Escriba CUIT o Razó…" at bounding box center [698, 314] width 1001 height 517
paste input "30696385897"
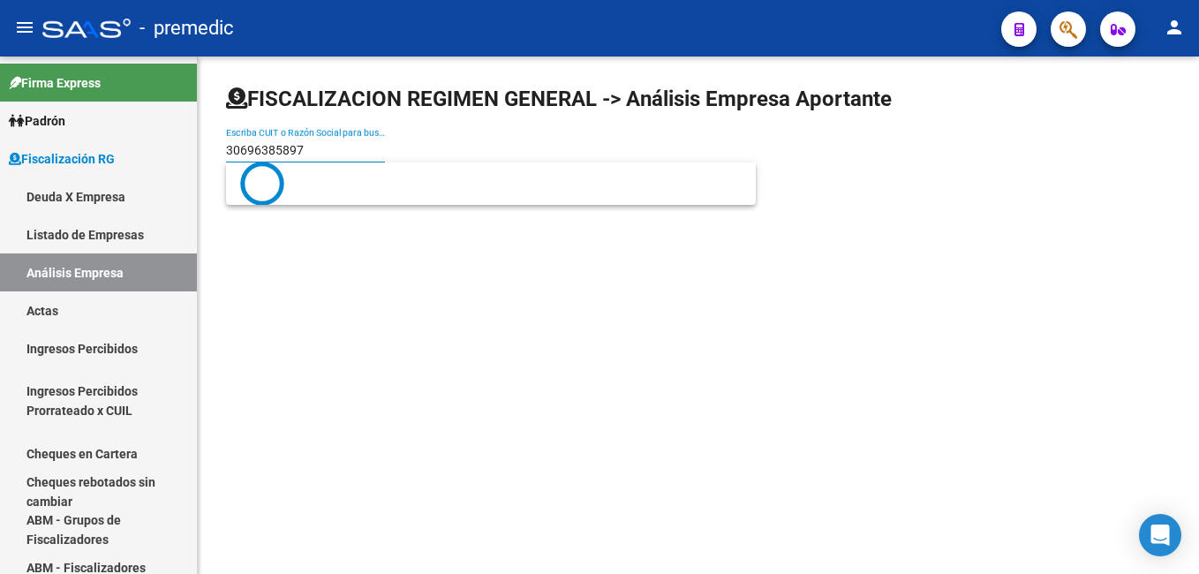
type input "30696385897"
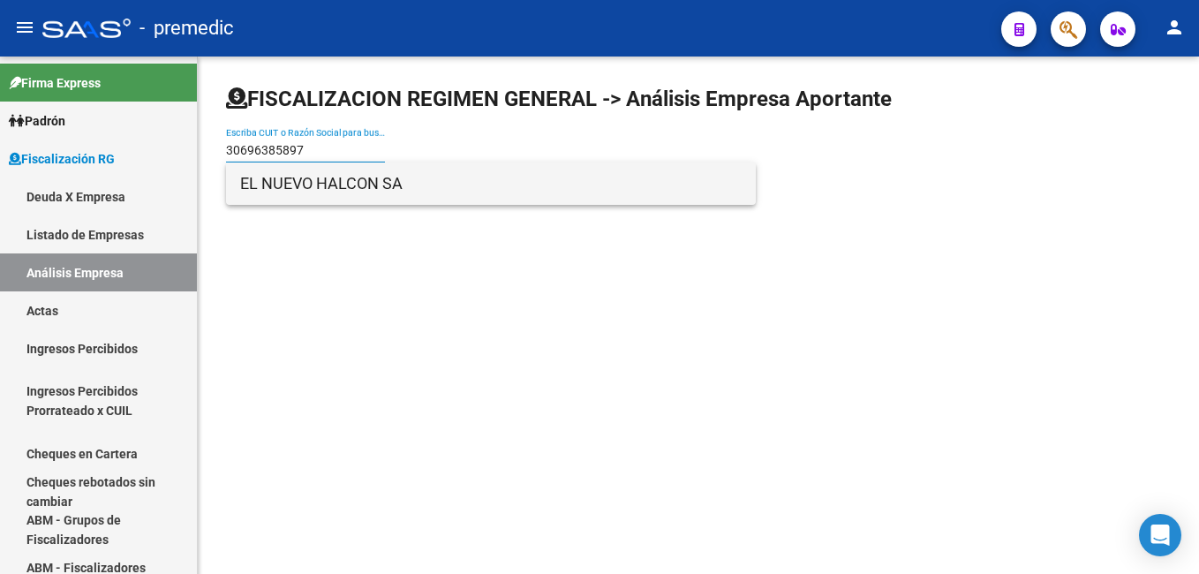
click at [317, 180] on span "EL NUEVO HALCON SA" at bounding box center [490, 183] width 501 height 42
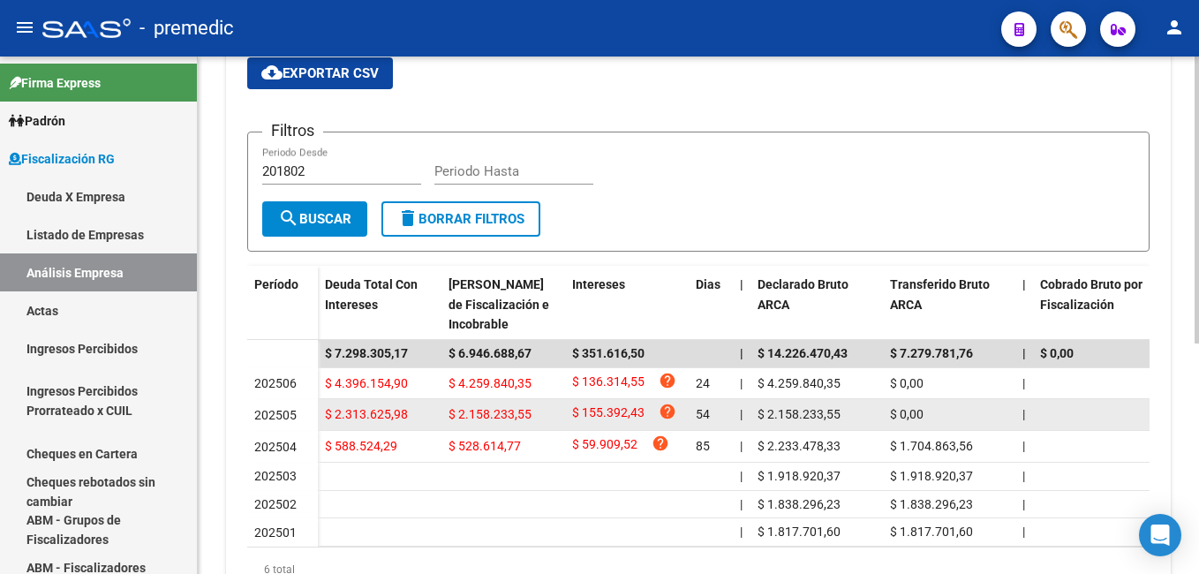
scroll to position [353, 0]
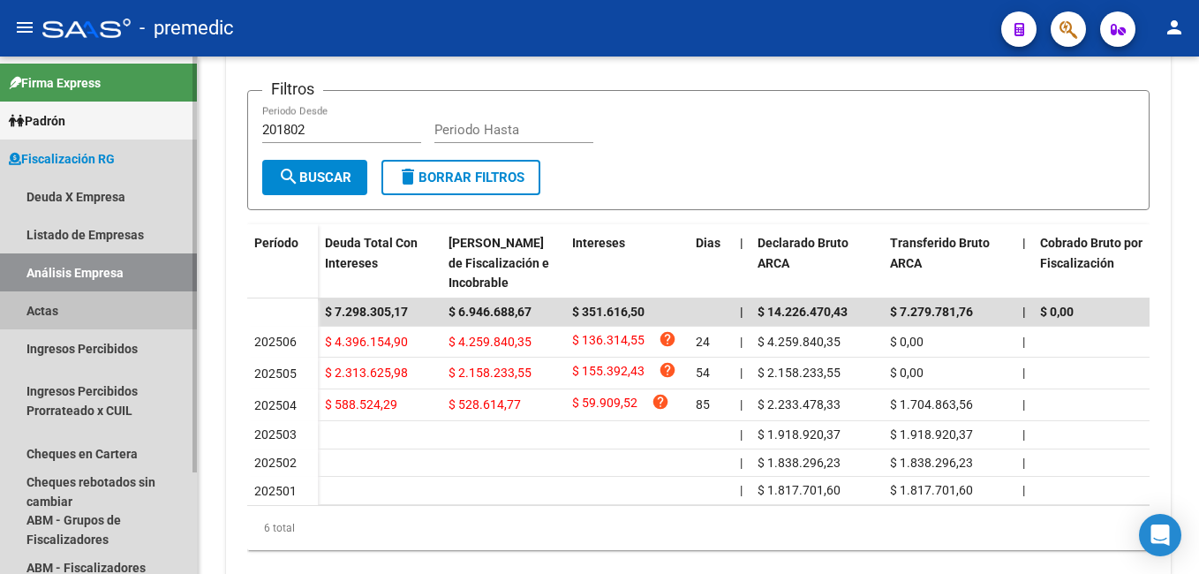
click at [81, 305] on link "Actas" at bounding box center [98, 310] width 197 height 38
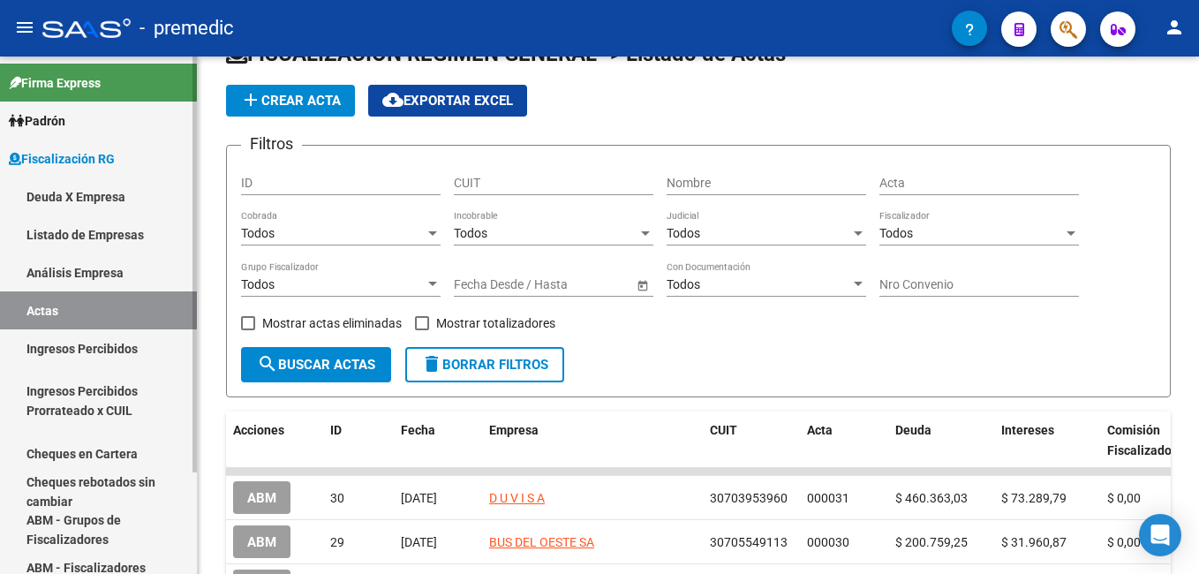
scroll to position [353, 0]
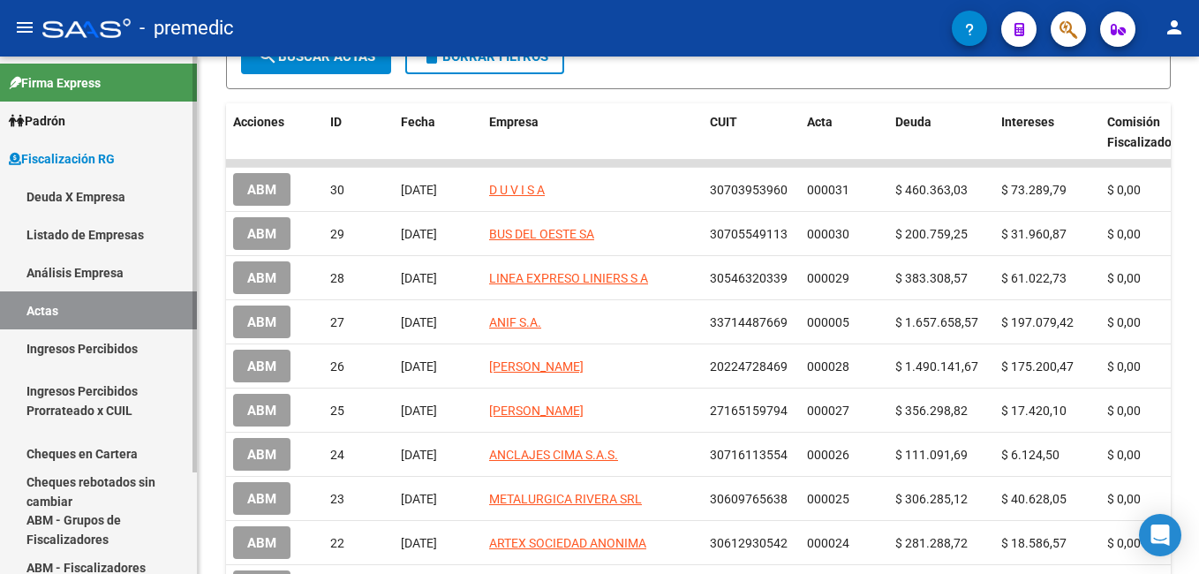
click at [94, 261] on link "Análisis Empresa" at bounding box center [98, 272] width 197 height 38
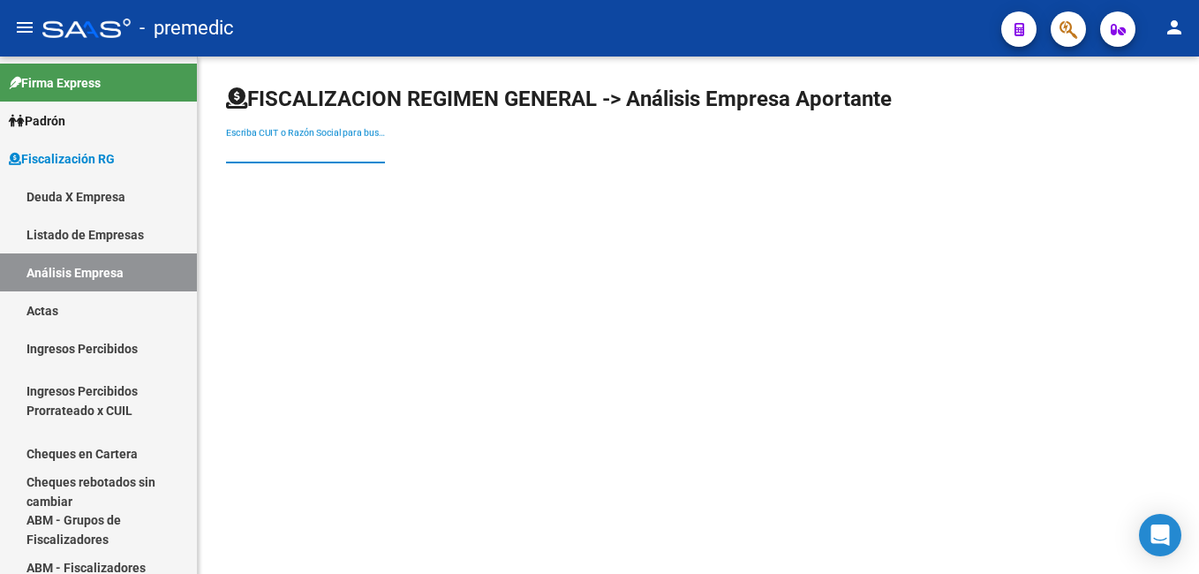
paste input "30546250551"
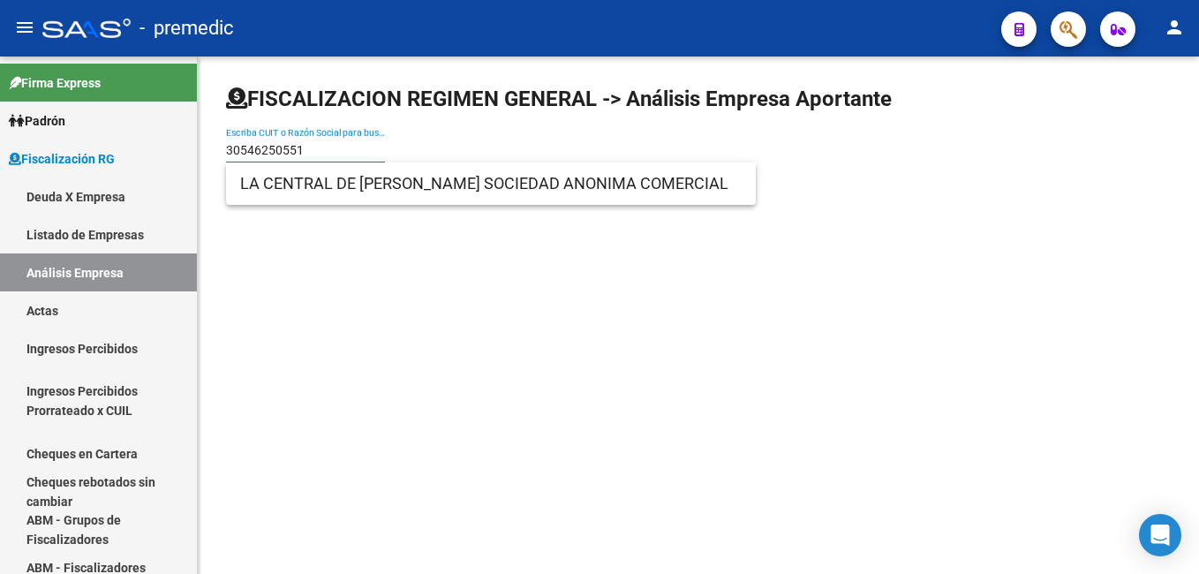
type input "30546250551"
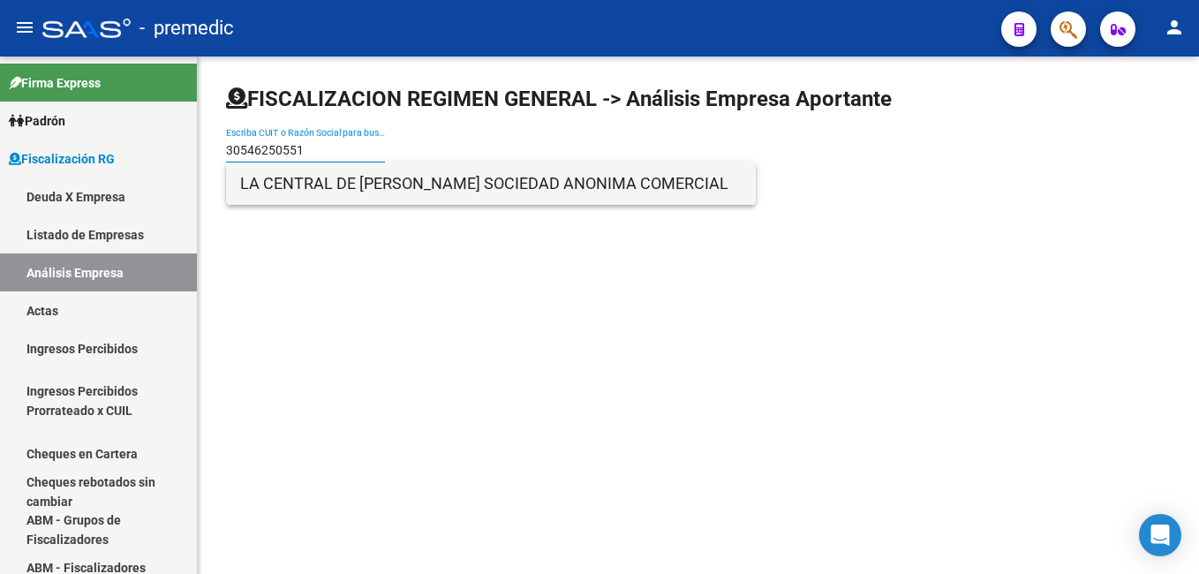
click at [312, 198] on span "LA CENTRAL DE [PERSON_NAME] SOCIEDAD ANONIMA COMERCIAL" at bounding box center [490, 183] width 501 height 42
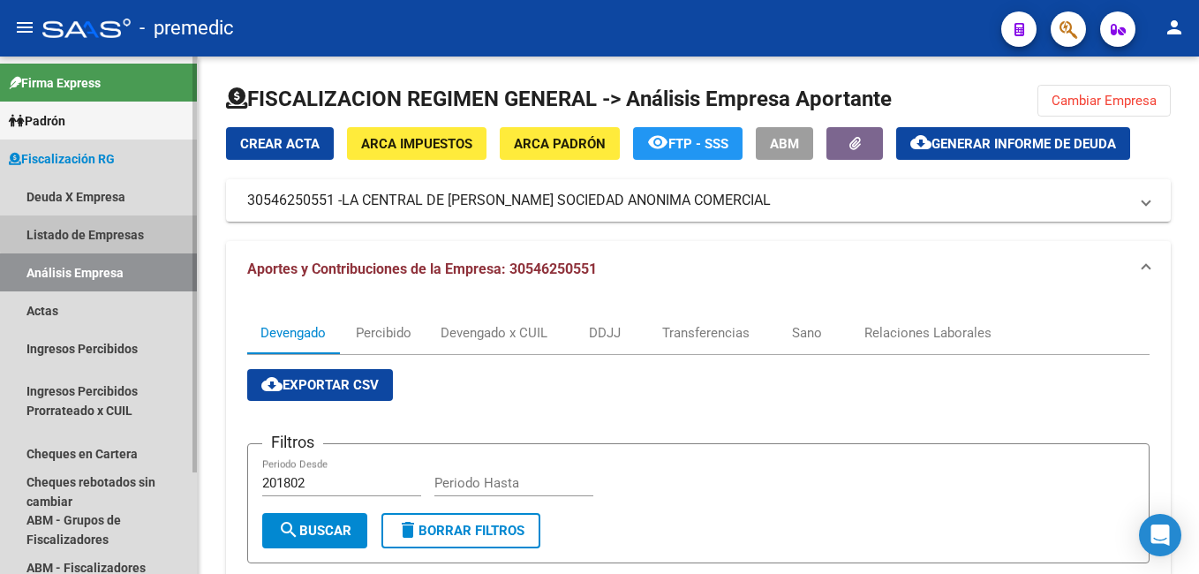
click at [109, 233] on link "Listado de Empresas" at bounding box center [98, 234] width 197 height 38
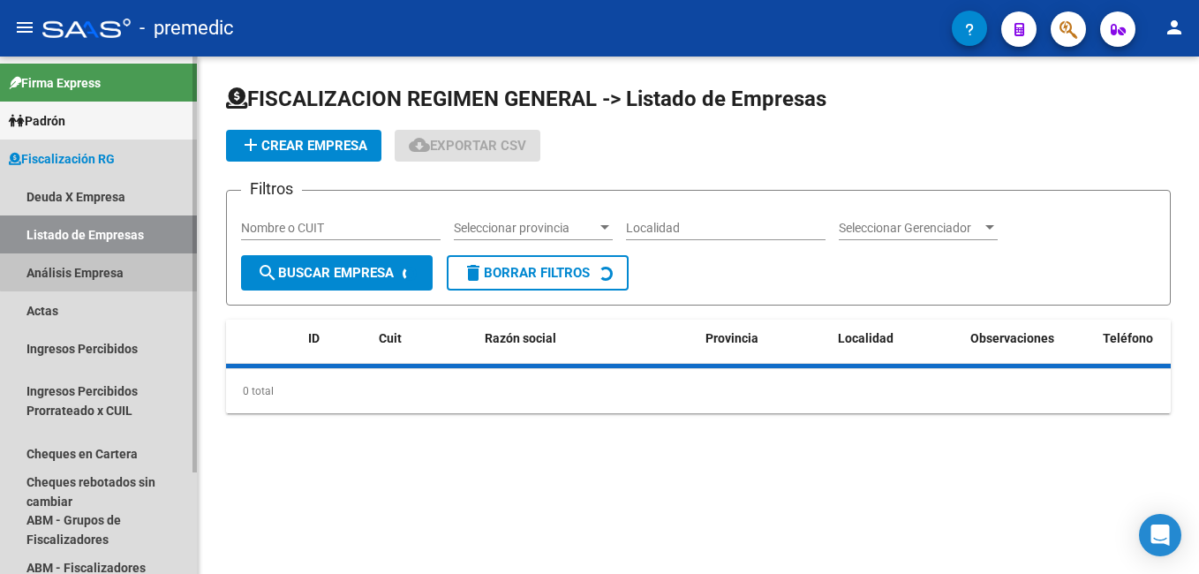
click at [100, 264] on link "Análisis Empresa" at bounding box center [98, 272] width 197 height 38
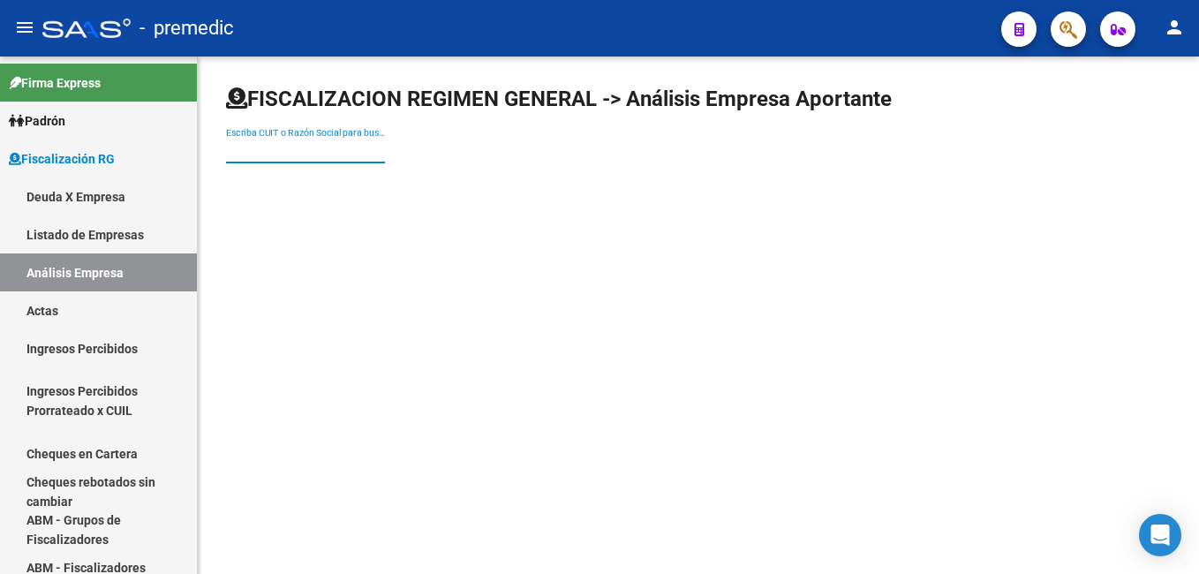
paste input "33707751059"
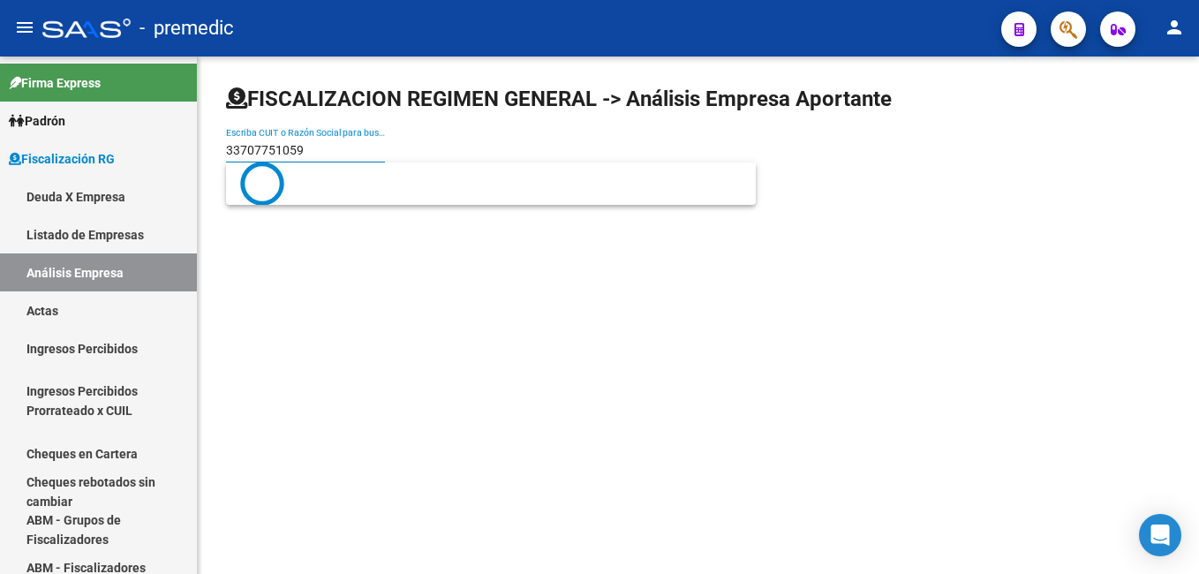
type input "33707751059"
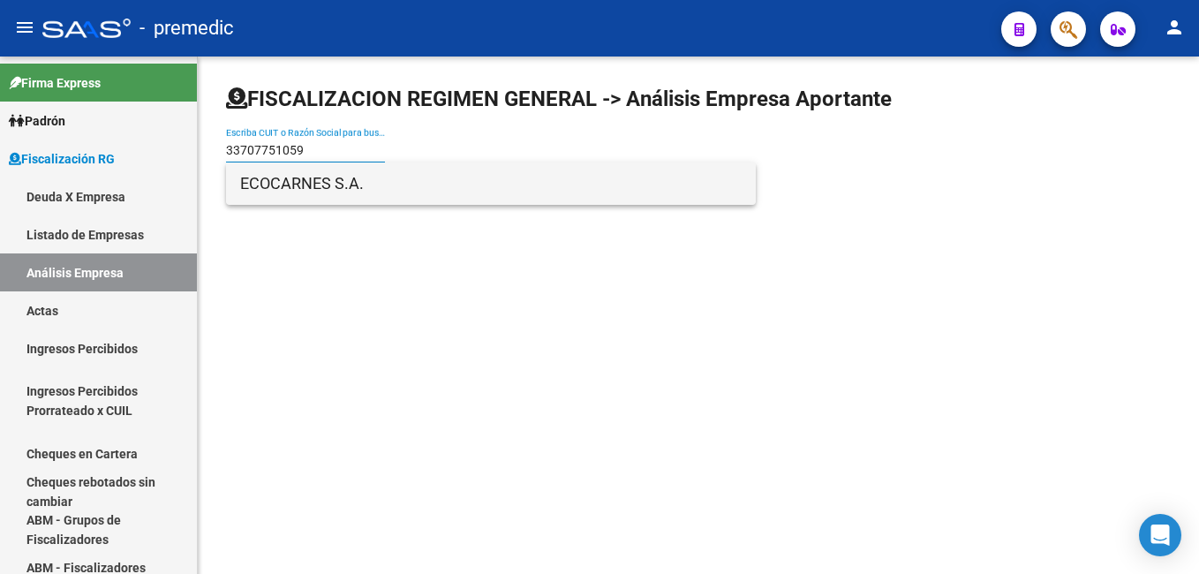
click at [298, 188] on span "ECOCARNES S.A." at bounding box center [490, 183] width 501 height 42
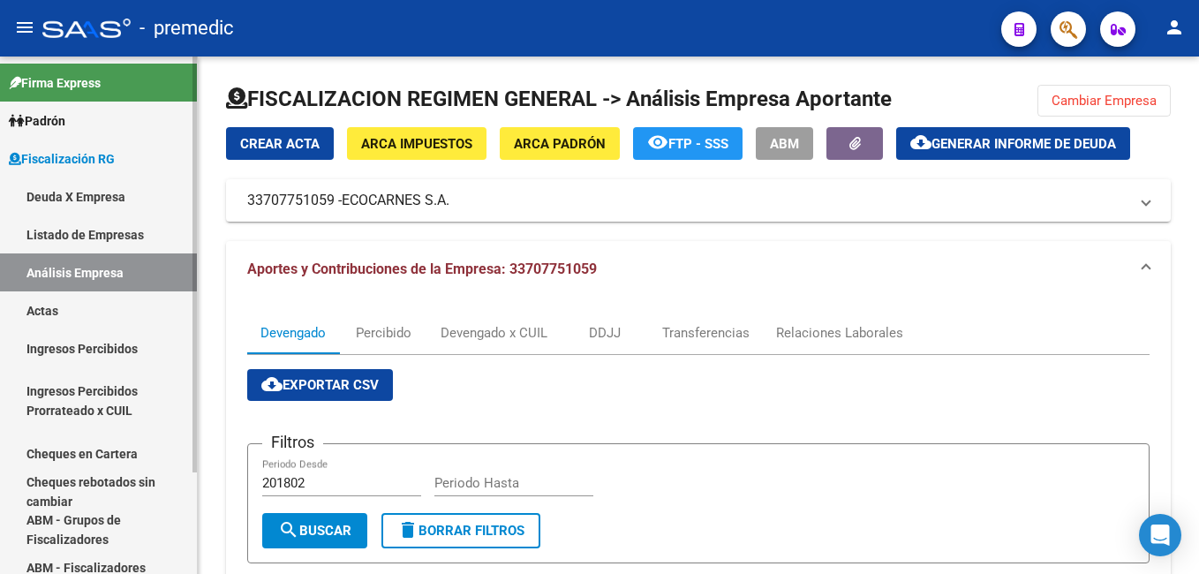
click at [101, 227] on link "Listado de Empresas" at bounding box center [98, 234] width 197 height 38
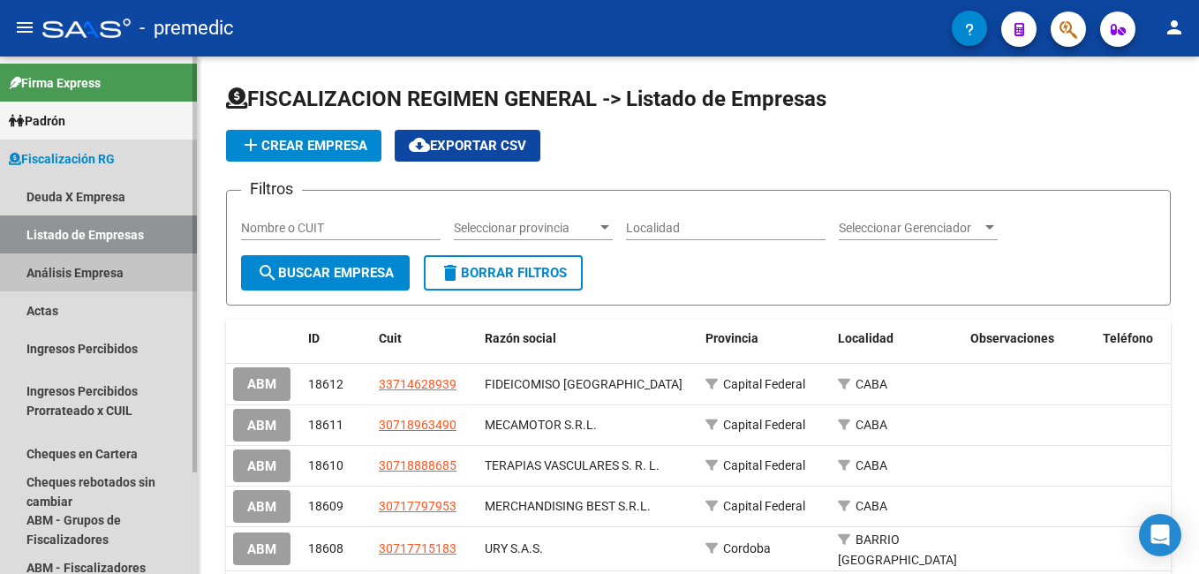
click at [97, 267] on link "Análisis Empresa" at bounding box center [98, 272] width 197 height 38
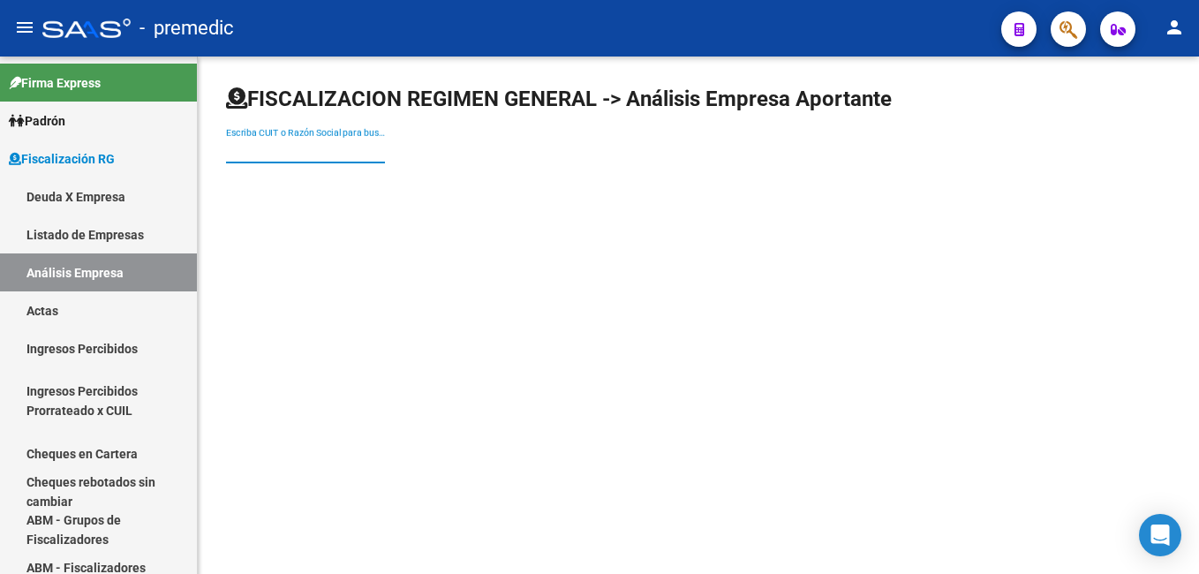
paste input "30693438744"
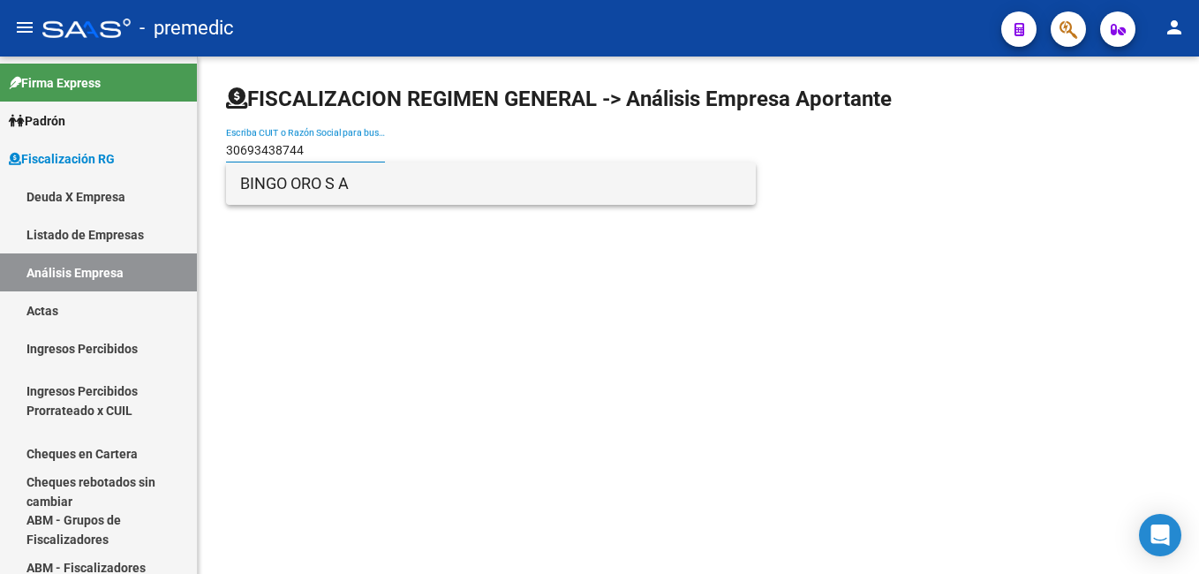
type input "30693438744"
click at [274, 185] on span "BINGO ORO S A" at bounding box center [490, 183] width 501 height 42
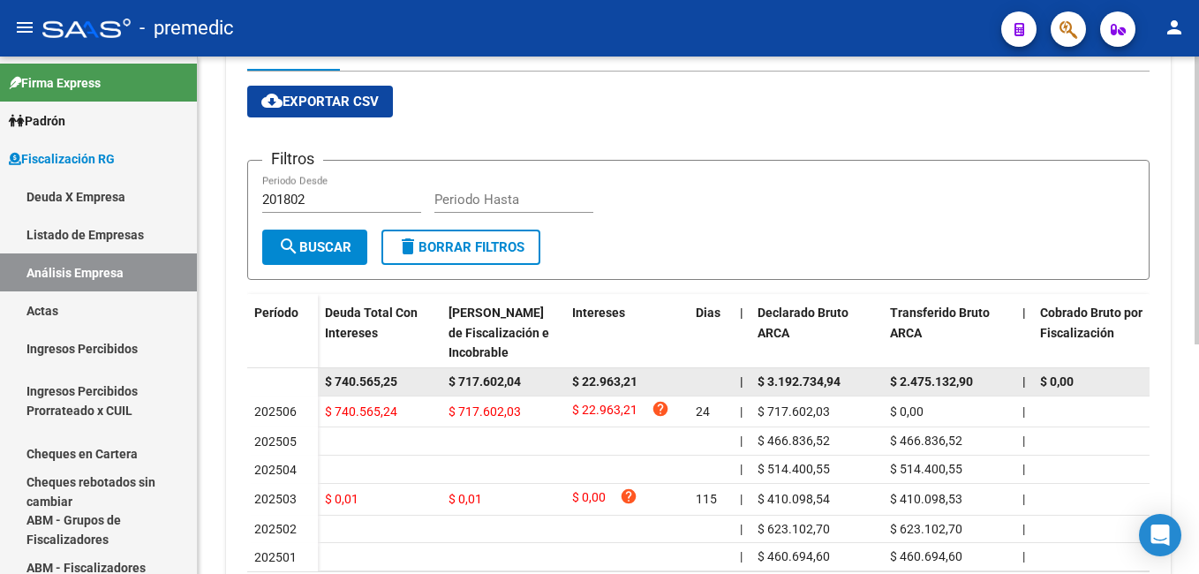
scroll to position [58, 0]
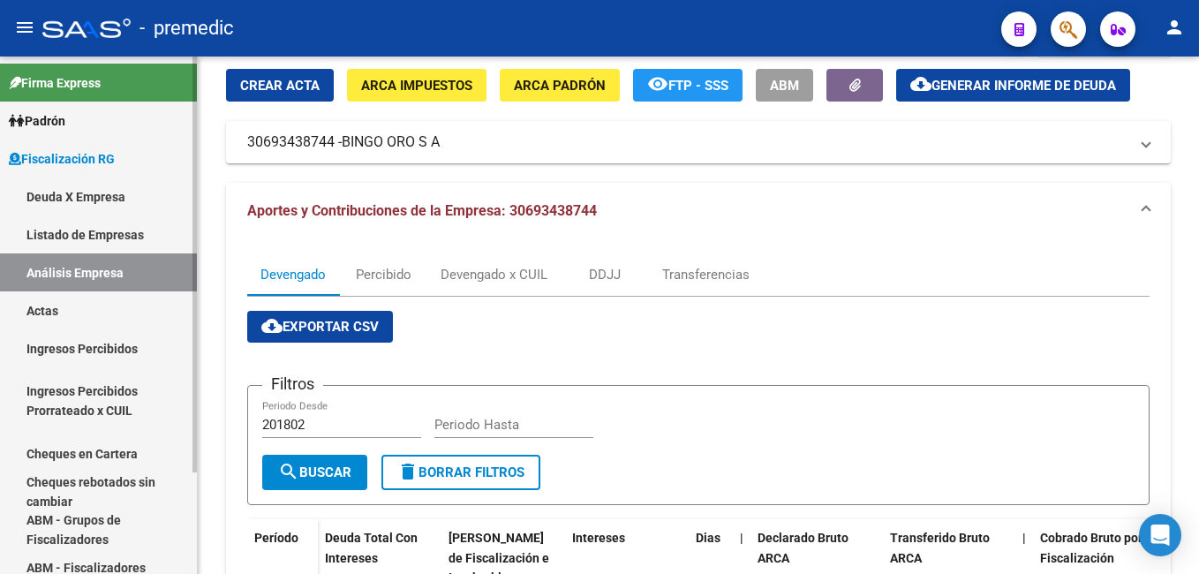
click at [82, 311] on link "Actas" at bounding box center [98, 310] width 197 height 38
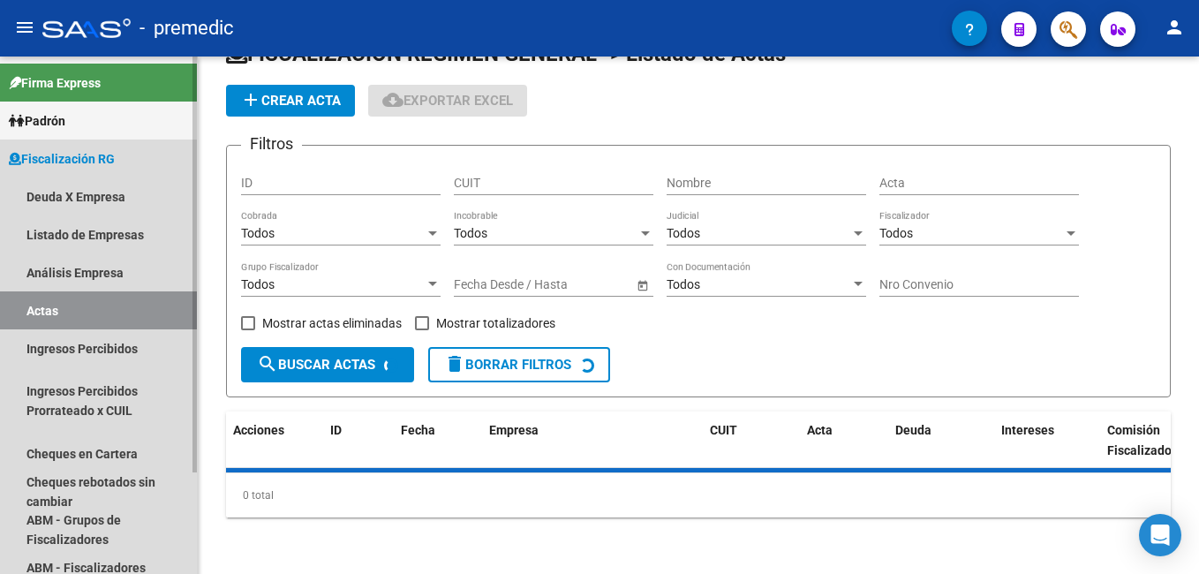
scroll to position [45, 0]
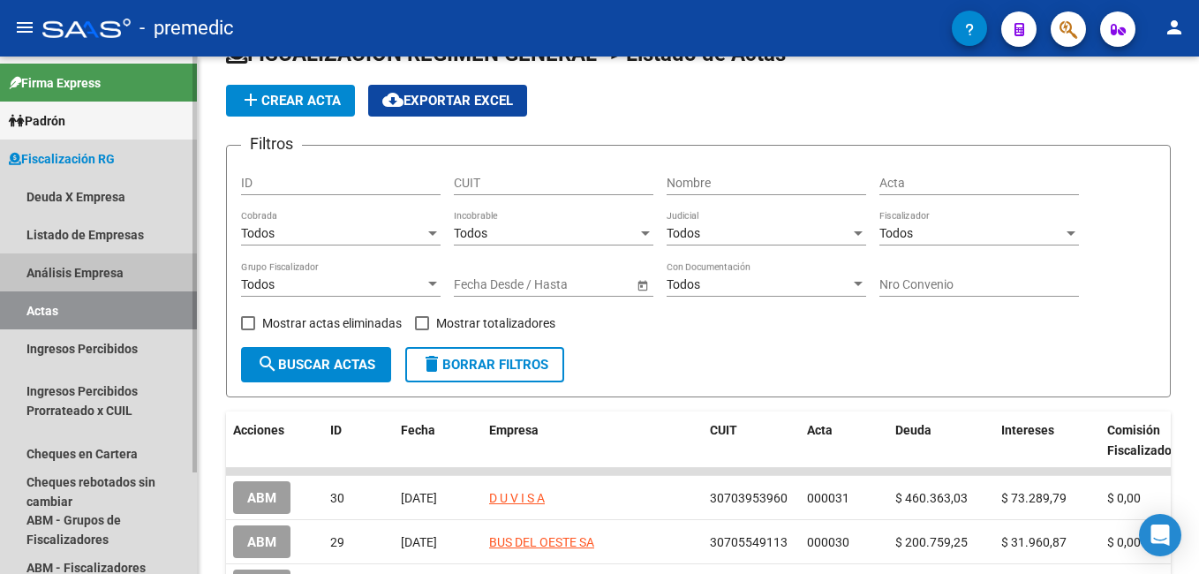
click at [91, 267] on link "Análisis Empresa" at bounding box center [98, 272] width 197 height 38
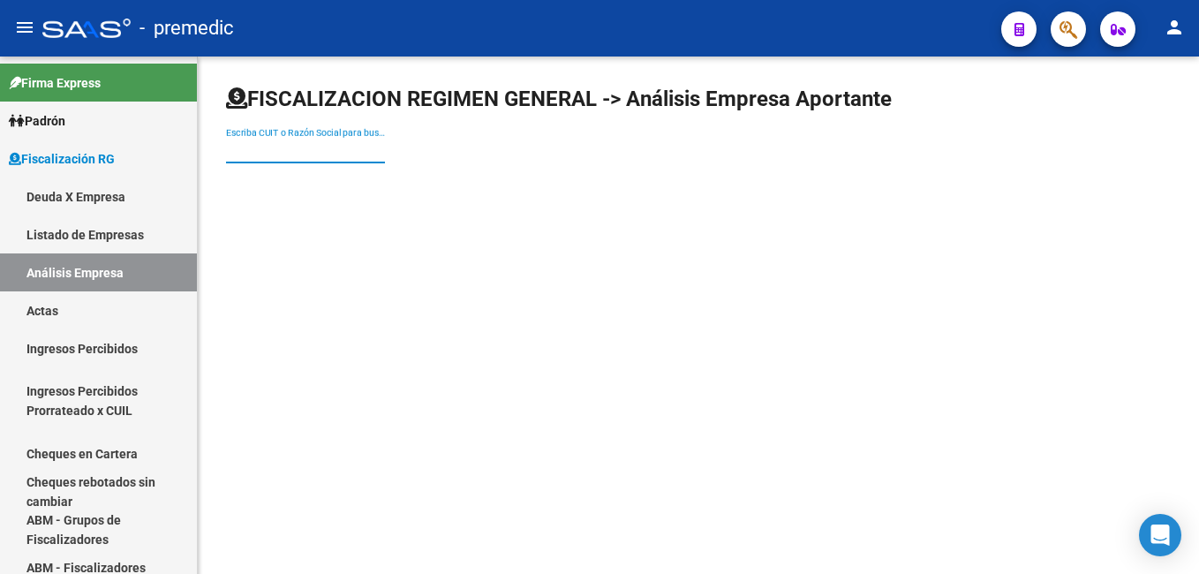
click at [282, 148] on input "Escriba CUIT o Razón Social para buscar" at bounding box center [305, 150] width 159 height 15
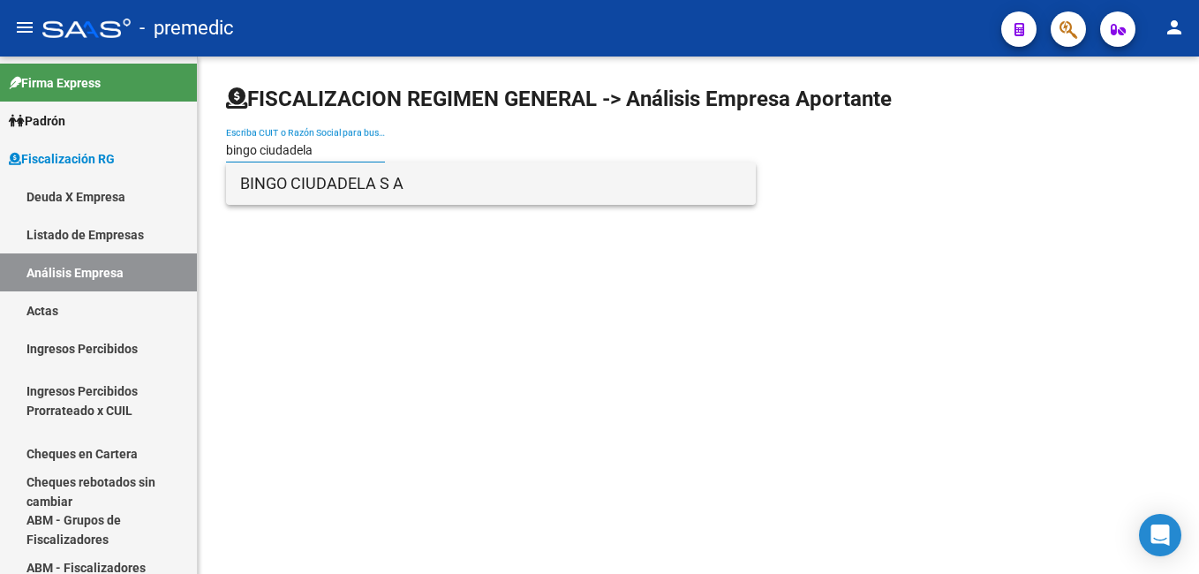
type input "bingo ciudadela"
click at [335, 181] on span "BINGO CIUDADELA S A" at bounding box center [490, 183] width 501 height 42
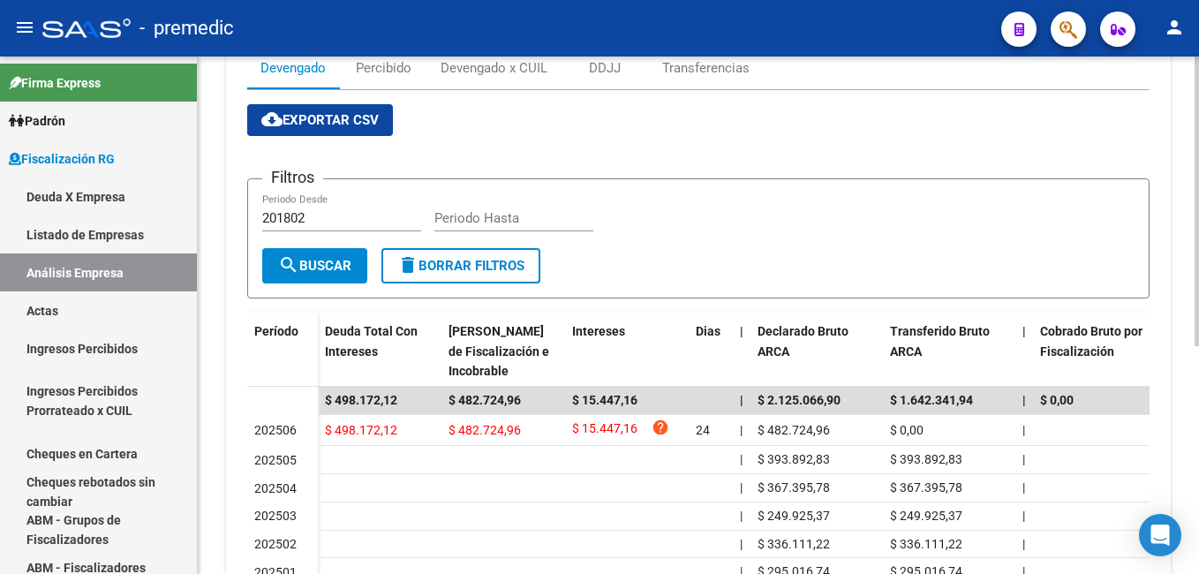
scroll to position [353, 0]
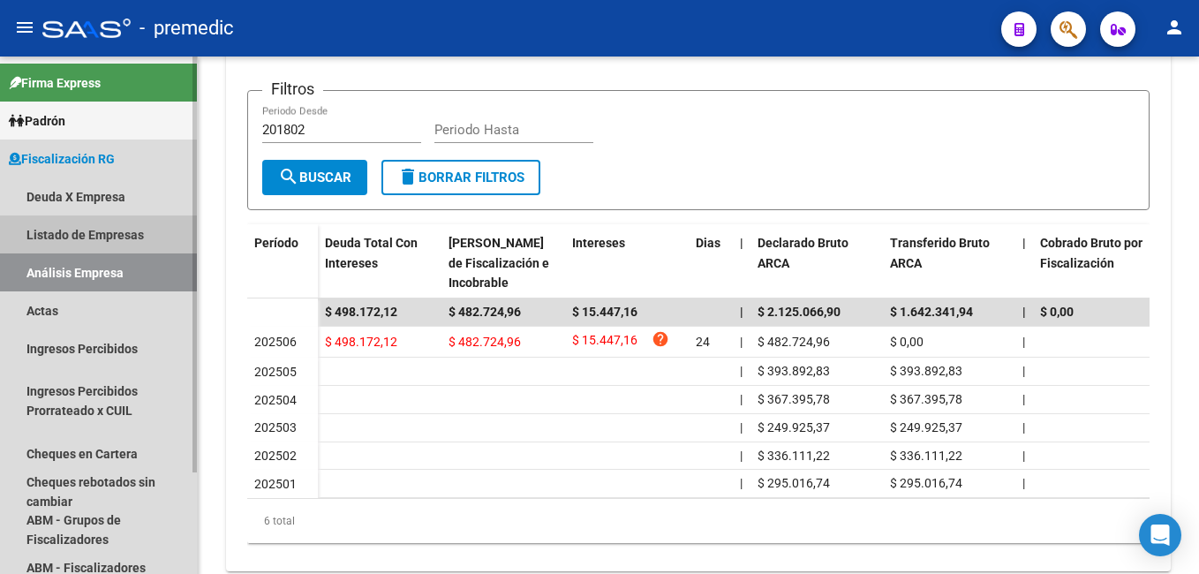
click at [123, 230] on link "Listado de Empresas" at bounding box center [98, 234] width 197 height 38
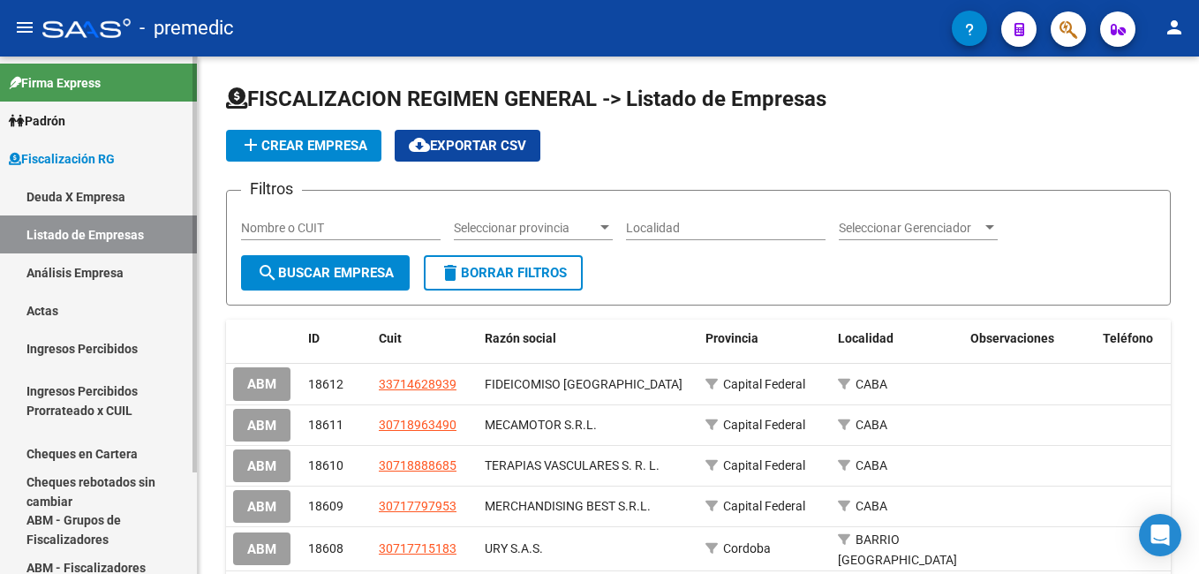
click at [106, 264] on link "Análisis Empresa" at bounding box center [98, 272] width 197 height 38
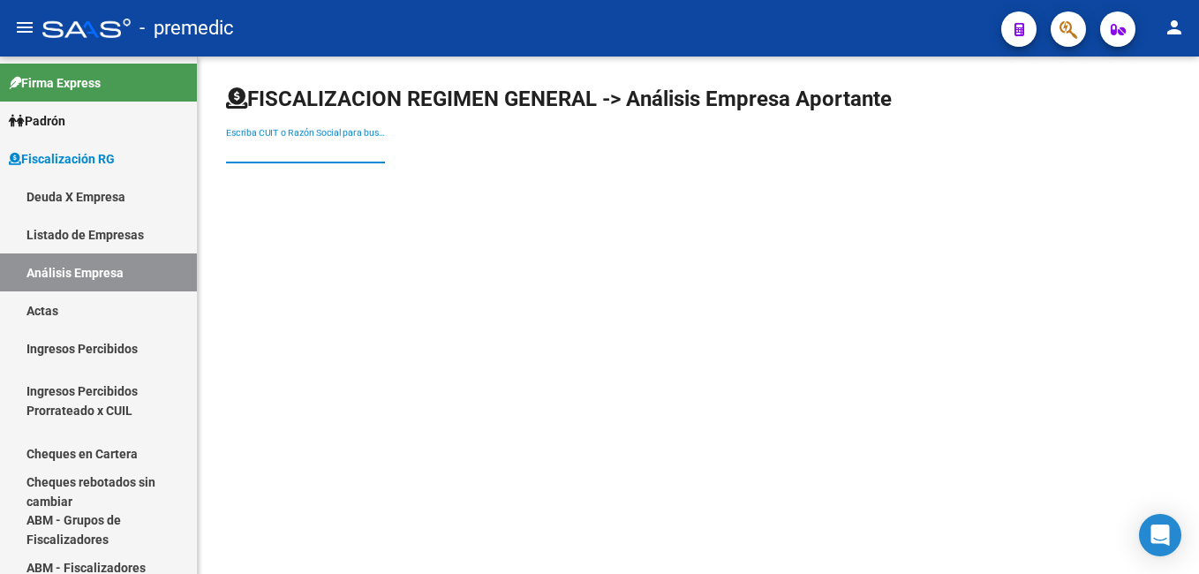
paste input "33647589109"
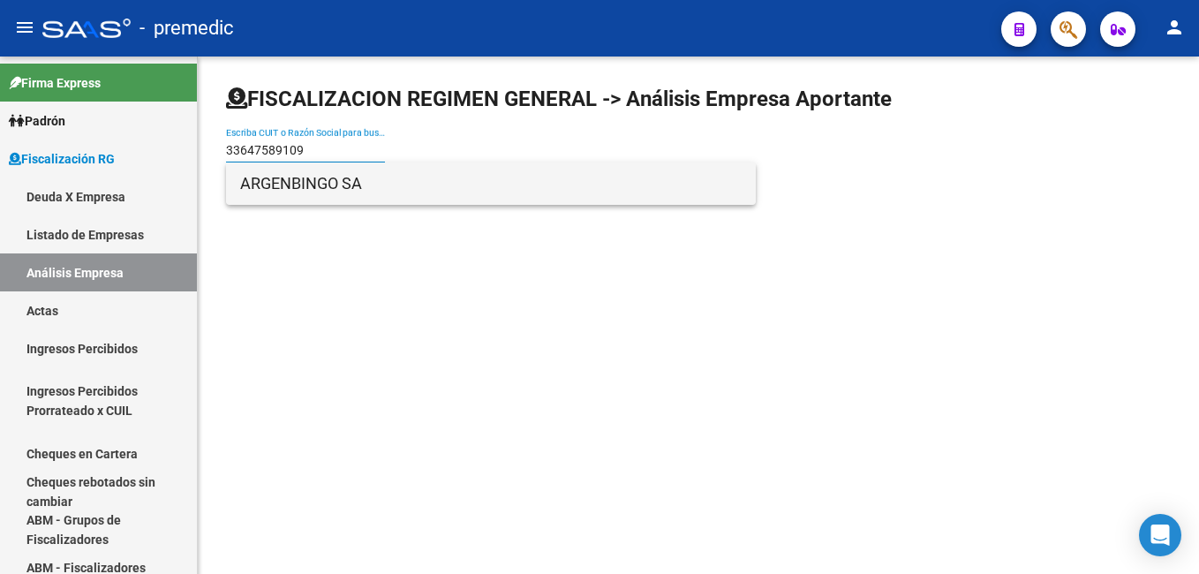
type input "33647589109"
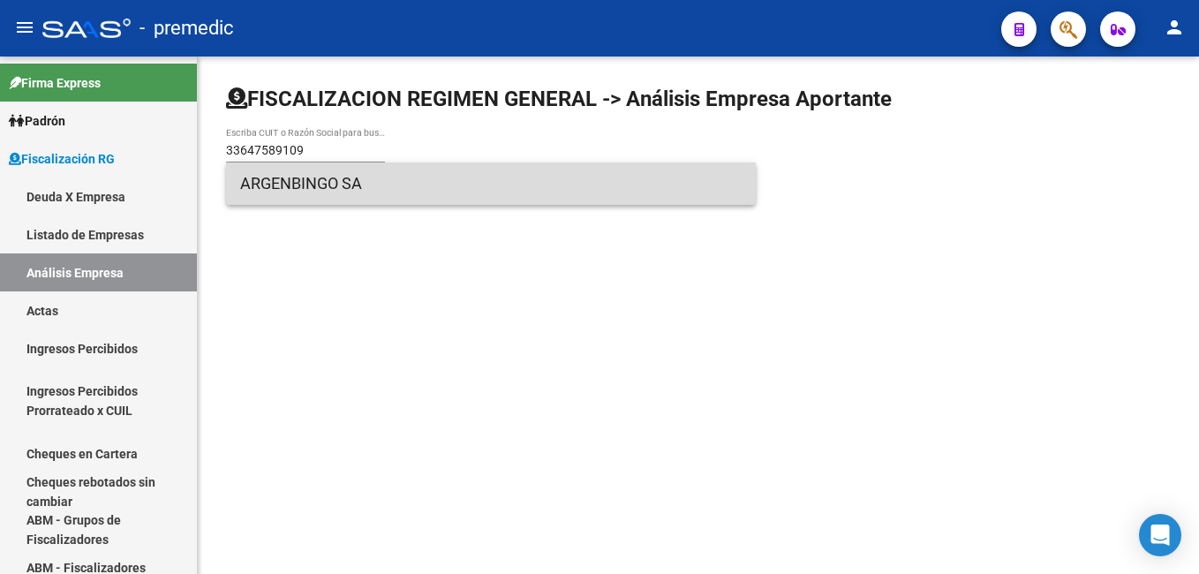
click at [315, 186] on span "ARGENBINGO SA" at bounding box center [490, 183] width 501 height 42
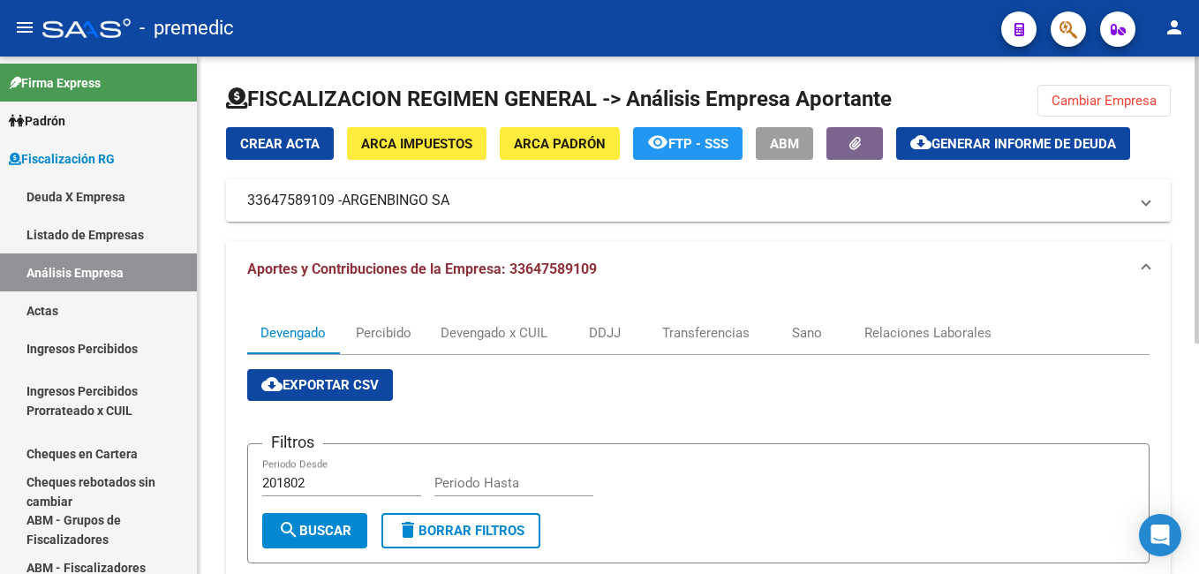
drag, startPoint x: 242, startPoint y: 196, endPoint x: 334, endPoint y: 198, distance: 91.8
click at [334, 198] on mat-expansion-panel-header "33647589109 - ARGENBINGO SA" at bounding box center [698, 200] width 945 height 42
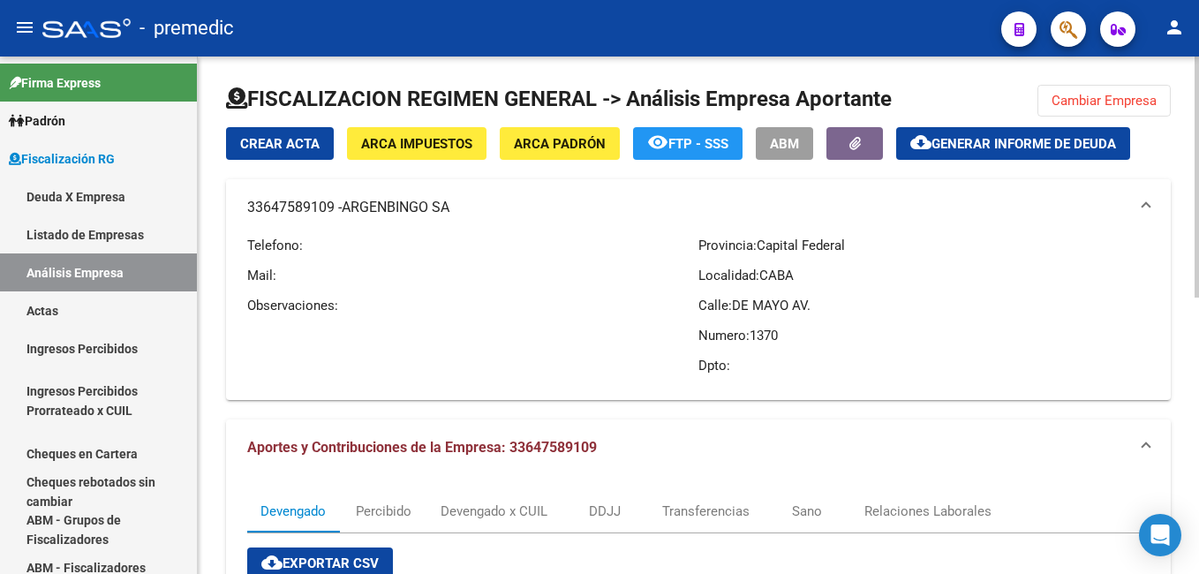
drag, startPoint x: 334, startPoint y: 198, endPoint x: 316, endPoint y: 204, distance: 18.7
copy mat-panel-title "33647589109"
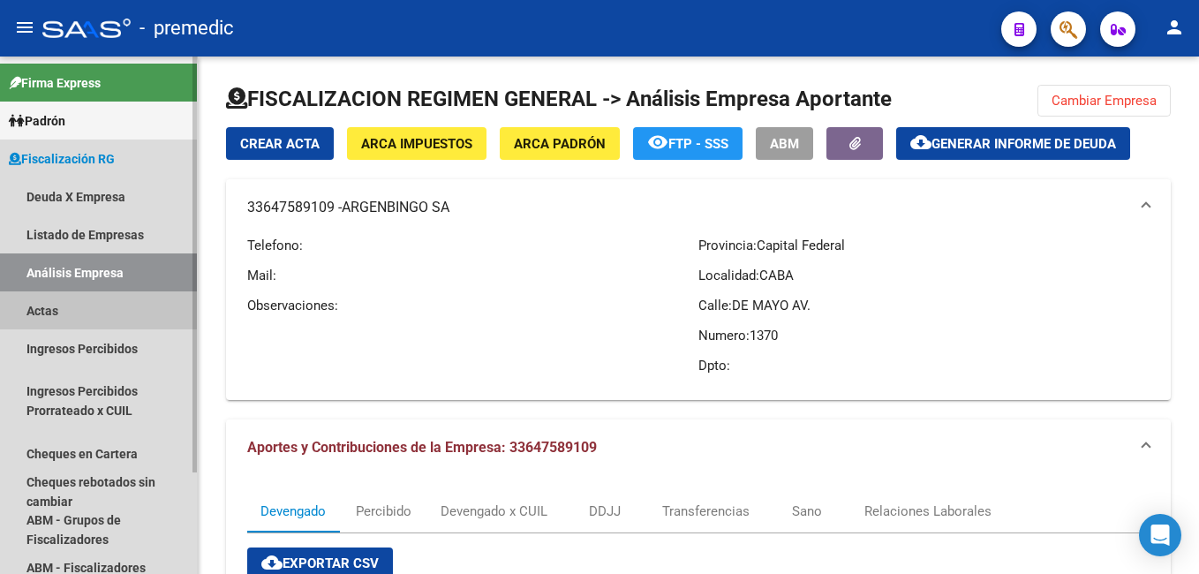
click at [50, 308] on link "Actas" at bounding box center [98, 310] width 197 height 38
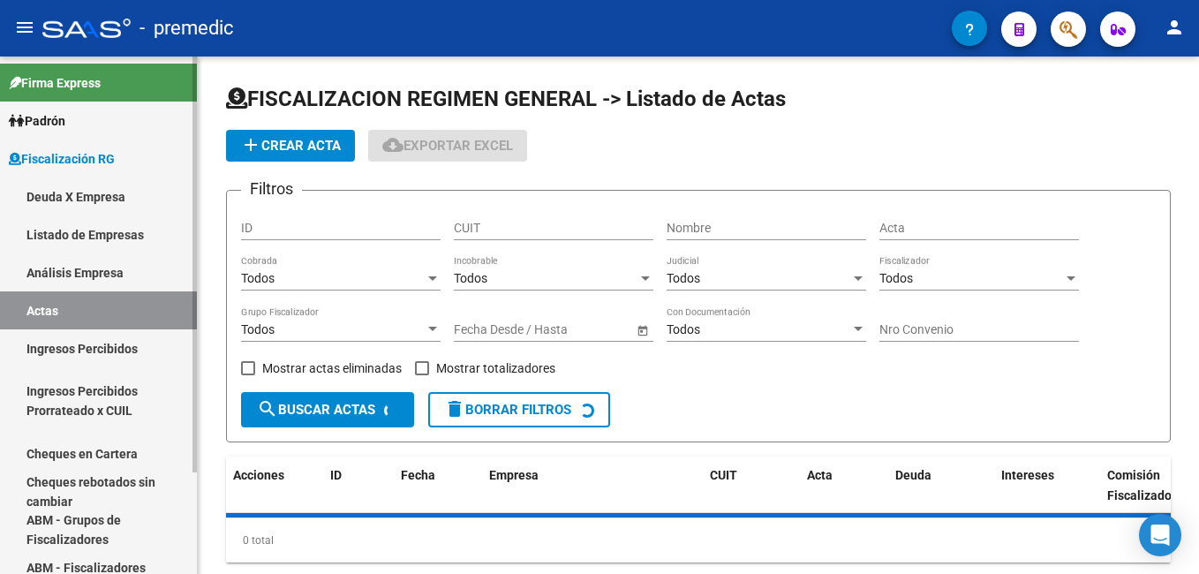
click at [70, 271] on link "Análisis Empresa" at bounding box center [98, 272] width 197 height 38
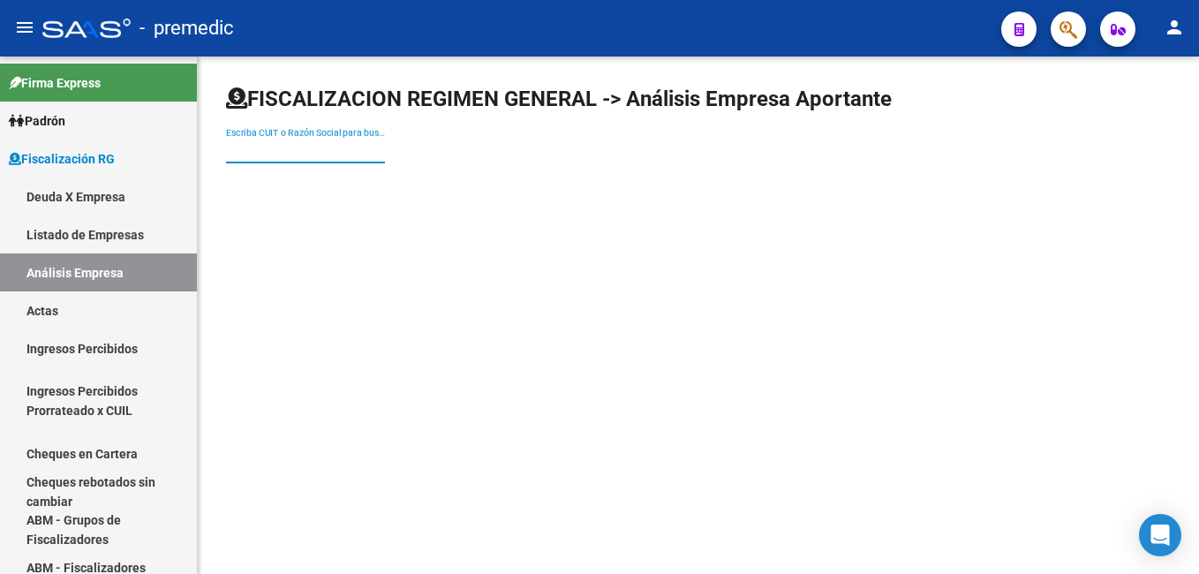
click at [257, 149] on input "Escriba CUIT o Razón Social para buscar" at bounding box center [305, 150] width 159 height 15
paste input "30716995557"
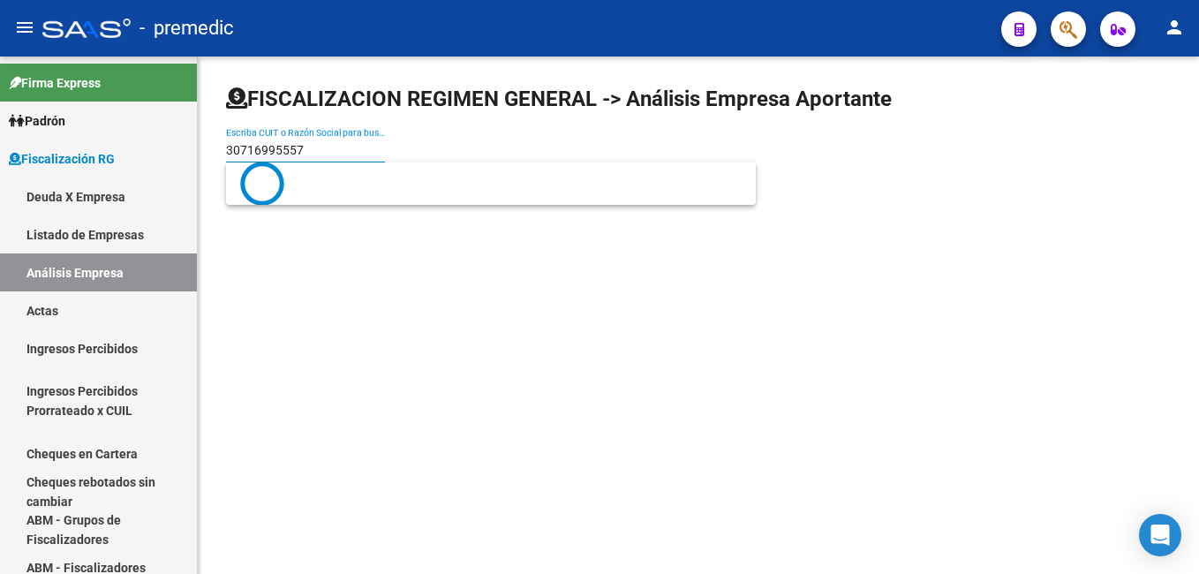
type input "30716995557"
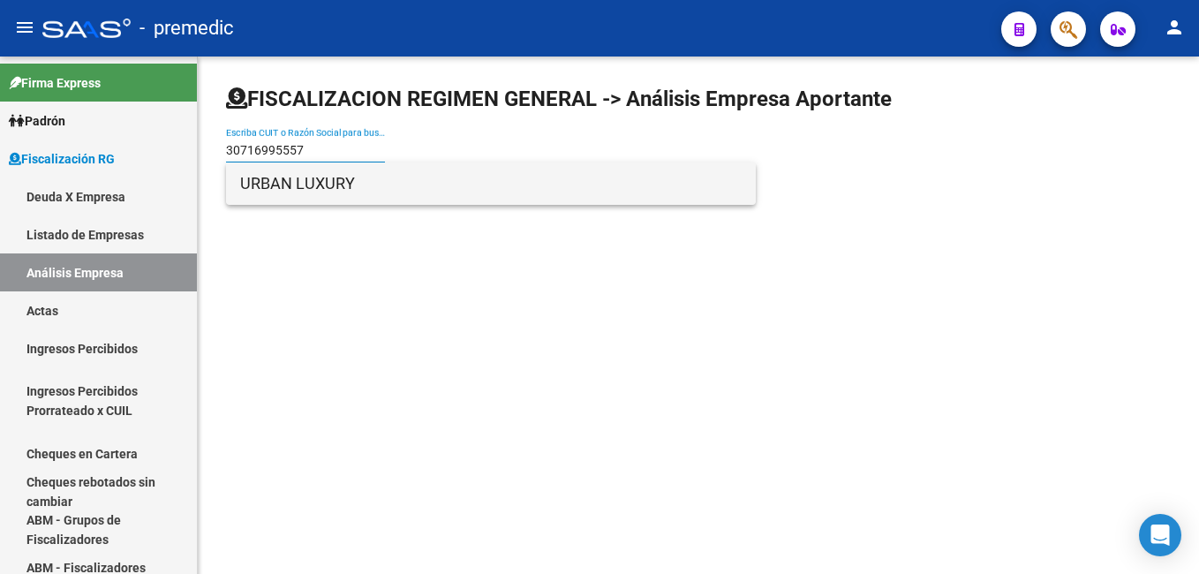
click at [274, 188] on span "URBAN LUXURY" at bounding box center [490, 183] width 501 height 42
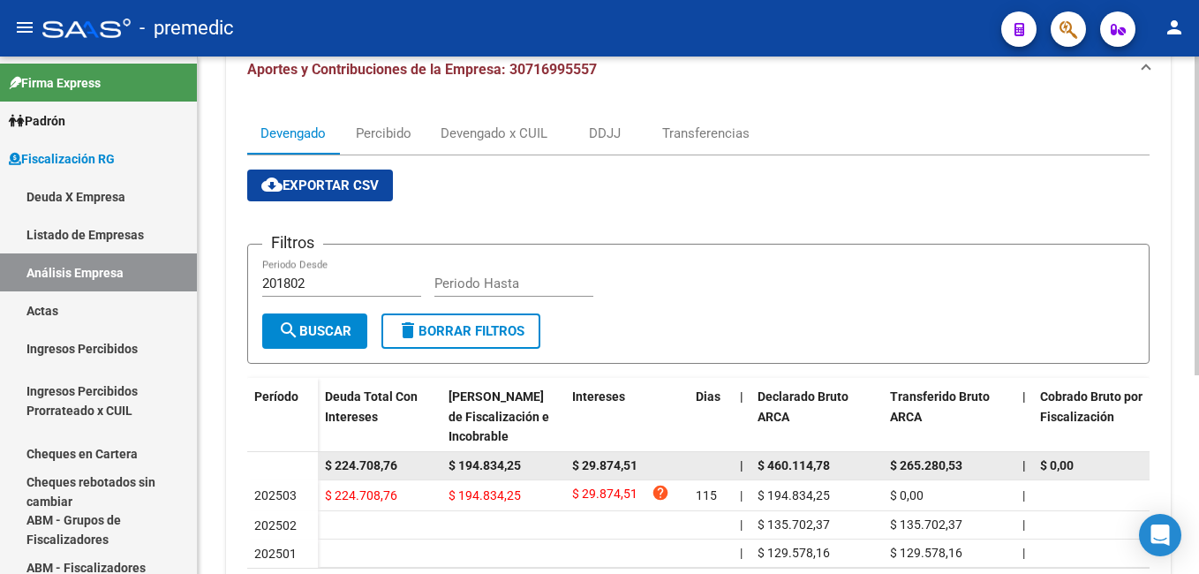
scroll to position [58, 0]
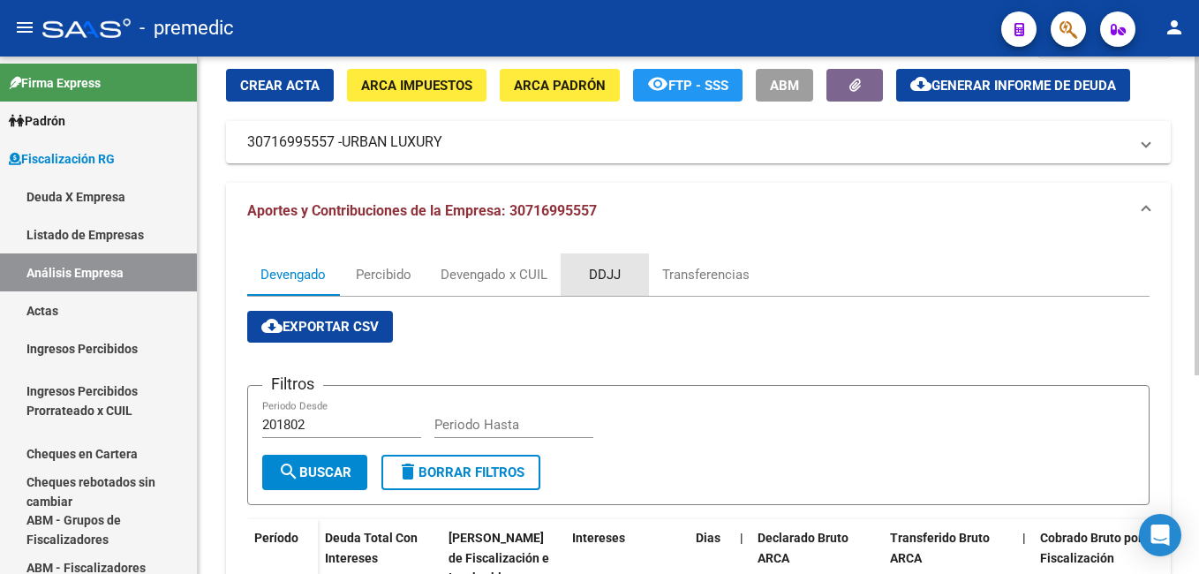
click at [605, 267] on div "DDJJ" at bounding box center [605, 274] width 32 height 19
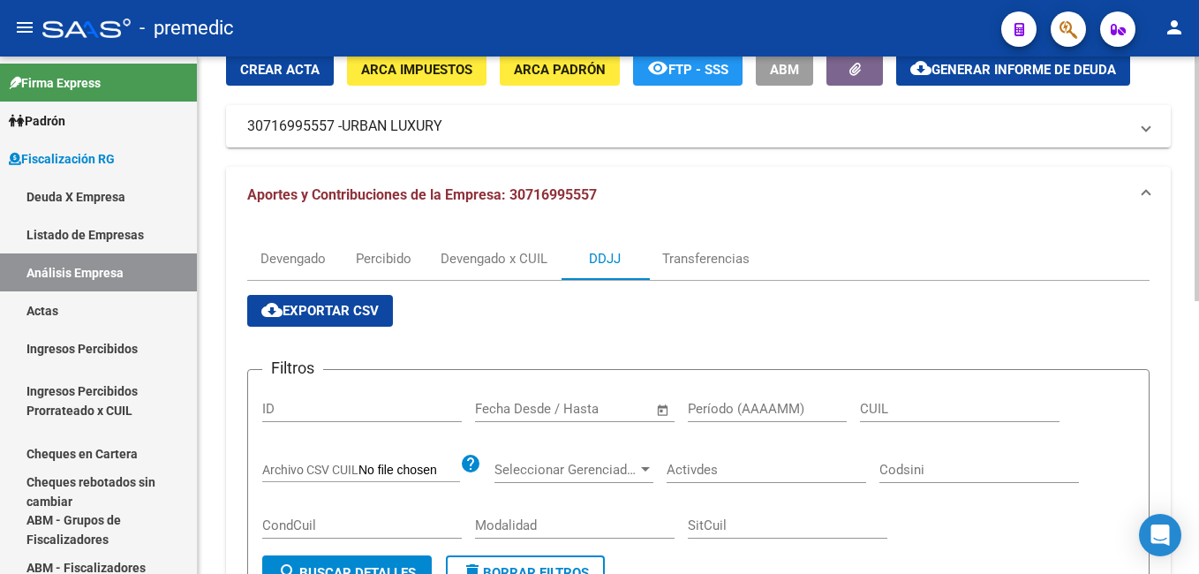
scroll to position [177, 0]
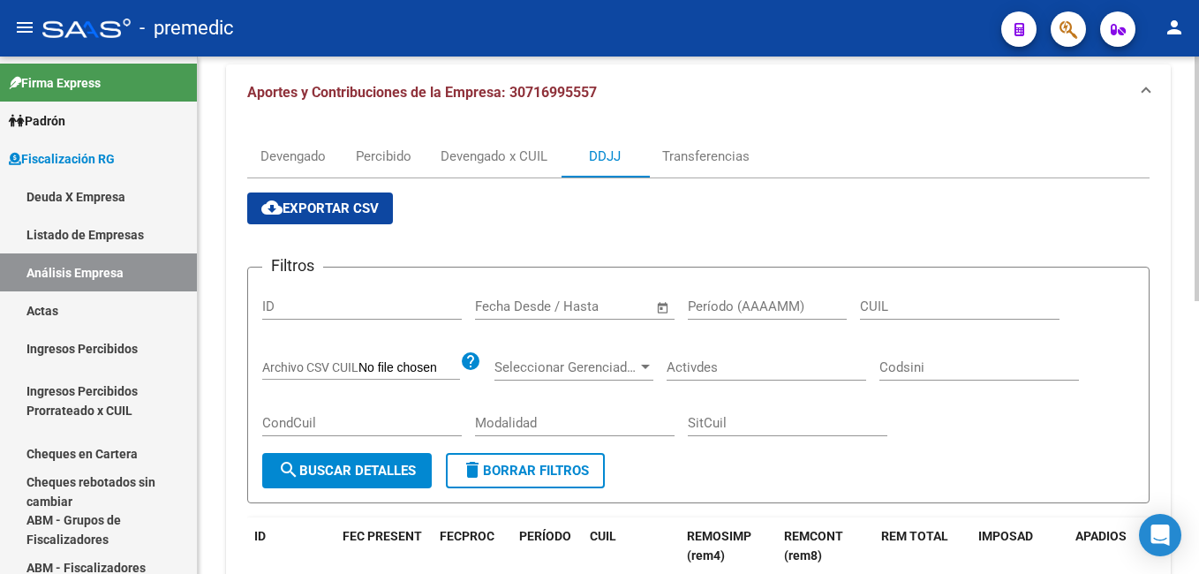
click at [733, 309] on input "Período (AAAAMM)" at bounding box center [767, 306] width 159 height 16
type input "202503"
click at [348, 463] on span "search Buscar Detalles" at bounding box center [347, 471] width 138 height 16
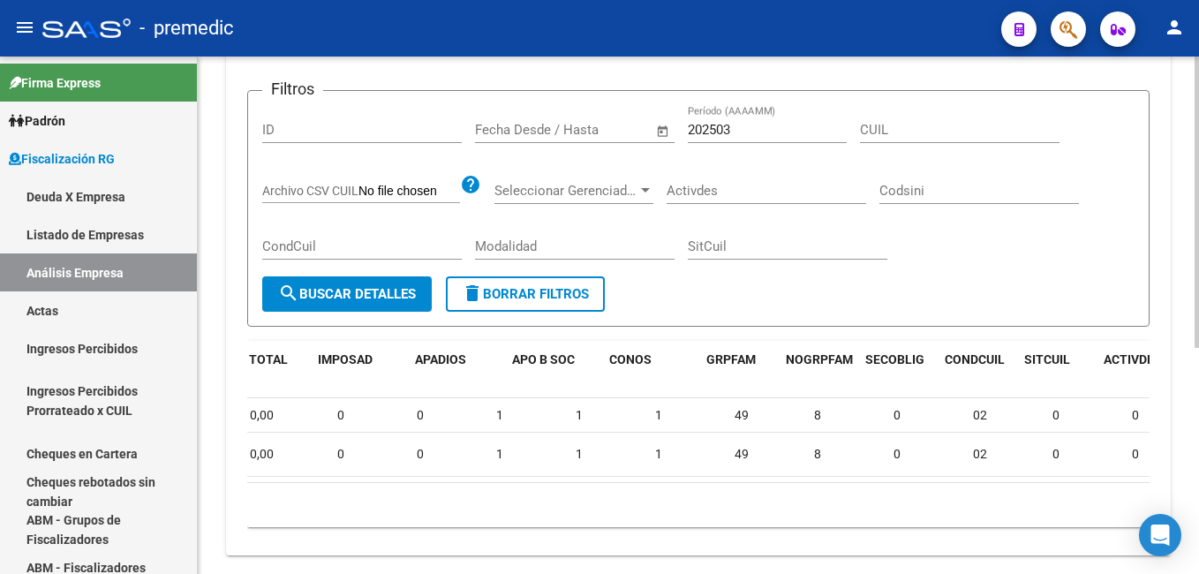
scroll to position [0, 0]
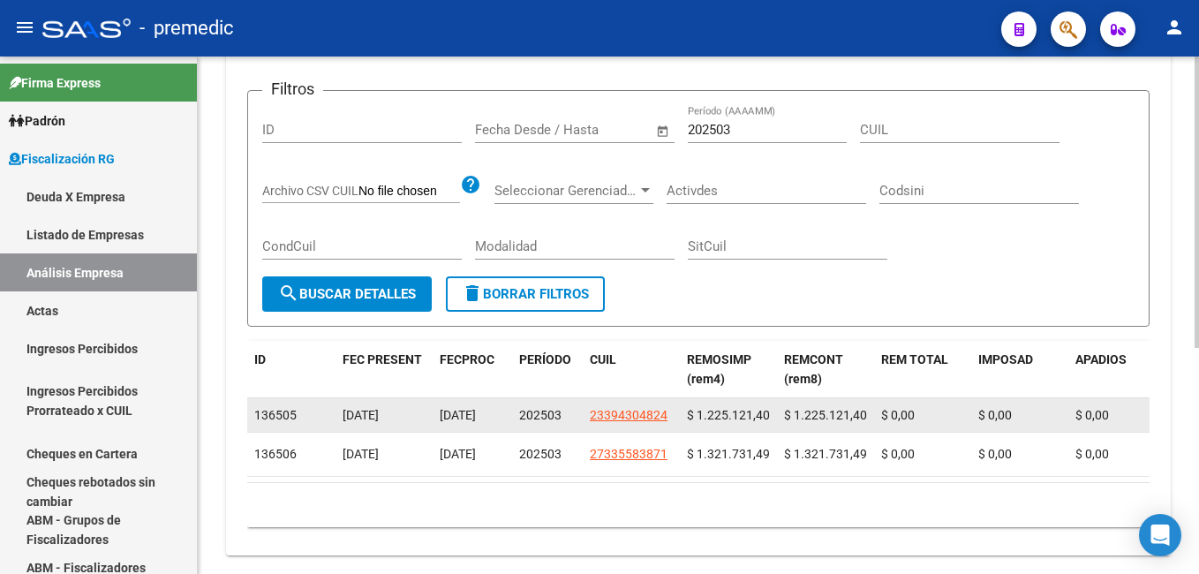
drag, startPoint x: 584, startPoint y: 418, endPoint x: 679, endPoint y: 415, distance: 94.5
click at [679, 415] on datatable-body-cell "23394304824" at bounding box center [631, 415] width 97 height 34
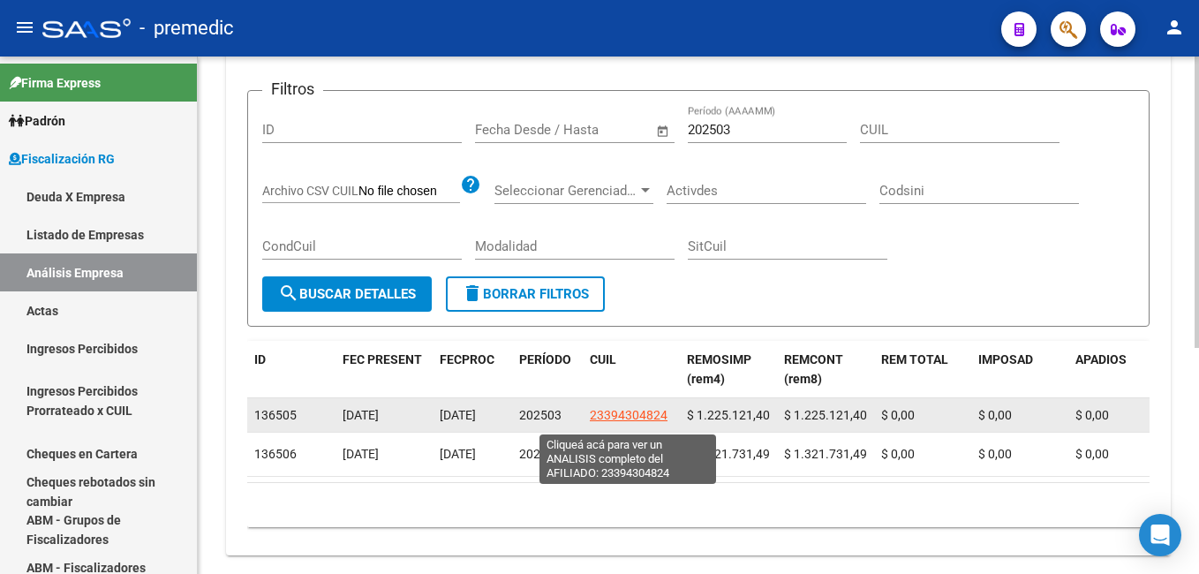
drag, startPoint x: 679, startPoint y: 415, endPoint x: 639, endPoint y: 418, distance: 39.8
copy span "23394304824"
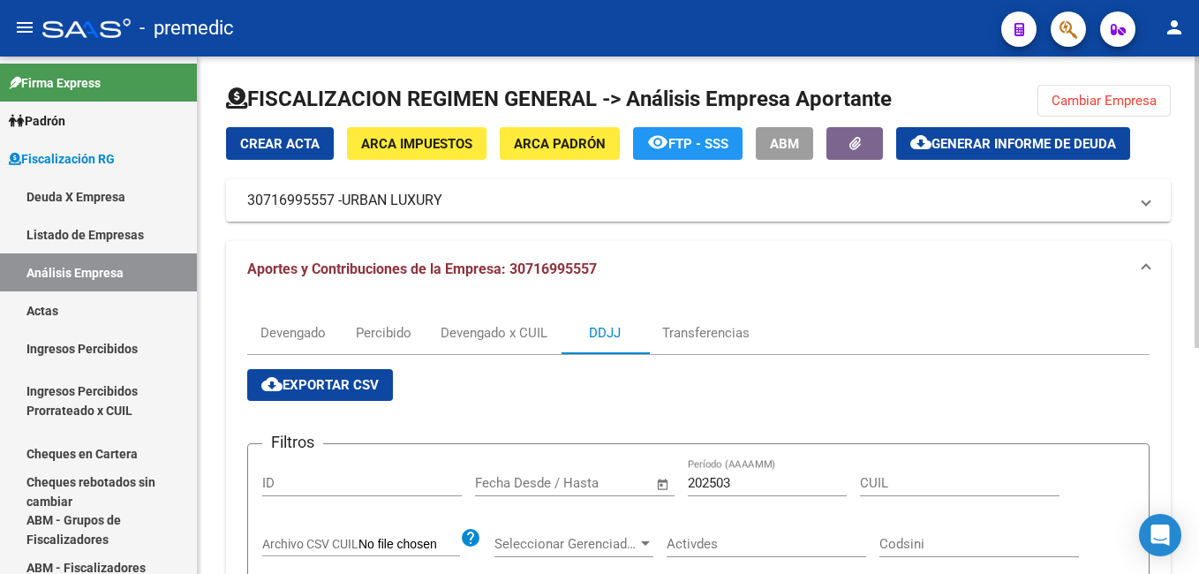
click at [1028, 139] on span "Generar informe de deuda" at bounding box center [1023, 144] width 185 height 16
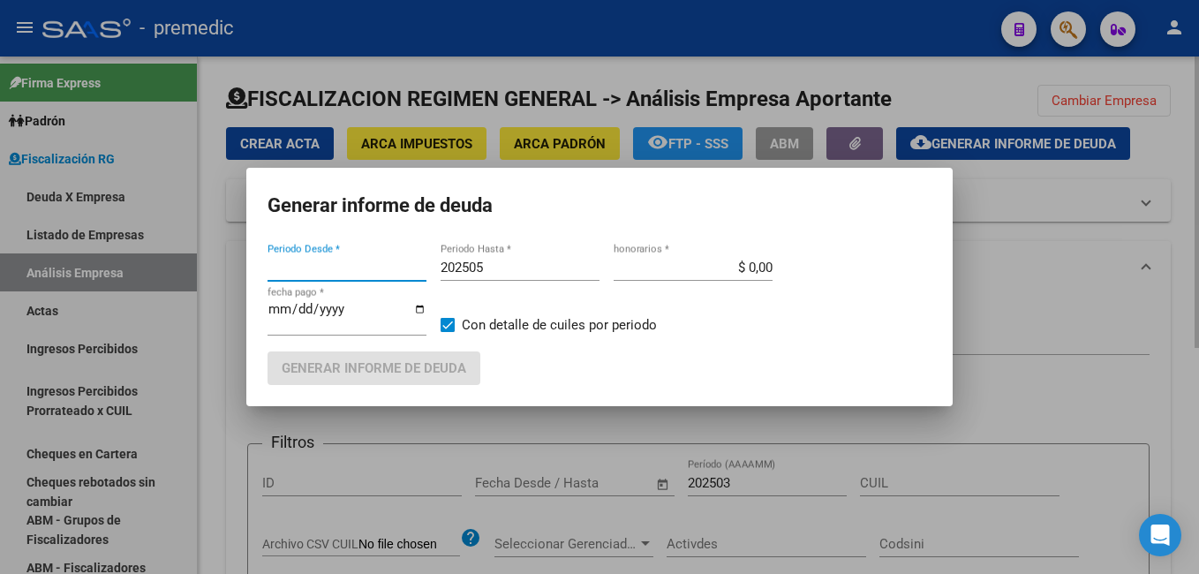
type input "201802"
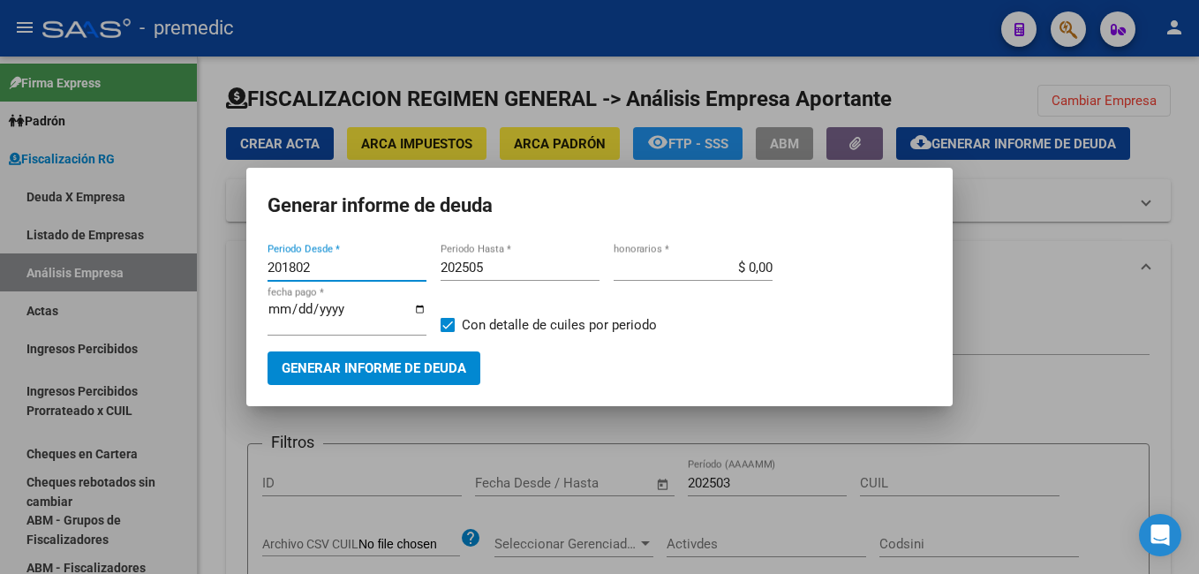
click at [364, 269] on input "201802" at bounding box center [346, 268] width 159 height 16
click at [350, 365] on span "Generar informe de deuda" at bounding box center [374, 369] width 185 height 16
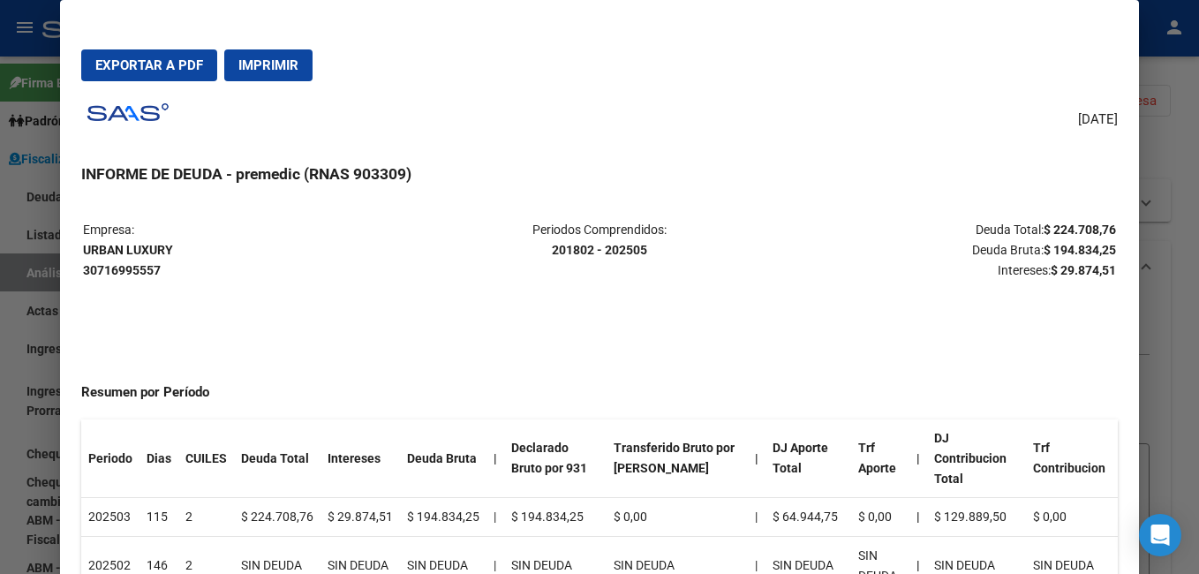
click at [1198, 146] on html "menu - premedic person Firma Express Padrón Análisis Afiliado Fiscalización RG …" at bounding box center [599, 287] width 1199 height 574
click at [1176, 149] on div at bounding box center [599, 287] width 1199 height 574
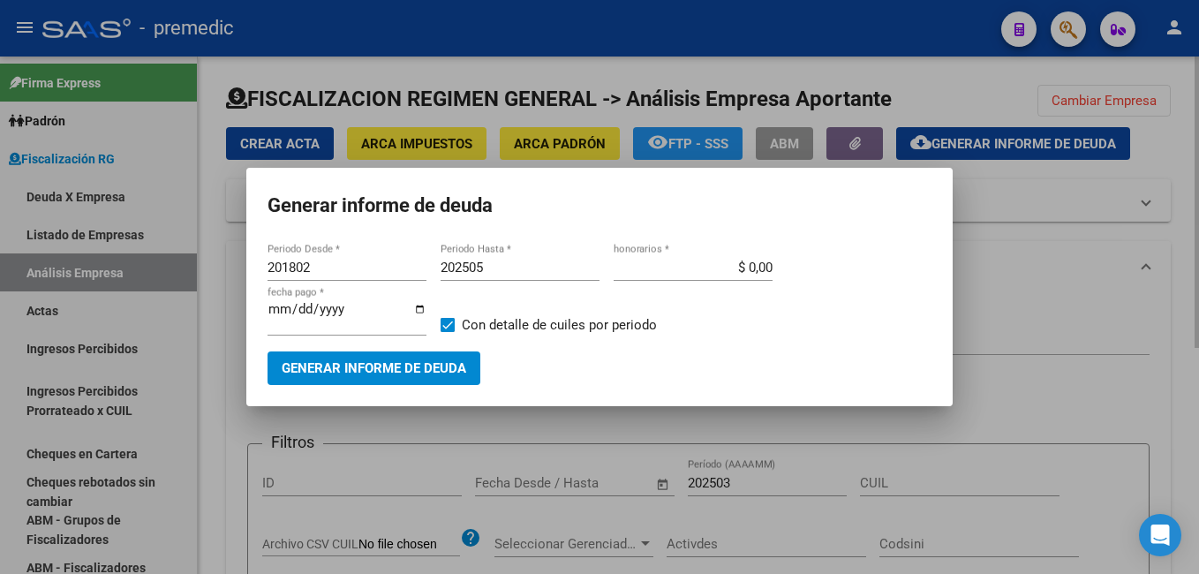
click at [986, 260] on div at bounding box center [599, 287] width 1199 height 574
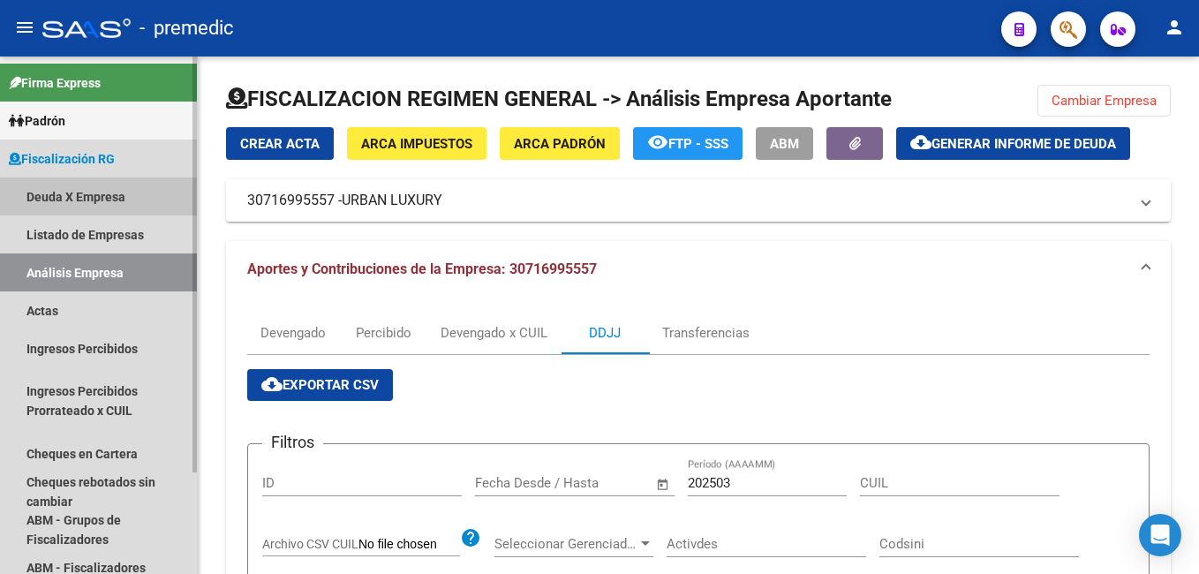
click at [97, 193] on link "Deuda X Empresa" at bounding box center [98, 196] width 197 height 38
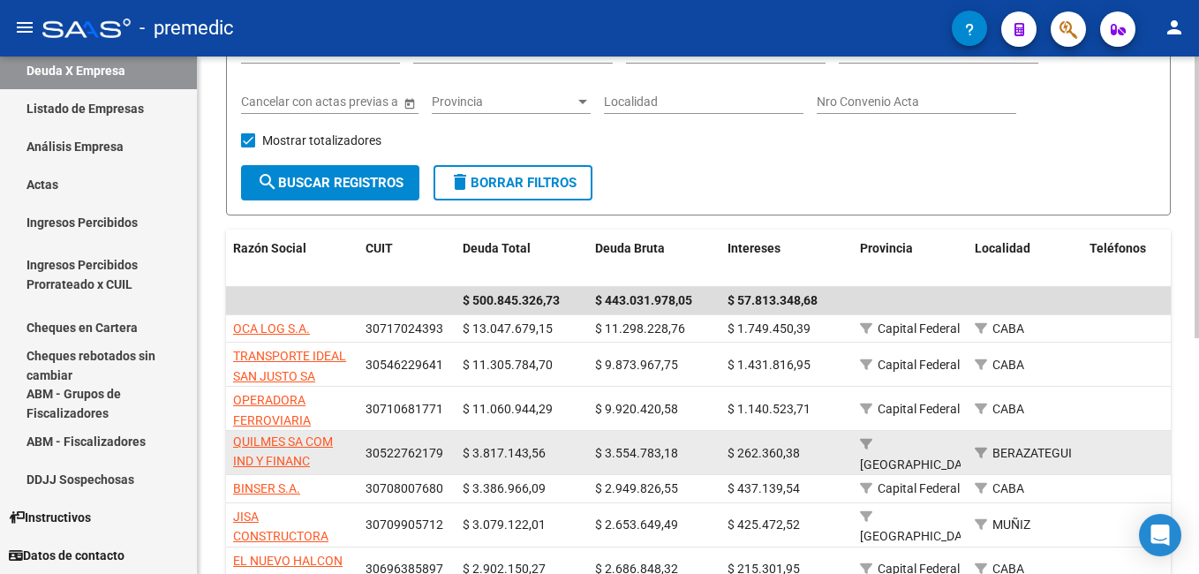
scroll to position [265, 0]
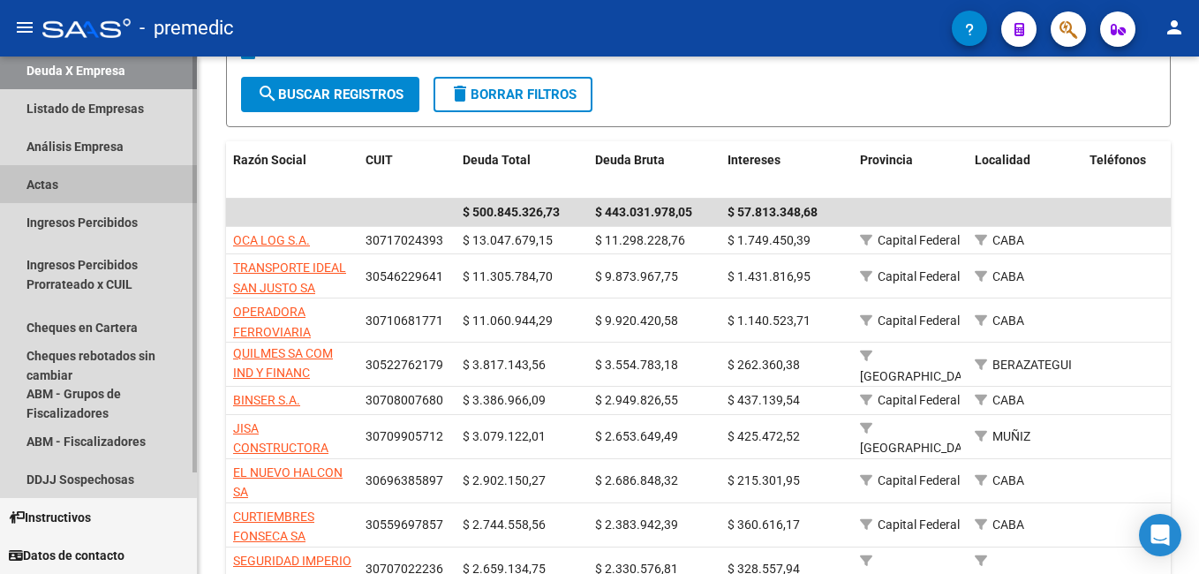
click at [60, 184] on link "Actas" at bounding box center [98, 184] width 197 height 38
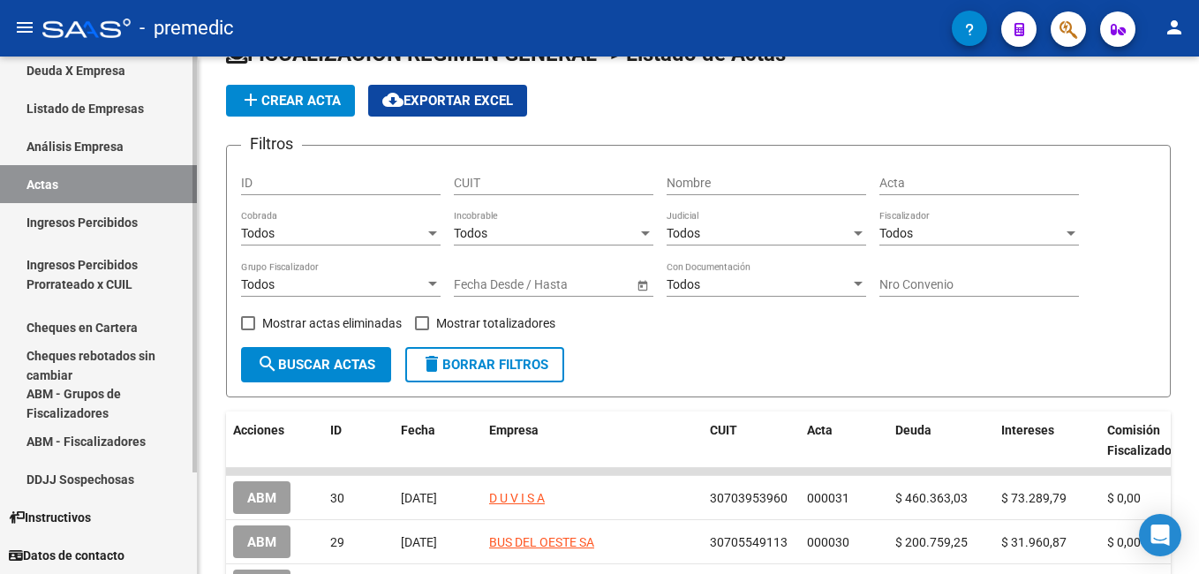
scroll to position [265, 0]
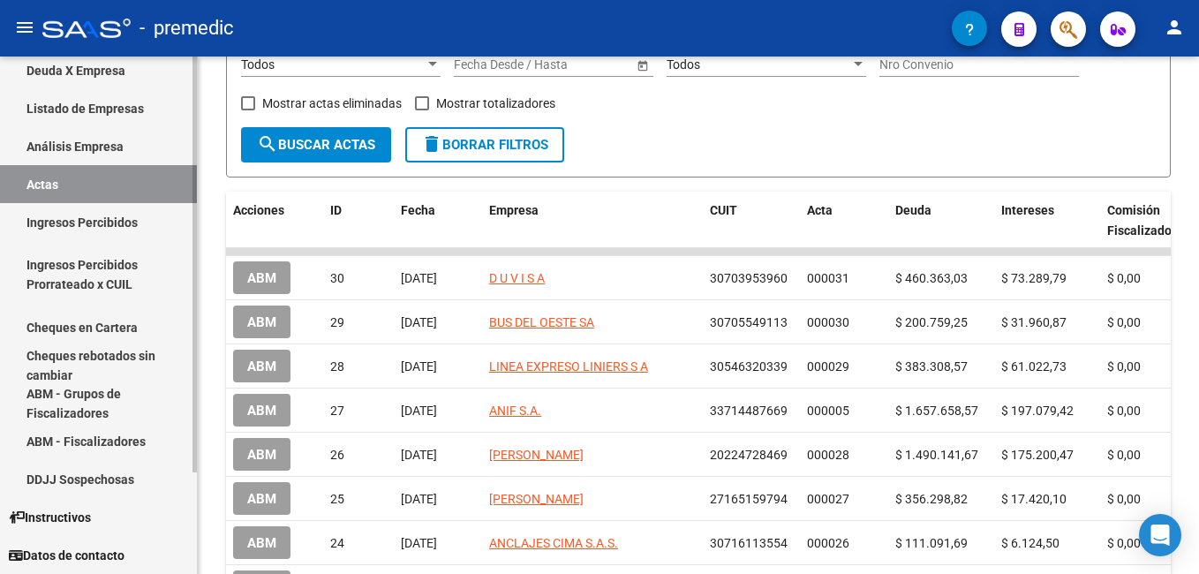
click at [78, 139] on link "Análisis Empresa" at bounding box center [98, 146] width 197 height 38
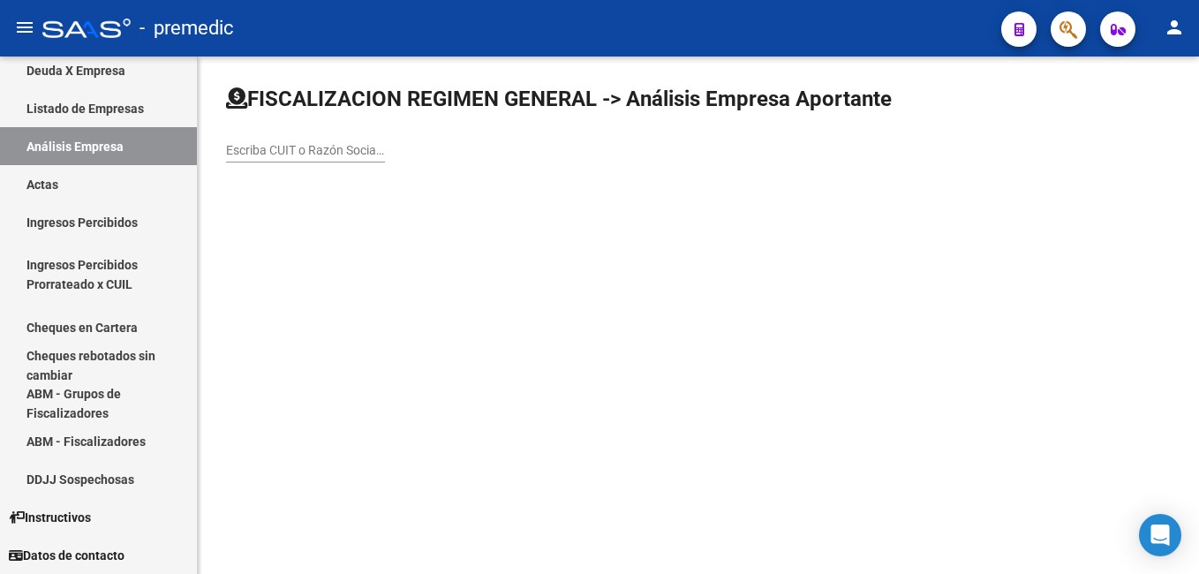
click at [294, 154] on input "Escriba CUIT o Razón Social para buscar" at bounding box center [305, 150] width 159 height 15
paste input "30709905712"
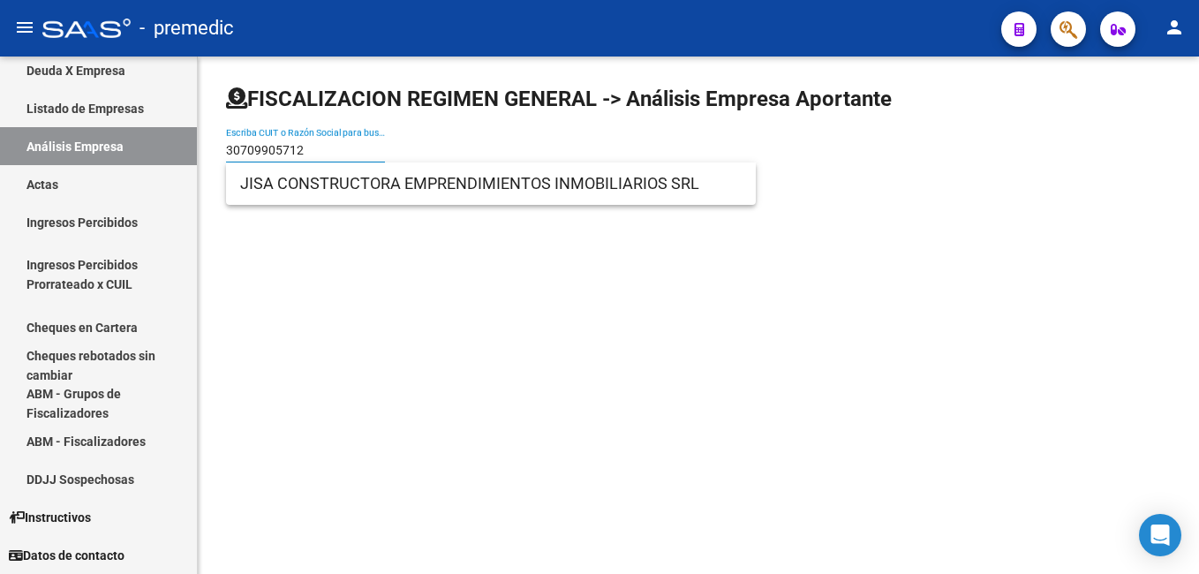
type input "30709905712"
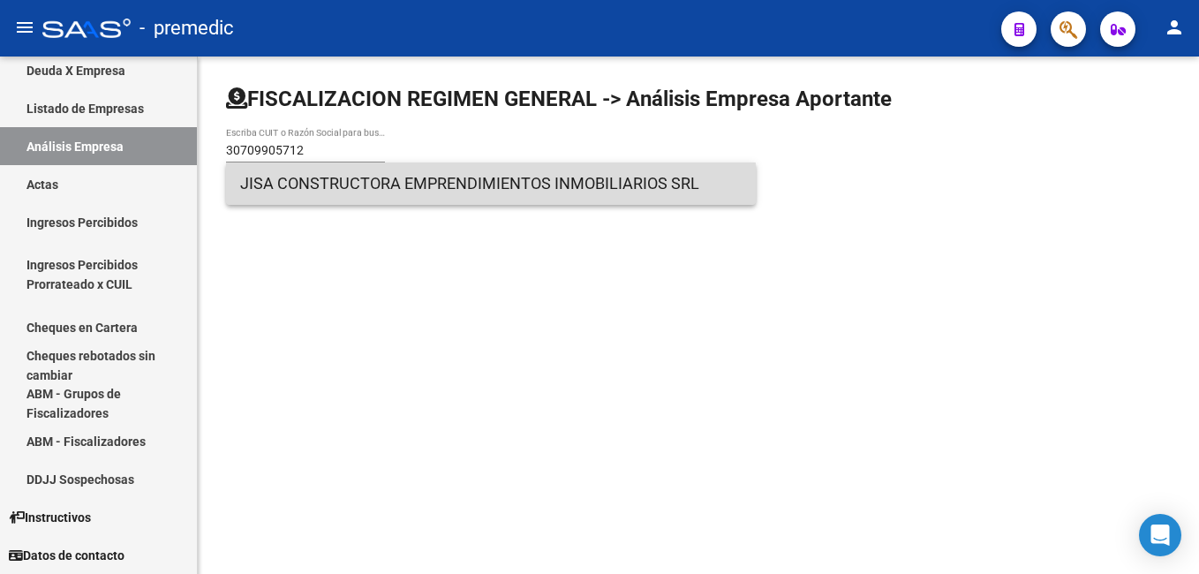
click at [335, 191] on span "JISA CONSTRUCTORA EMPRENDIMIENTOS INMOBILIARIOS SRL" at bounding box center [490, 183] width 501 height 42
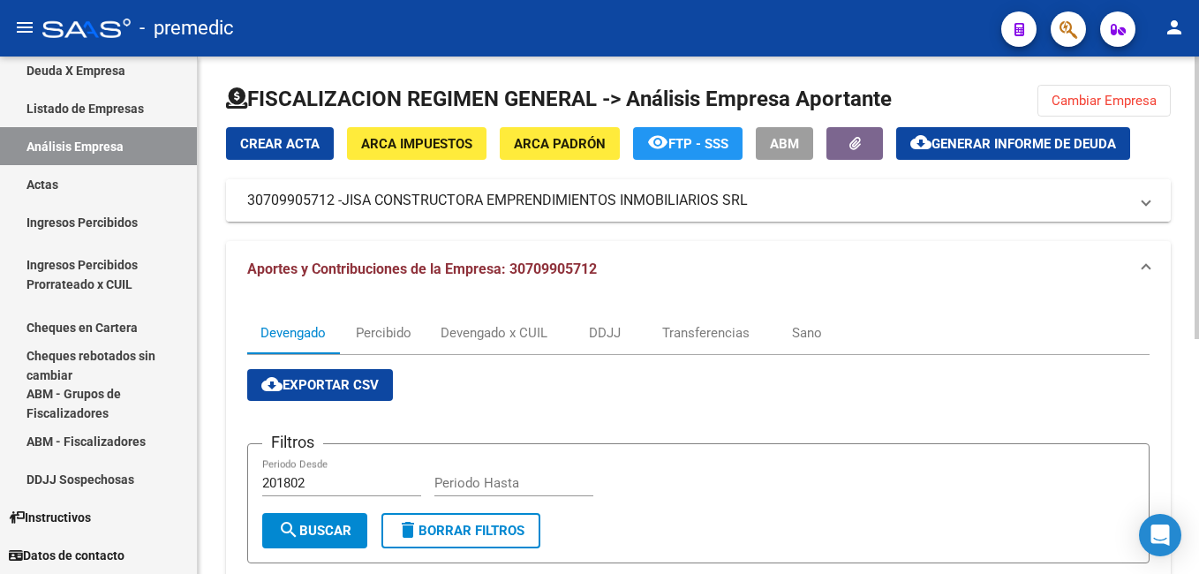
click at [1133, 196] on span "30709905712 - JISA CONSTRUCTORA EMPRENDIMIENTOS INMOBILIARIOS SRL" at bounding box center [694, 200] width 895 height 19
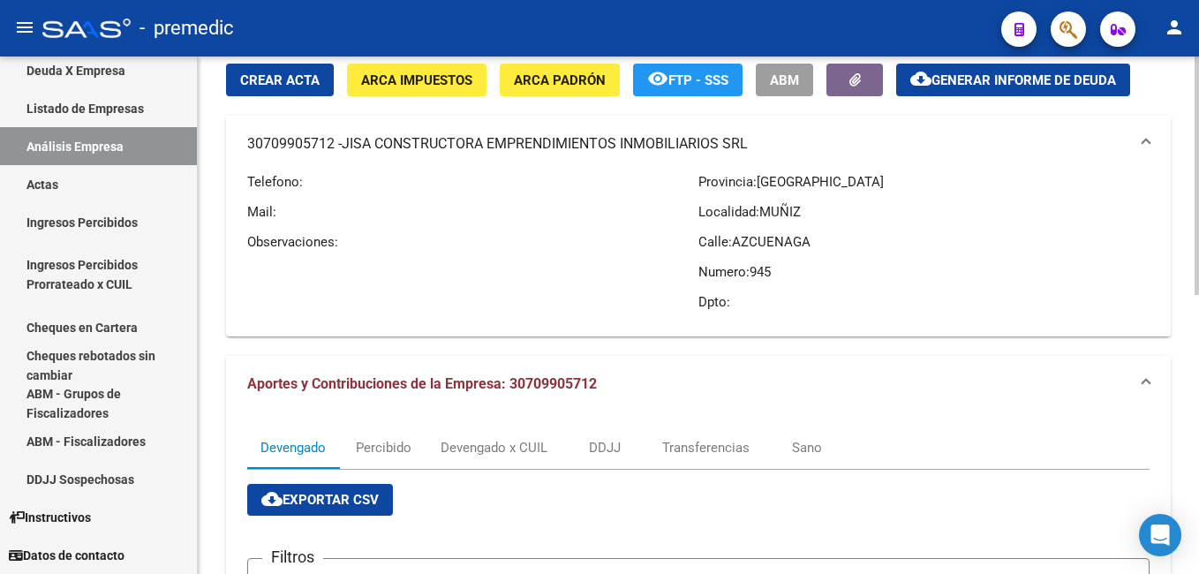
scroll to position [88, 0]
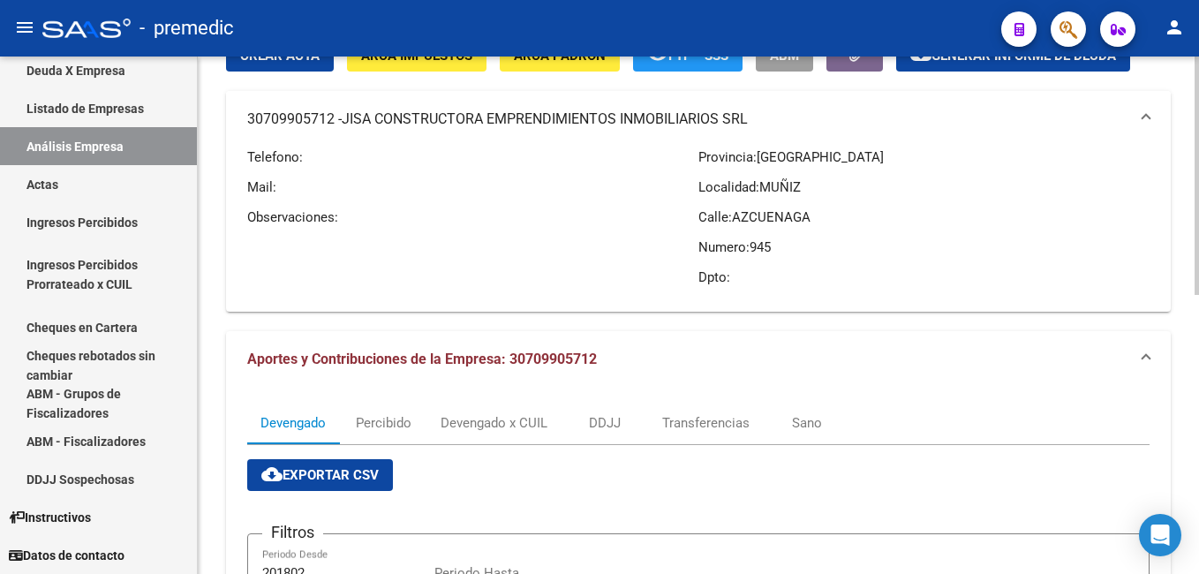
drag, startPoint x: 348, startPoint y: 115, endPoint x: 751, endPoint y: 121, distance: 403.5
click at [748, 121] on span "JISA CONSTRUCTORA EMPRENDIMIENTOS INMOBILIARIOS SRL" at bounding box center [545, 118] width 406 height 19
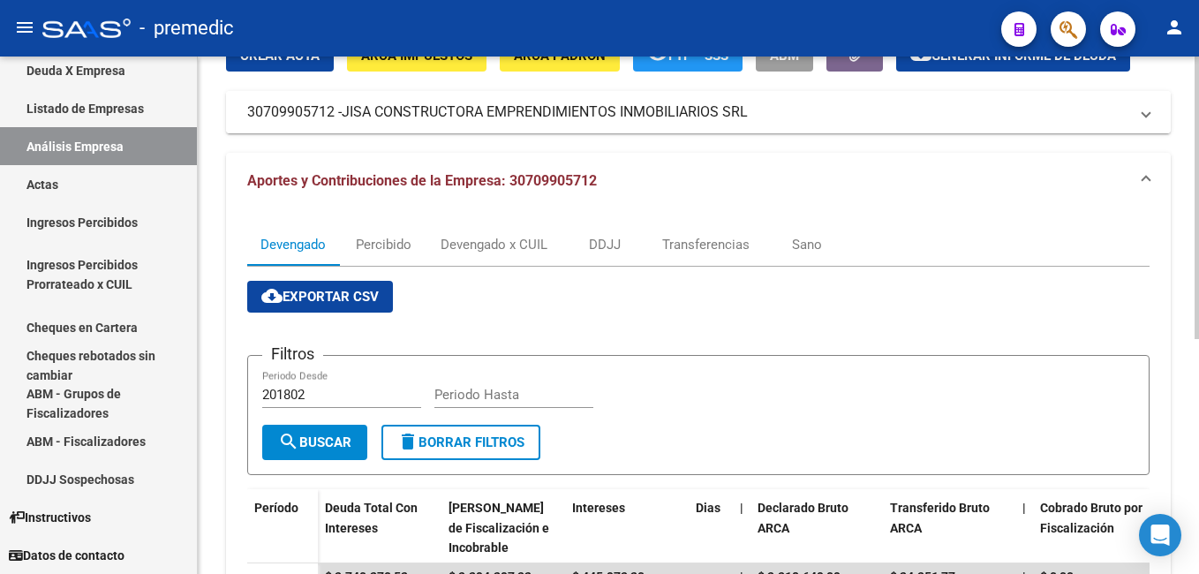
drag, startPoint x: 751, startPoint y: 121, endPoint x: 673, endPoint y: 114, distance: 78.9
copy span "JISA CONSTRUCTORA EMPRENDIMIENTOS INMOBILIARIOS SRL"
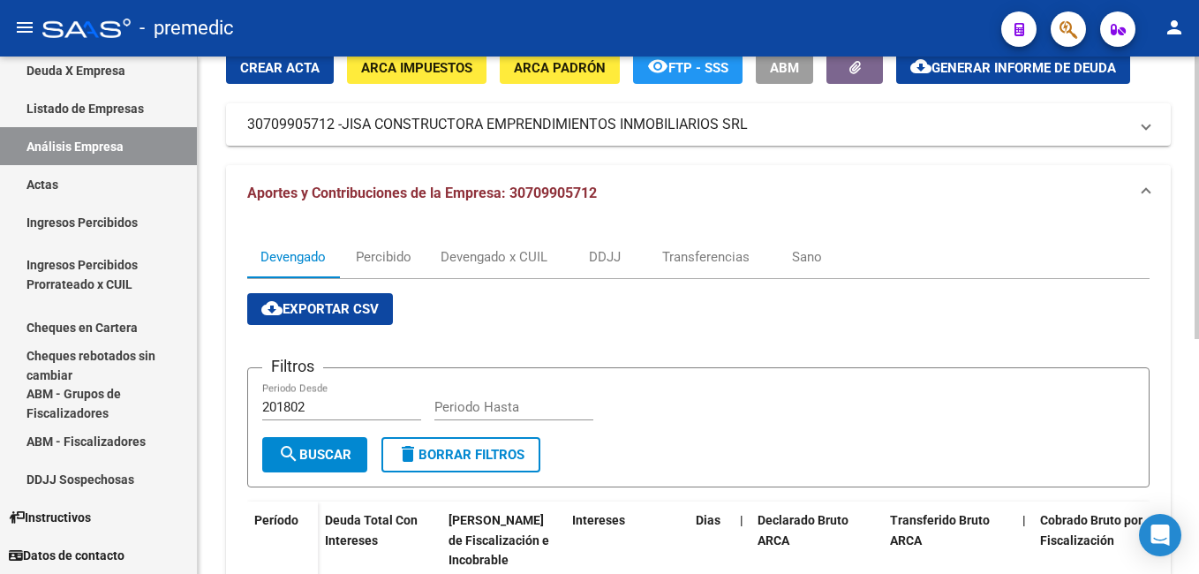
scroll to position [0, 0]
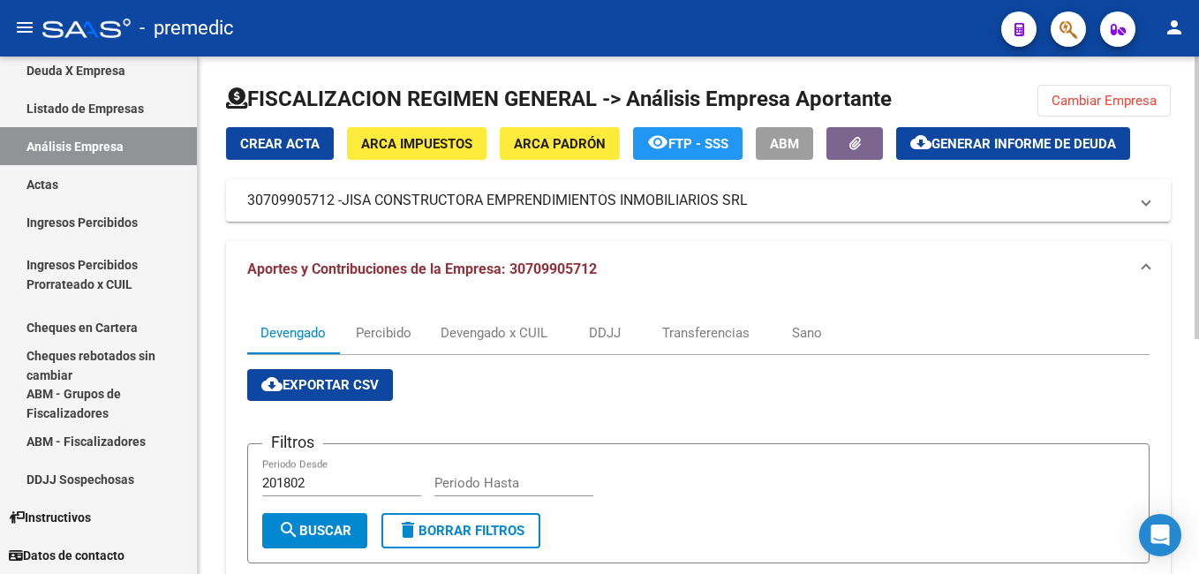
click at [945, 146] on span "Generar informe de deuda" at bounding box center [1023, 144] width 185 height 16
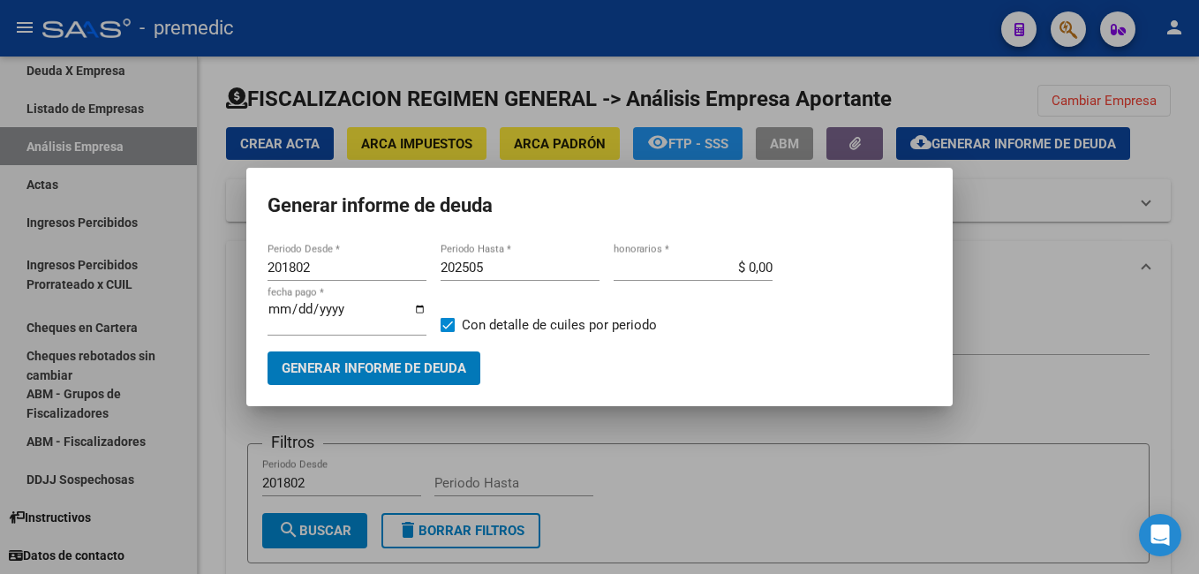
click at [347, 268] on input "201802" at bounding box center [346, 268] width 159 height 16
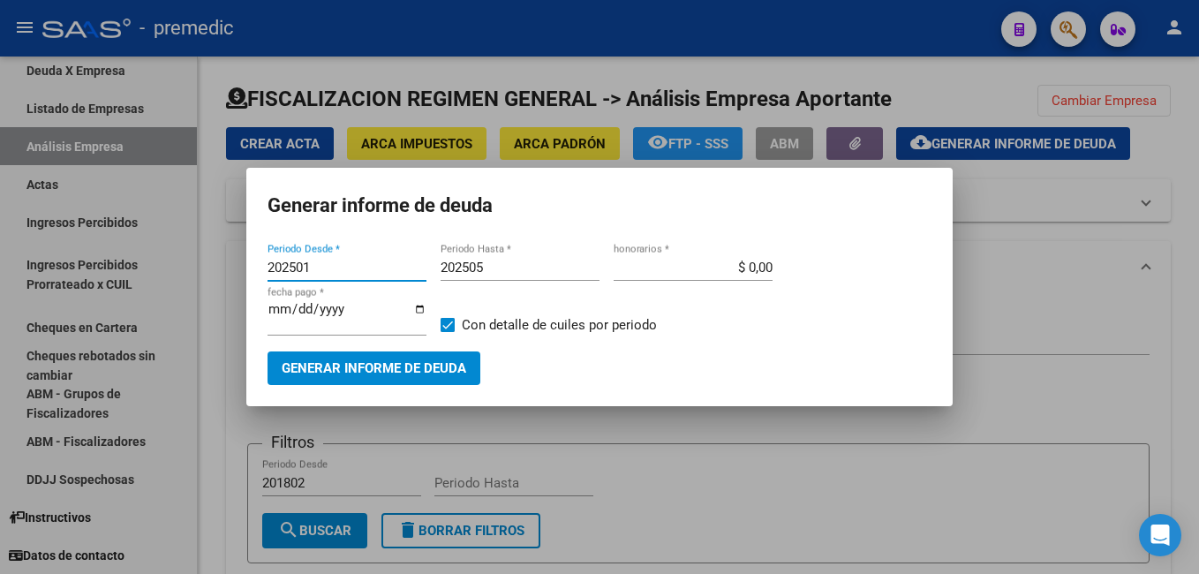
type input "202501"
click at [493, 271] on input "202505" at bounding box center [520, 268] width 159 height 16
type input "202506"
click at [347, 359] on span "Generar informe de deuda" at bounding box center [374, 367] width 185 height 16
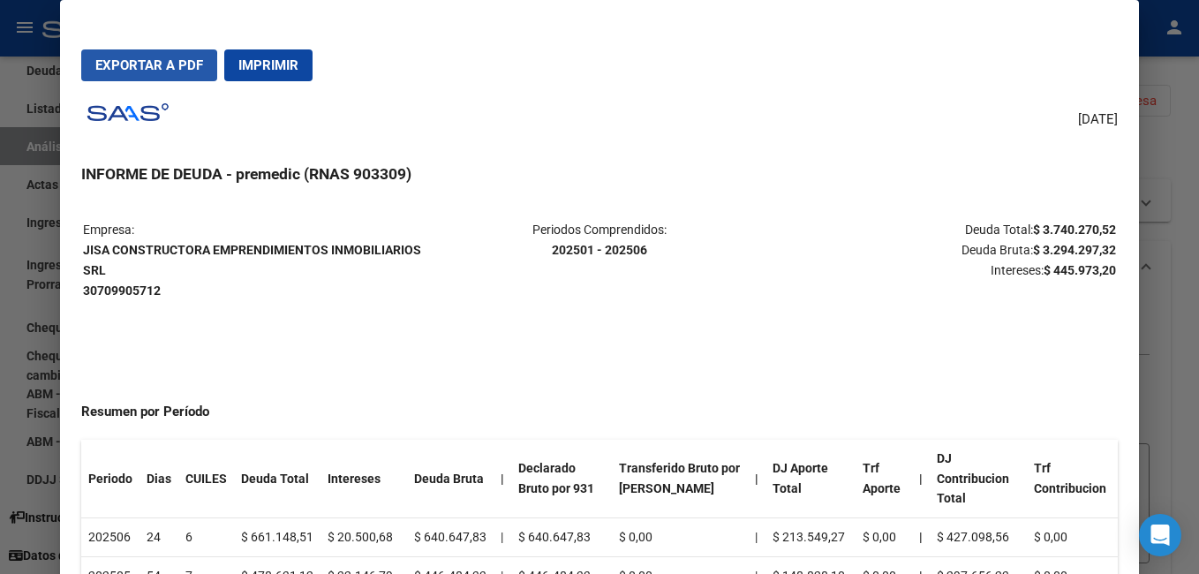
click at [145, 67] on span "Exportar a PDF" at bounding box center [149, 65] width 108 height 16
drag, startPoint x: 569, startPoint y: 117, endPoint x: 569, endPoint y: 131, distance: 14.1
click at [571, 121] on div "[DATE] INFORME DE DEUDA - premedic (RNAS 903309) Empresa: JISA CONSTRUCTORA EMP…" at bounding box center [599, 354] width 1036 height 518
drag, startPoint x: 1028, startPoint y: 227, endPoint x: 1102, endPoint y: 222, distance: 74.3
click at [1102, 222] on strong "$ 3.740.270,52" at bounding box center [1074, 229] width 83 height 14
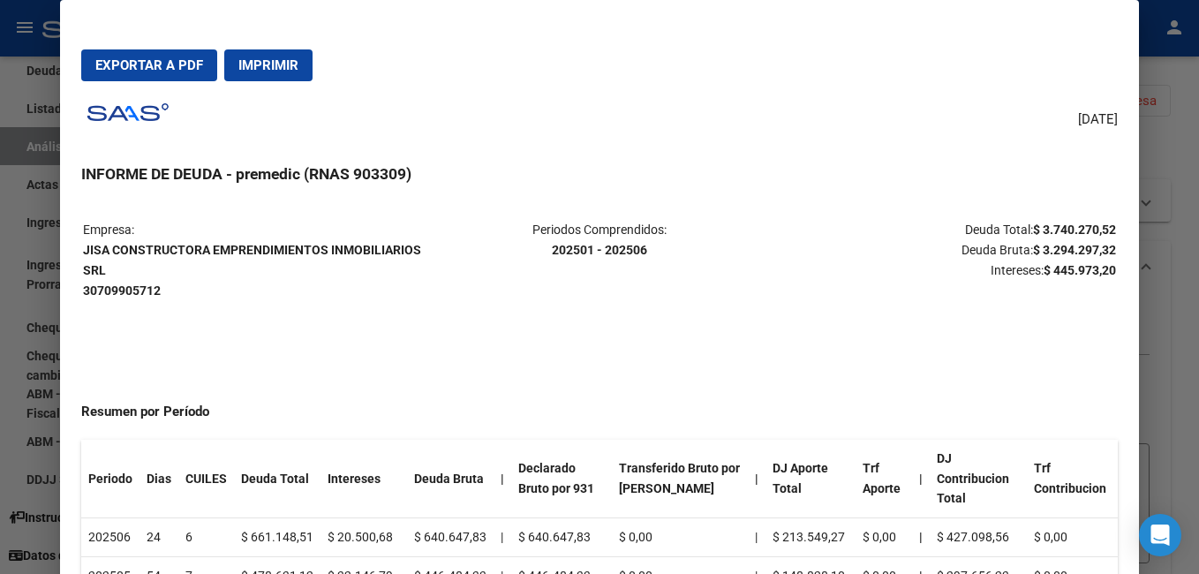
drag, startPoint x: 1102, startPoint y: 222, endPoint x: 1076, endPoint y: 224, distance: 25.7
copy strong "3.740.270,52"
drag, startPoint x: 84, startPoint y: 251, endPoint x: 418, endPoint y: 253, distance: 333.7
click at [418, 253] on strong "JISA CONSTRUCTORA EMPRENDIMIENTOS INMOBILIARIOS SRL 30709905712" at bounding box center [252, 270] width 338 height 55
drag, startPoint x: 418, startPoint y: 253, endPoint x: 398, endPoint y: 252, distance: 19.4
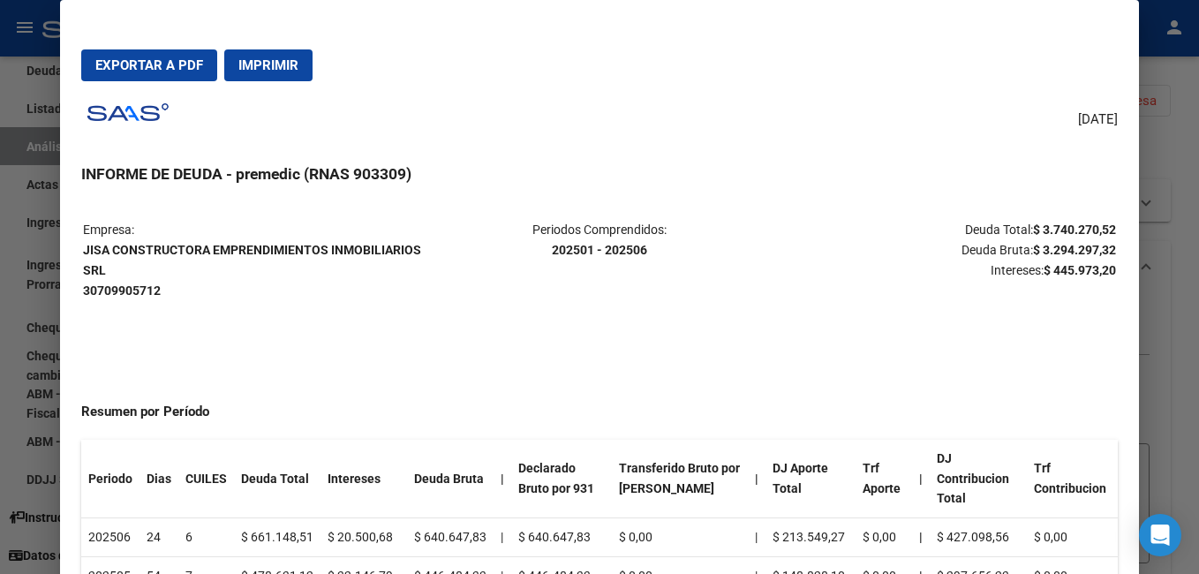
copy strong "JISA CONSTRUCTORA EMPRENDIMIENTOS INMOBILIARIOS"
drag, startPoint x: 84, startPoint y: 286, endPoint x: 192, endPoint y: 294, distance: 108.0
click at [192, 294] on p "Empresa: JISA CONSTRUCTORA EMPRENDIMIENTOS INMOBILIARIOS SRL 30709905712" at bounding box center [254, 260] width 343 height 80
drag, startPoint x: 192, startPoint y: 294, endPoint x: 135, endPoint y: 294, distance: 56.5
copy strong "30709905712"
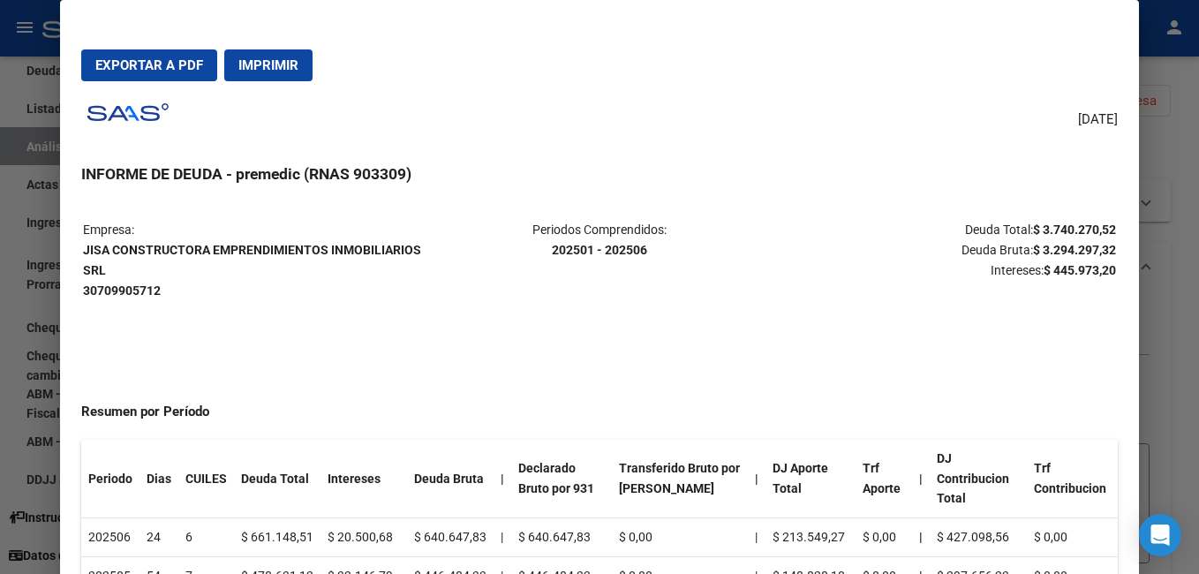
drag, startPoint x: 1174, startPoint y: 92, endPoint x: 1165, endPoint y: 86, distance: 10.8
click at [1174, 92] on div at bounding box center [599, 287] width 1199 height 574
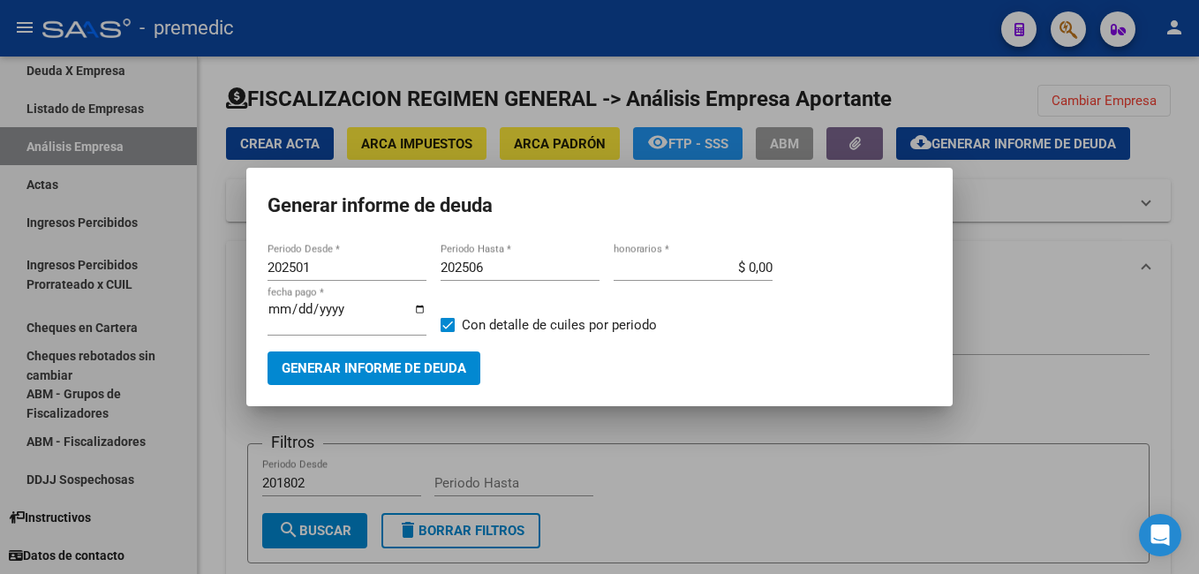
click at [998, 222] on div at bounding box center [599, 287] width 1199 height 574
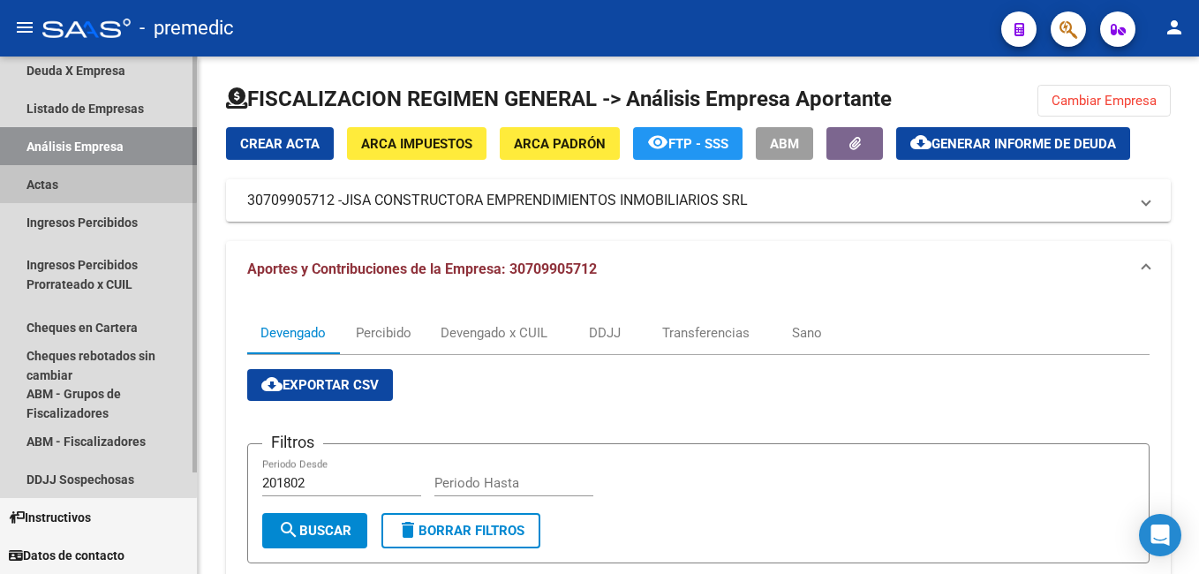
click at [63, 175] on link "Actas" at bounding box center [98, 184] width 197 height 38
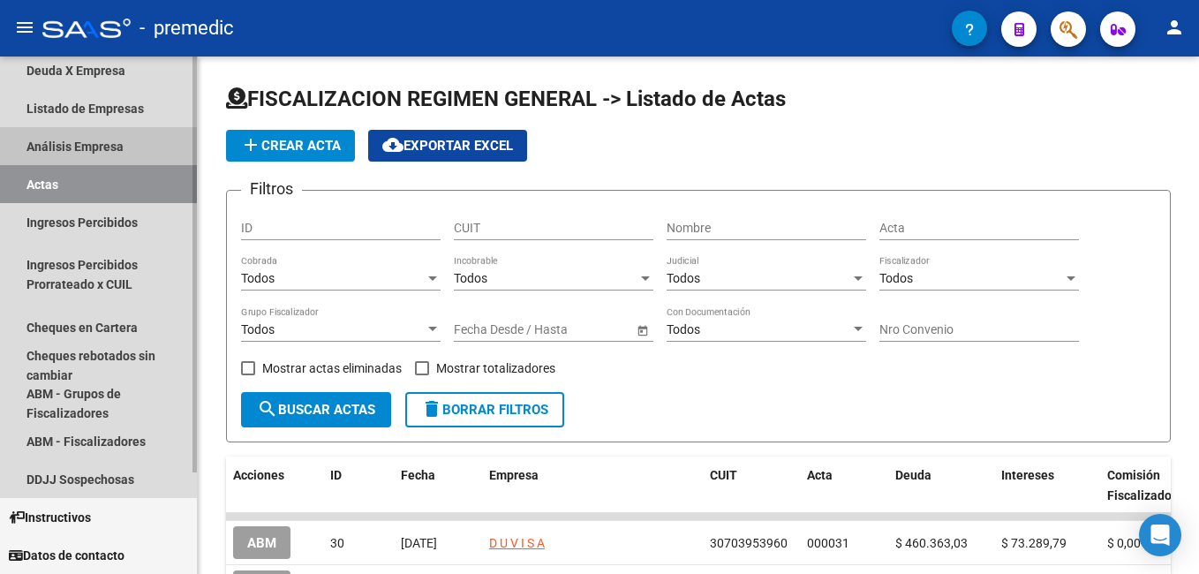
click at [80, 146] on link "Análisis Empresa" at bounding box center [98, 146] width 197 height 38
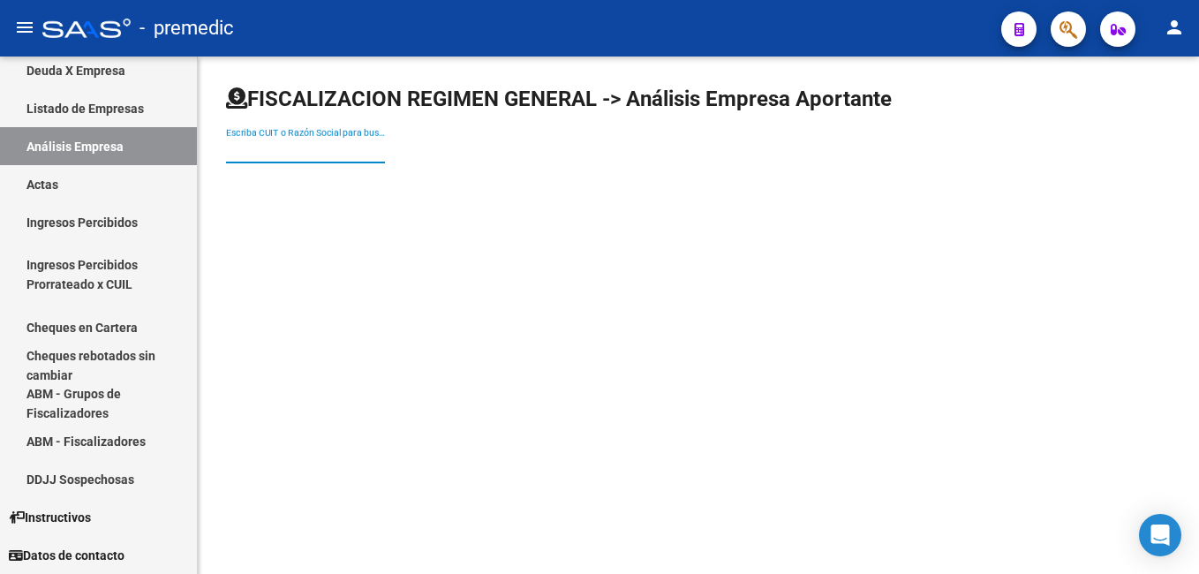
paste input "30714153796"
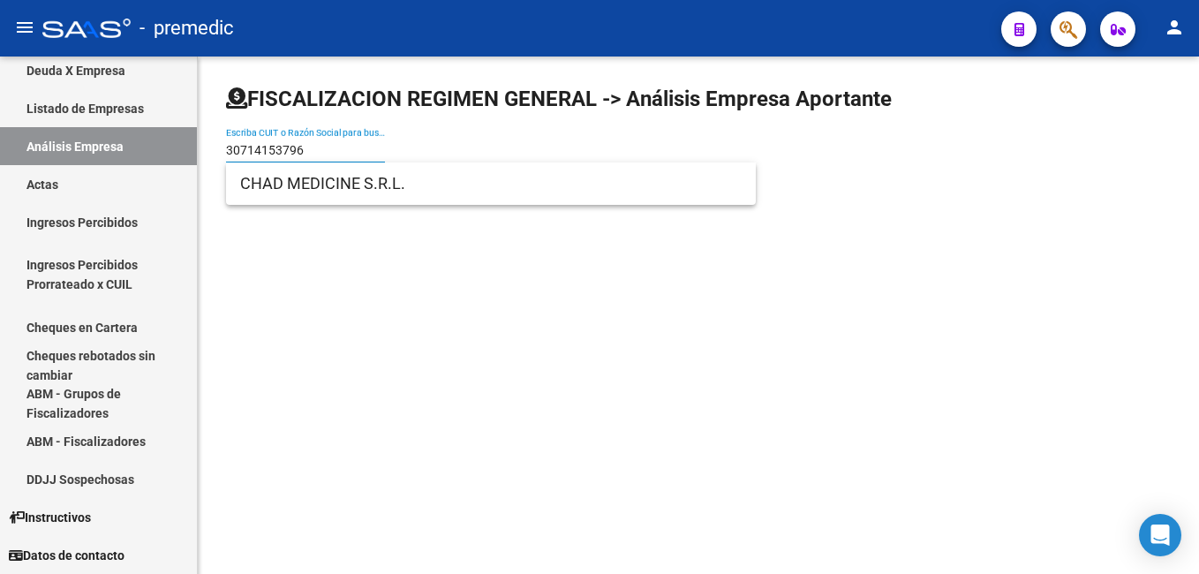
type input "30714153796"
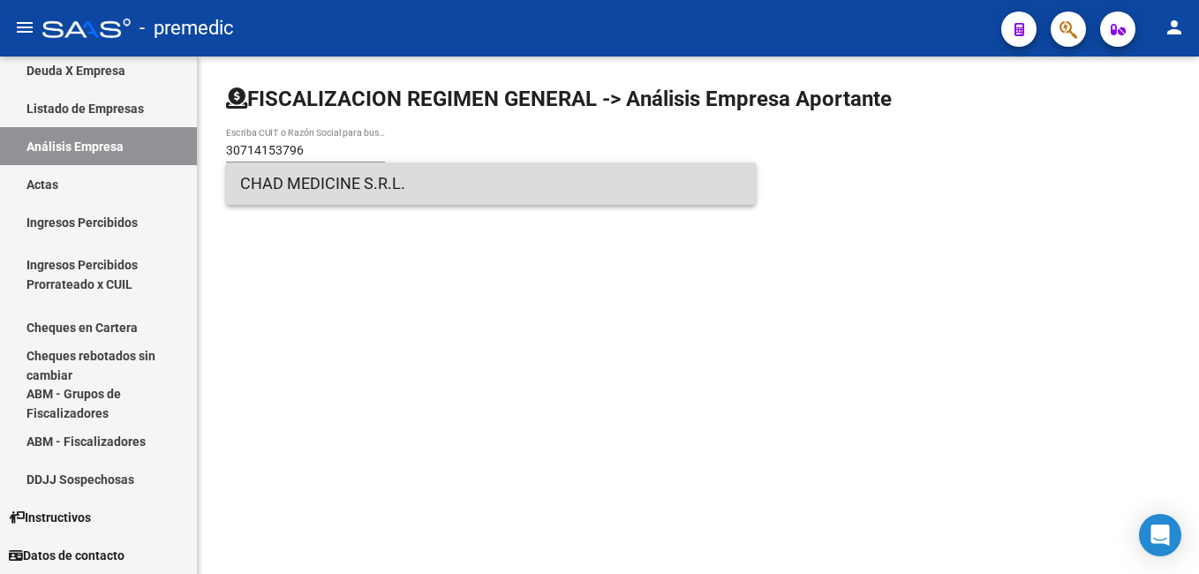
click at [275, 178] on span "CHAD MEDICINE S.R.L." at bounding box center [490, 183] width 501 height 42
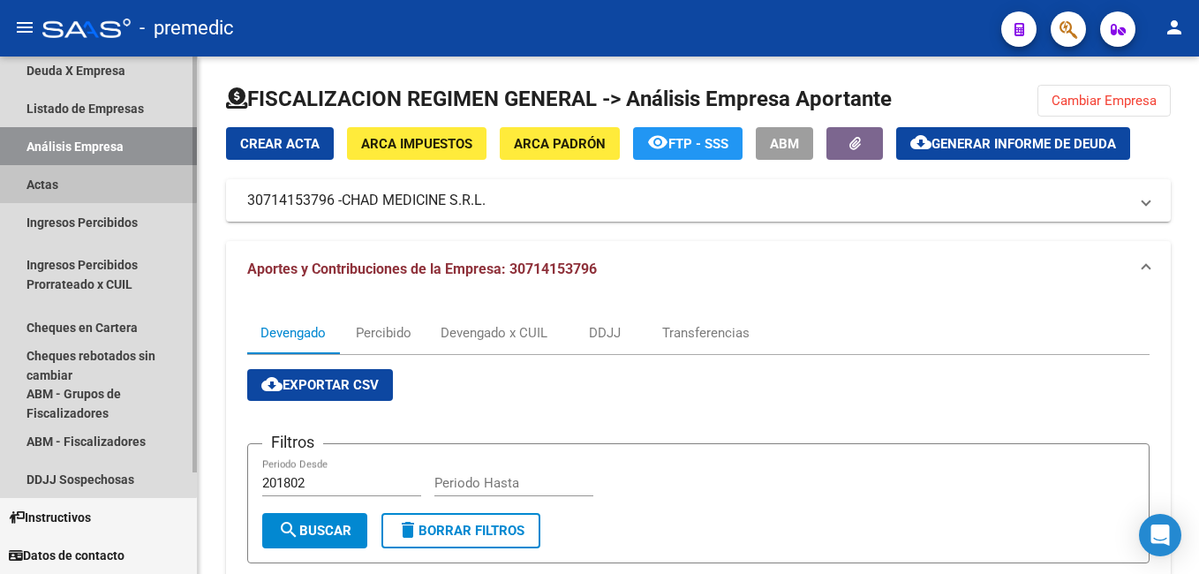
click at [60, 177] on link "Actas" at bounding box center [98, 184] width 197 height 38
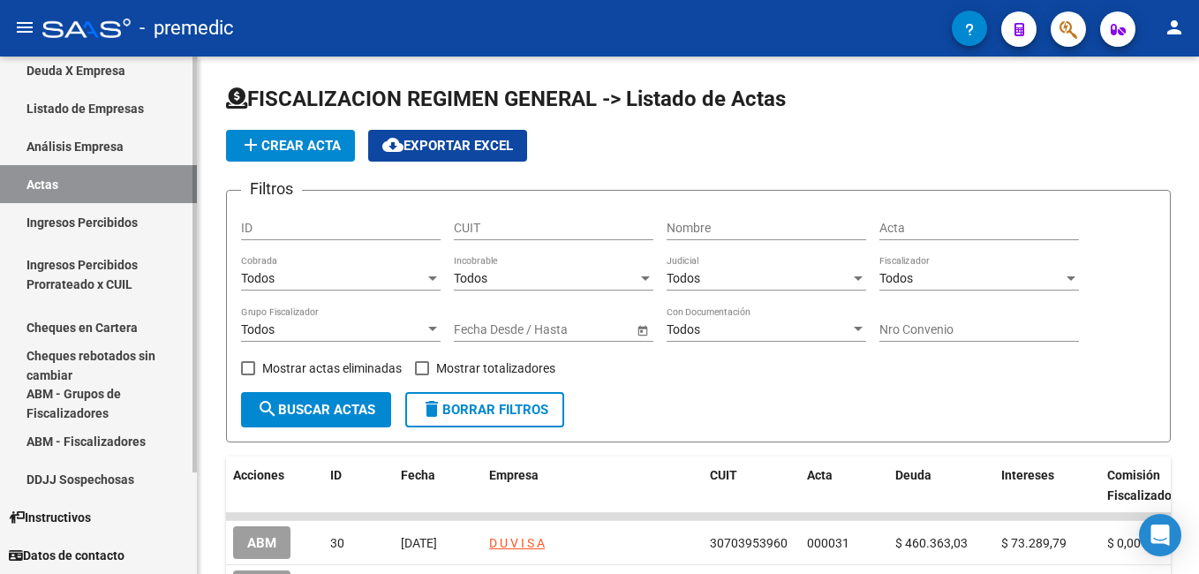
click at [94, 143] on link "Análisis Empresa" at bounding box center [98, 146] width 197 height 38
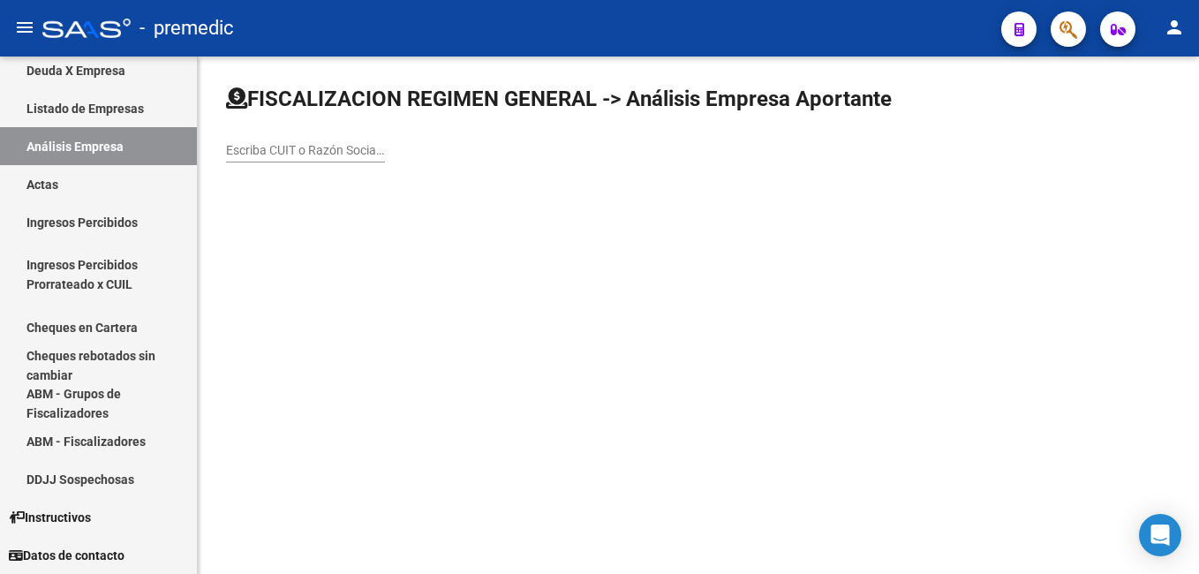
click at [680, 187] on div "FISCALIZACION REGIMEN GENERAL -> Análisis Empresa Aportante Escriba CUIT o Razó…" at bounding box center [698, 137] width 1001 height 163
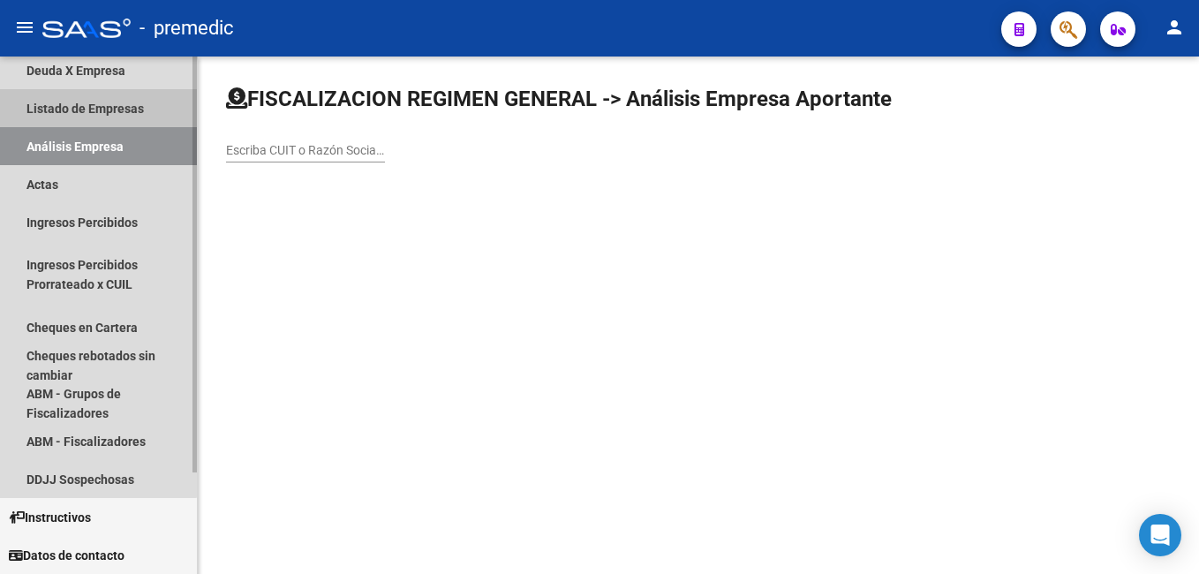
click at [93, 102] on link "Listado de Empresas" at bounding box center [98, 108] width 197 height 38
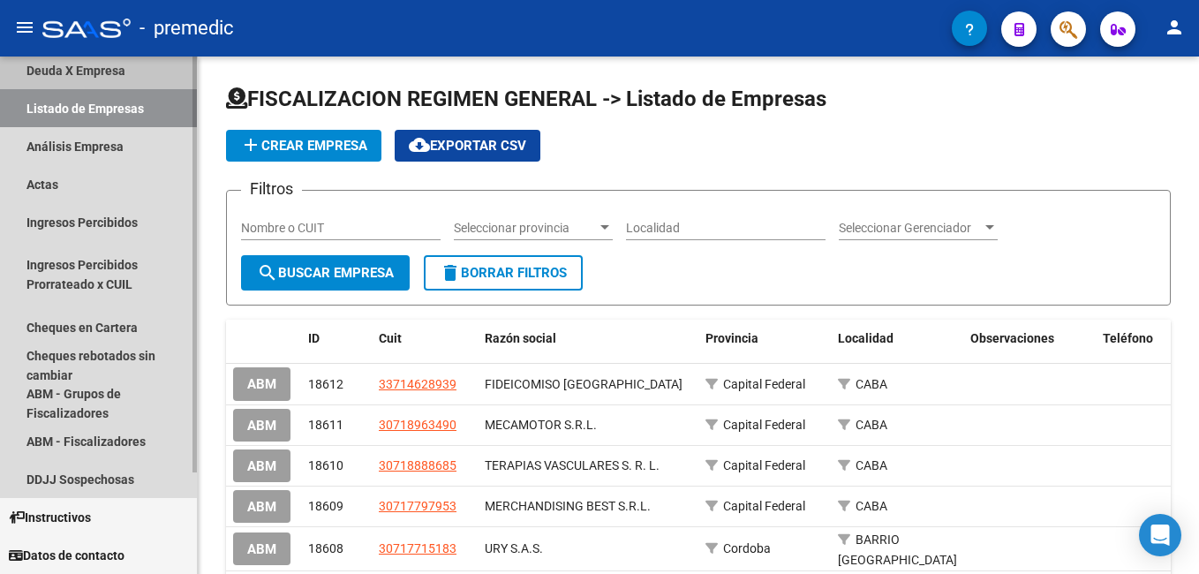
click at [73, 68] on link "Deuda X Empresa" at bounding box center [98, 70] width 197 height 38
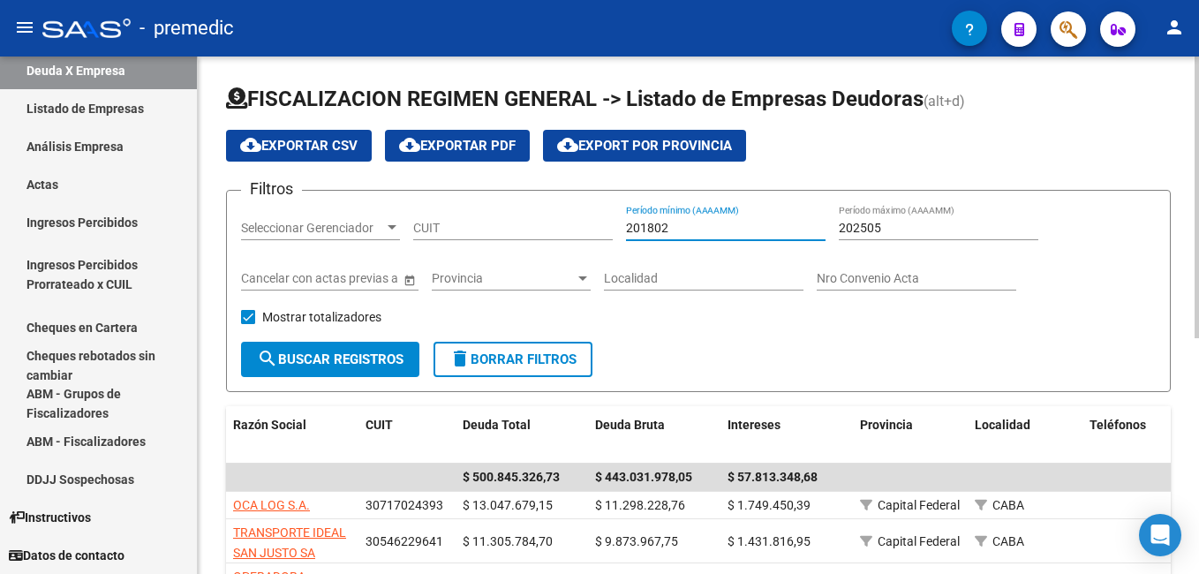
click at [707, 225] on input "201802" at bounding box center [726, 228] width 200 height 15
type input "2"
type input "202501"
click at [892, 220] on div "202505 Período máximo (AAAAMM)" at bounding box center [939, 222] width 200 height 35
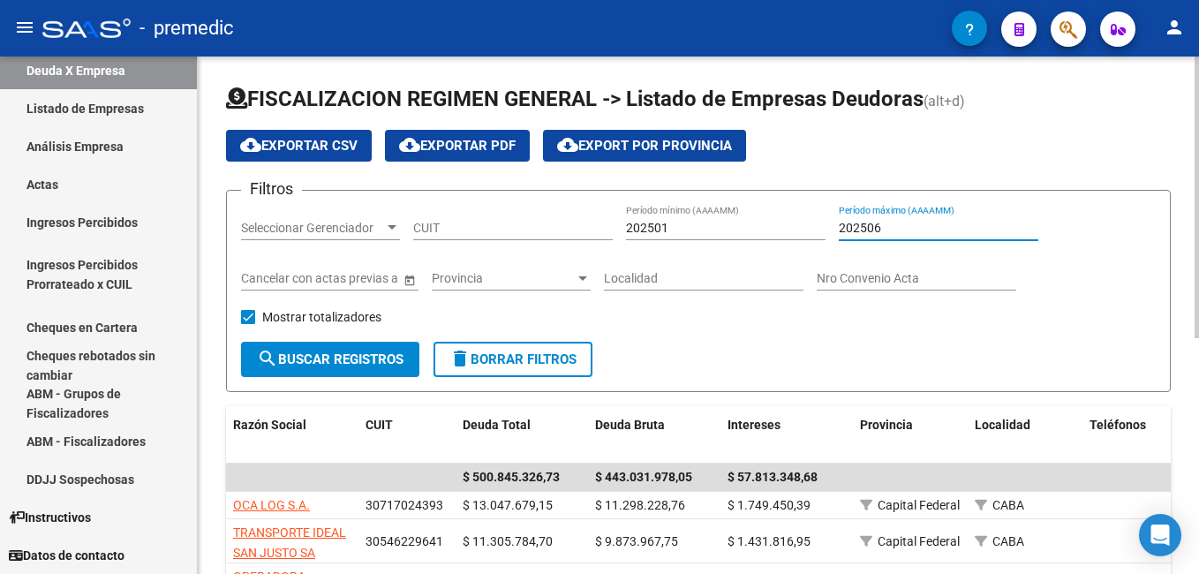
click at [372, 363] on span "search Buscar Registros" at bounding box center [330, 359] width 147 height 16
click at [898, 230] on input "202506" at bounding box center [939, 228] width 200 height 15
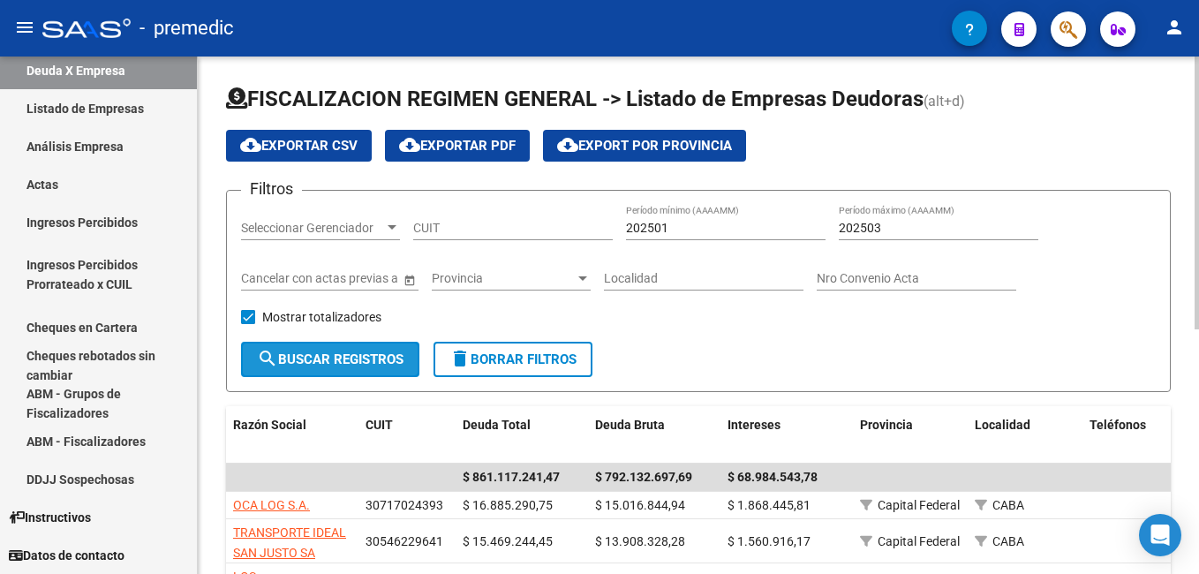
click at [307, 362] on span "search Buscar Registros" at bounding box center [330, 359] width 147 height 16
click at [885, 232] on input "202503" at bounding box center [939, 228] width 200 height 15
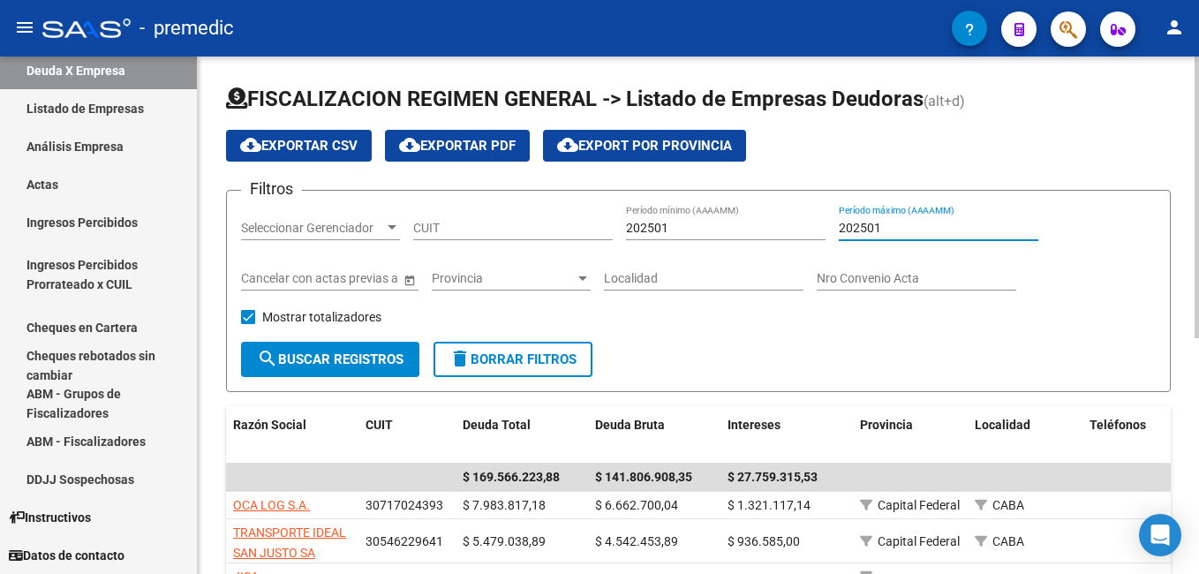
type input "202501"
click at [379, 357] on span "search Buscar Registros" at bounding box center [330, 359] width 147 height 16
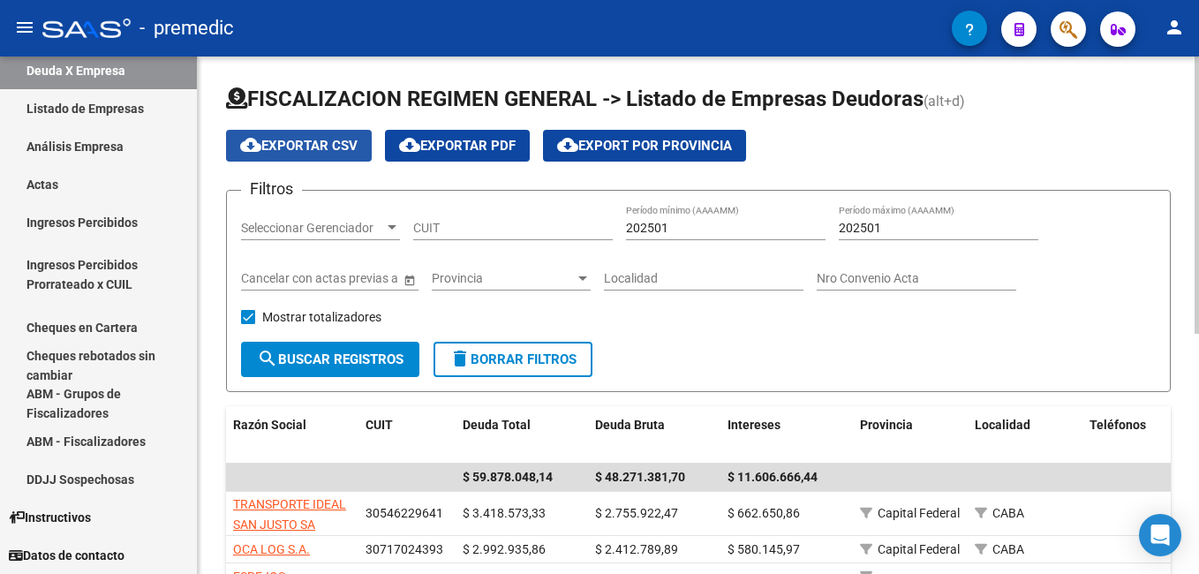
click at [316, 145] on span "cloud_download Exportar CSV" at bounding box center [298, 146] width 117 height 16
click at [679, 224] on input "202501" at bounding box center [726, 228] width 200 height 15
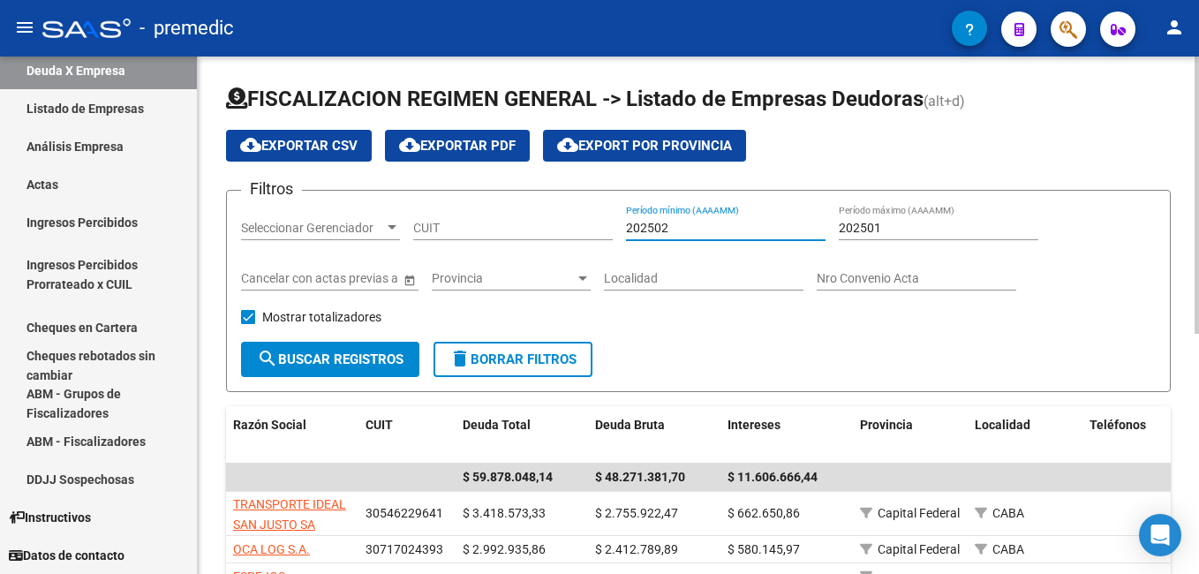
click at [673, 228] on input "202502" at bounding box center [726, 228] width 200 height 15
type input "202502"
click at [922, 221] on input "202501" at bounding box center [939, 228] width 200 height 15
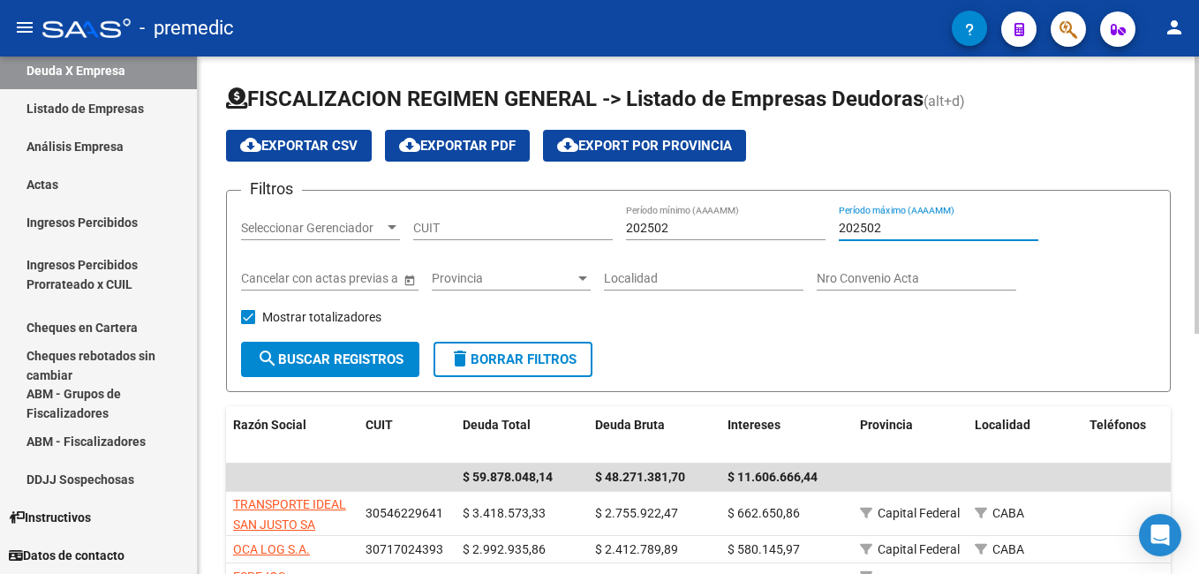
type input "202502"
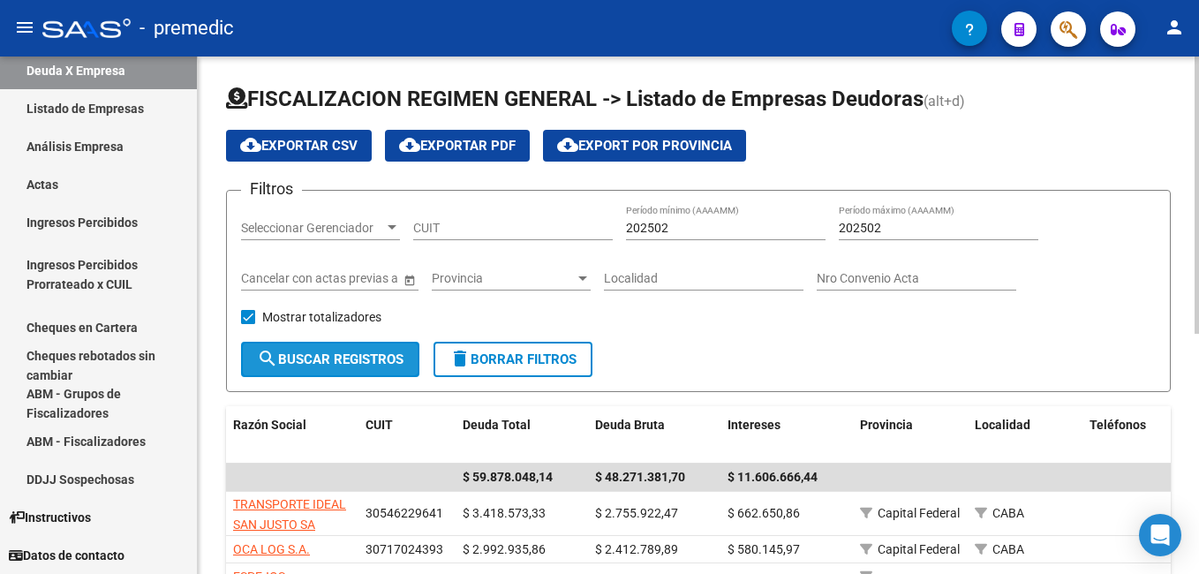
click at [349, 358] on span "search Buscar Registros" at bounding box center [330, 359] width 147 height 16
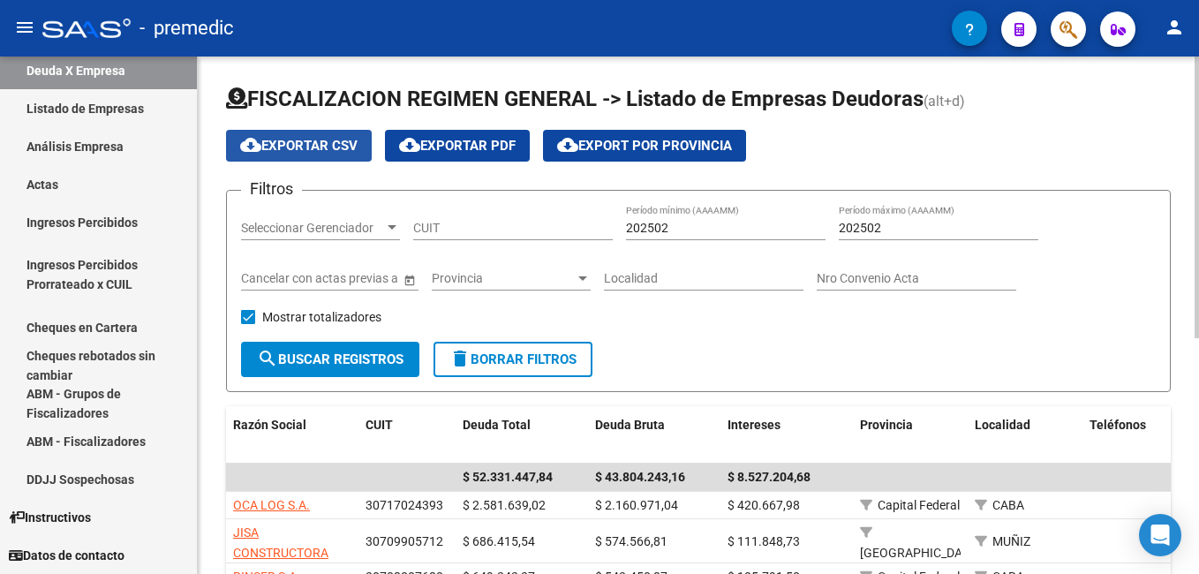
click at [333, 141] on span "cloud_download Exportar CSV" at bounding box center [298, 146] width 117 height 16
click at [682, 299] on div "Localidad" at bounding box center [704, 280] width 200 height 50
click at [686, 228] on input "202502" at bounding box center [726, 228] width 200 height 15
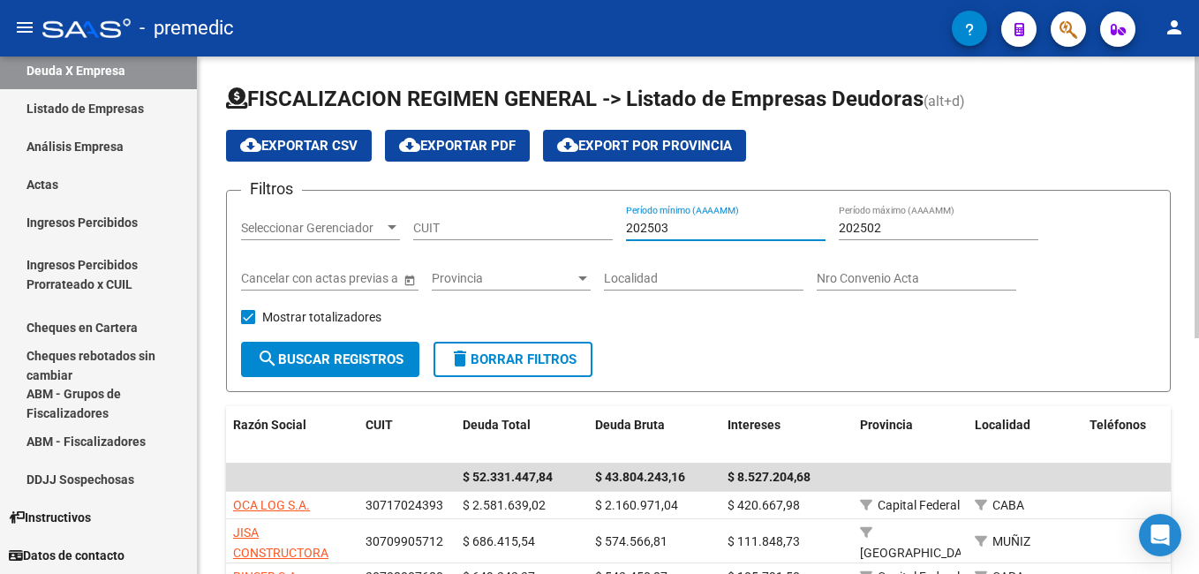
type input "202503"
click at [892, 224] on input "202502" at bounding box center [939, 228] width 200 height 15
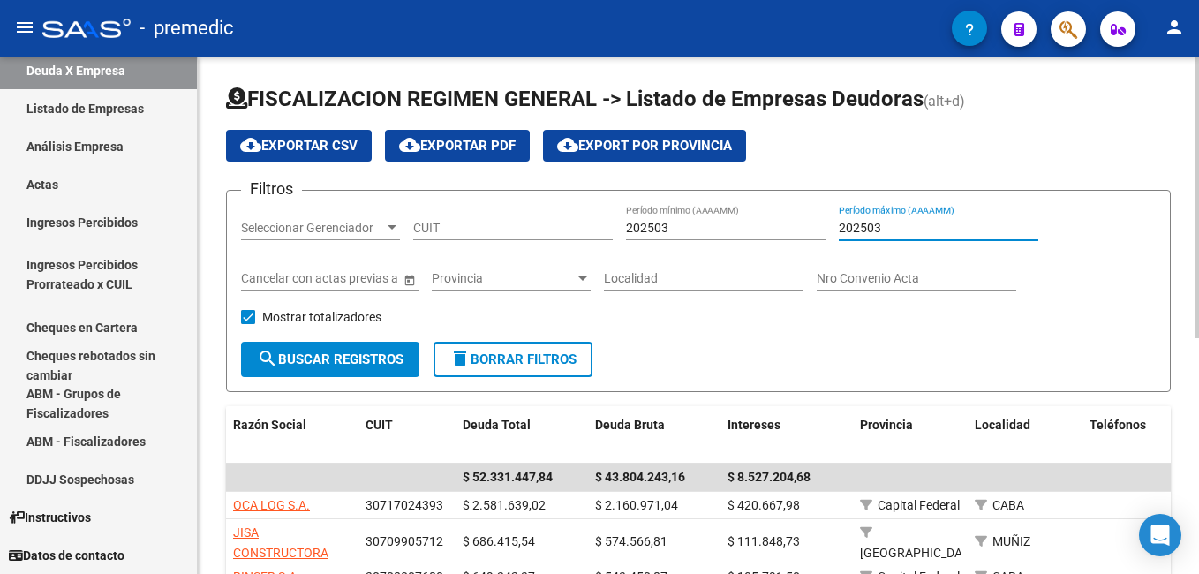
type input "202503"
click at [329, 359] on span "search Buscar Registros" at bounding box center [330, 359] width 147 height 16
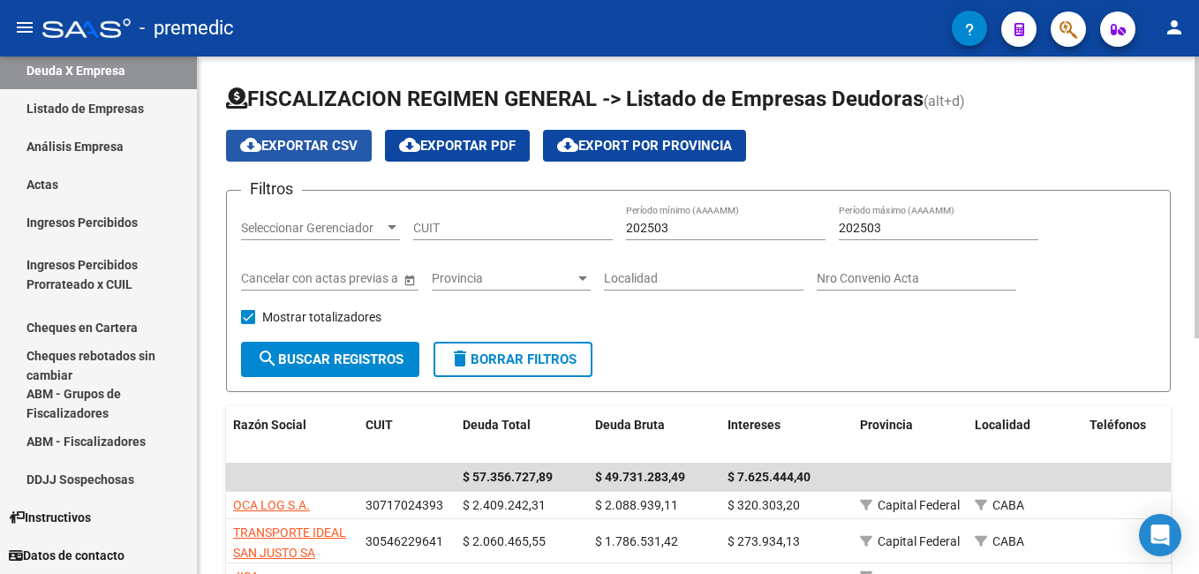
click at [302, 148] on span "cloud_download Exportar CSV" at bounding box center [298, 146] width 117 height 16
click at [479, 185] on app-list-header "FISCALIZACION REGIMEN GENERAL -> Listado de Empresas Deudoras (alt+d) cloud_dow…" at bounding box center [698, 238] width 945 height 307
click at [674, 230] on input "202503" at bounding box center [726, 228] width 200 height 15
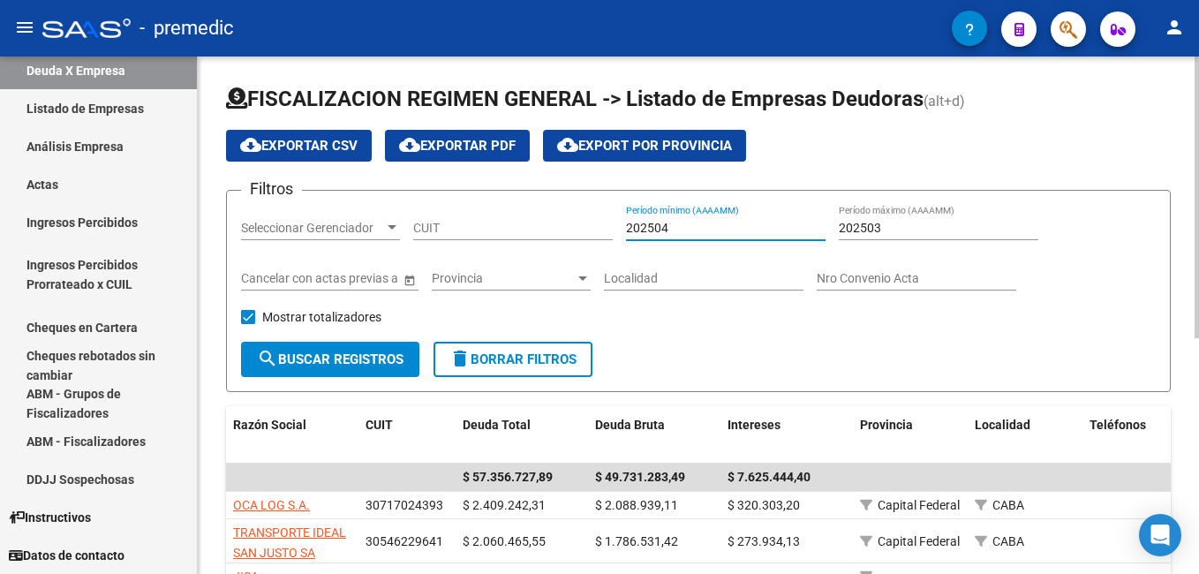
type input "202504"
click at [908, 230] on input "202503" at bounding box center [939, 228] width 200 height 15
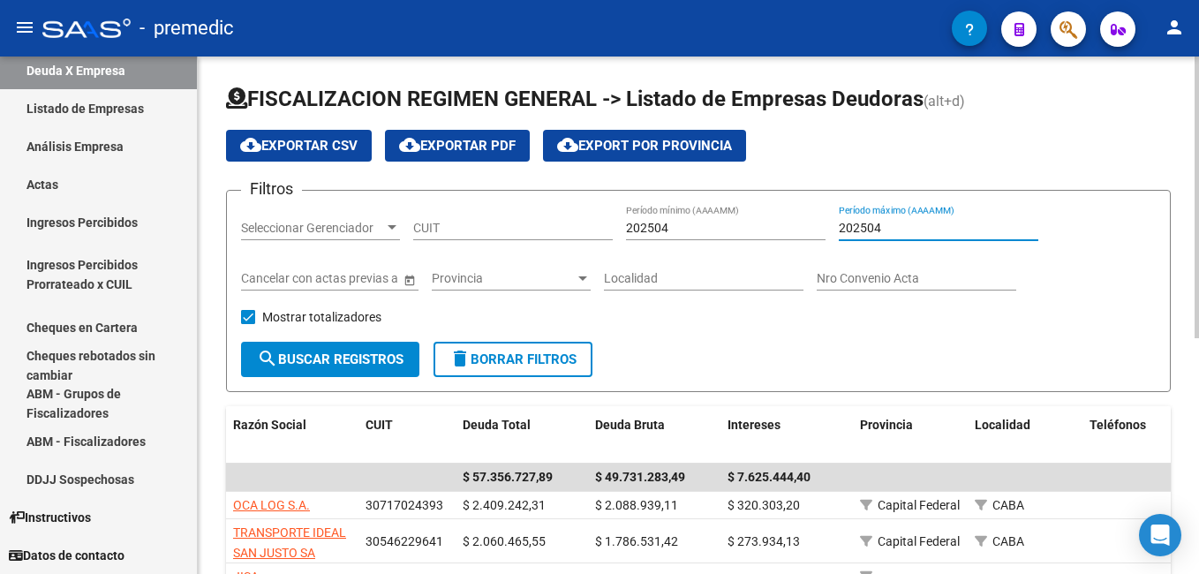
type input "202504"
click at [368, 361] on span "search Buscar Registros" at bounding box center [330, 359] width 147 height 16
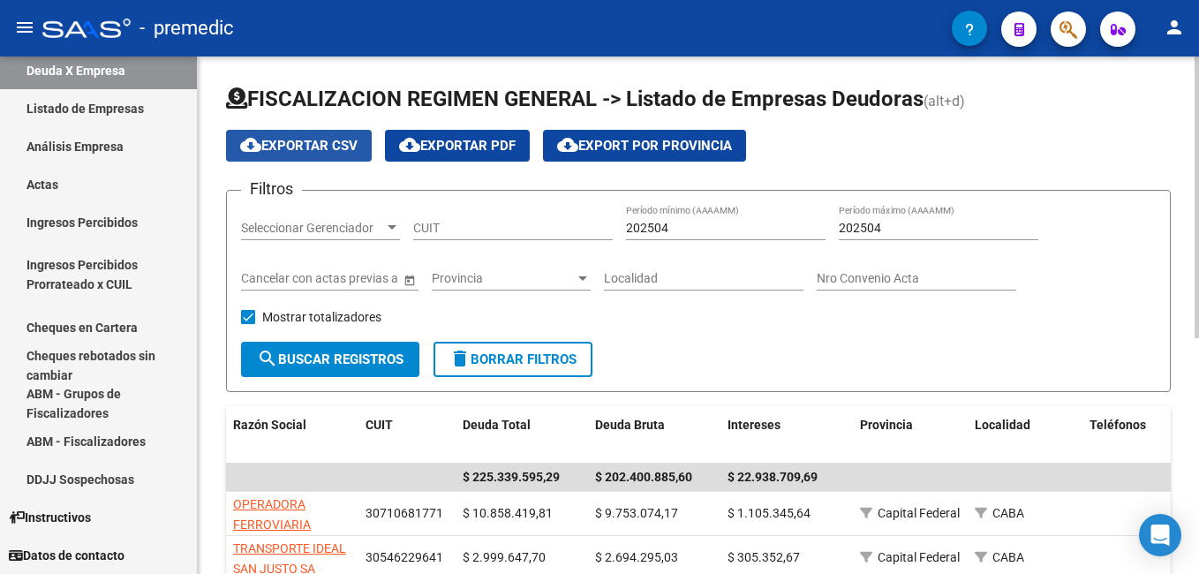
click at [318, 148] on span "cloud_download Exportar CSV" at bounding box center [298, 146] width 117 height 16
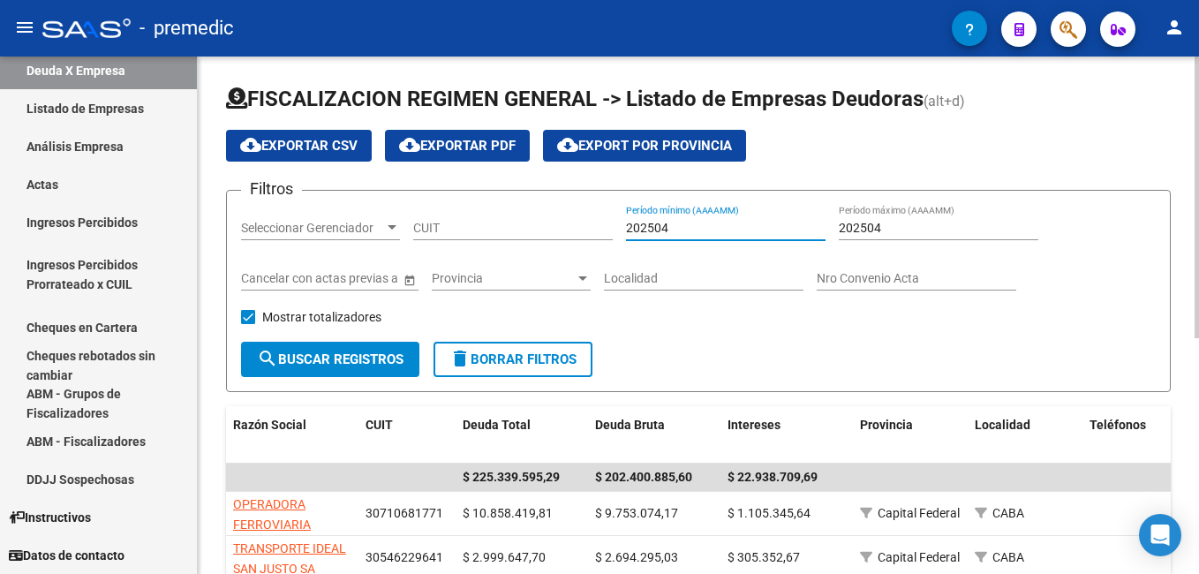
click at [682, 228] on input "202504" at bounding box center [726, 228] width 200 height 15
type input "202505"
click at [918, 226] on input "202504" at bounding box center [939, 228] width 200 height 15
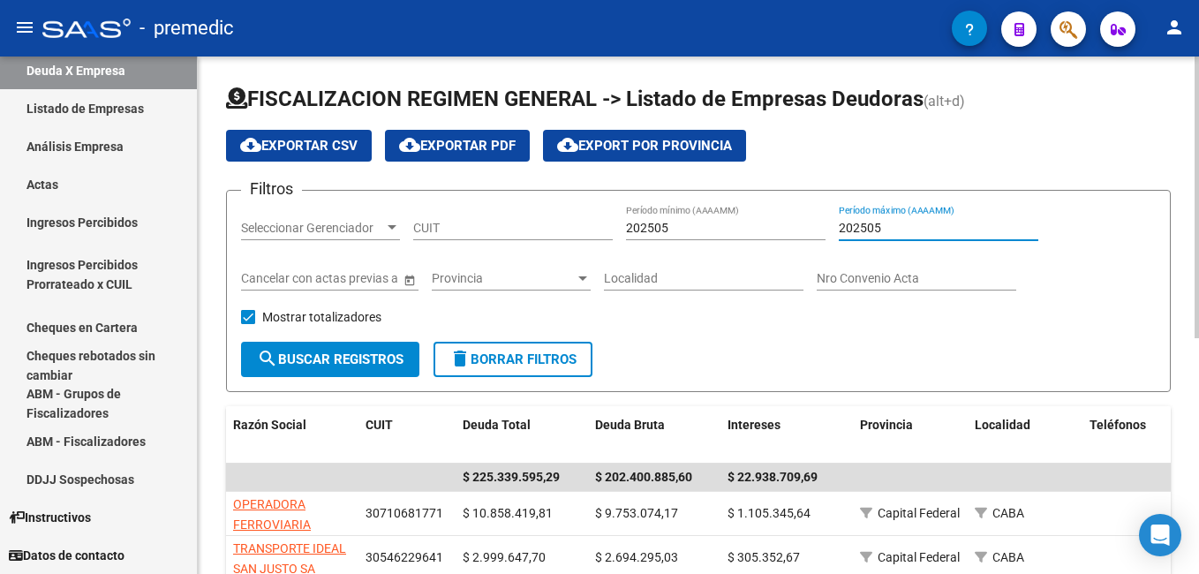
type input "202505"
click at [341, 358] on span "search Buscar Registros" at bounding box center [330, 359] width 147 height 16
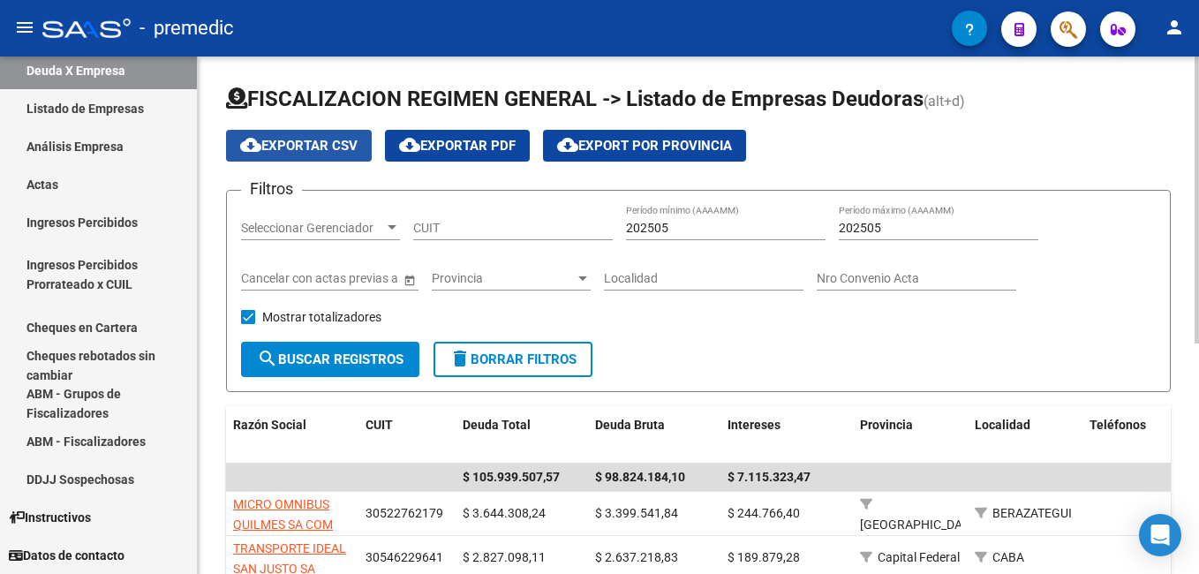
click at [285, 139] on span "cloud_download Exportar CSV" at bounding box center [298, 146] width 117 height 16
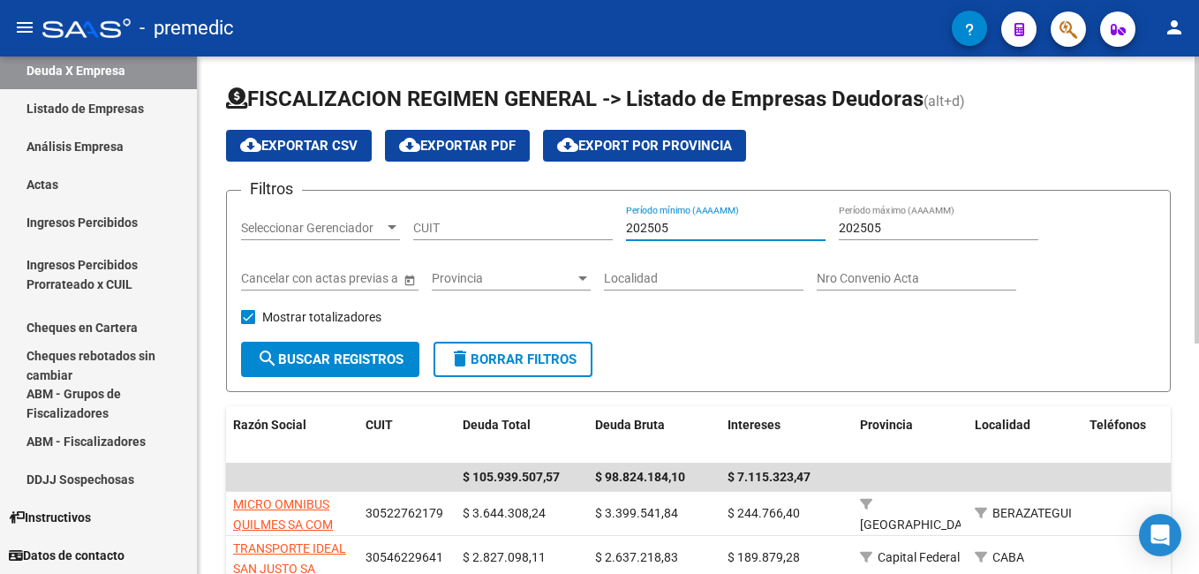
click at [688, 225] on input "202505" at bounding box center [726, 228] width 200 height 15
type input "202506"
click at [897, 221] on input "202505" at bounding box center [939, 228] width 200 height 15
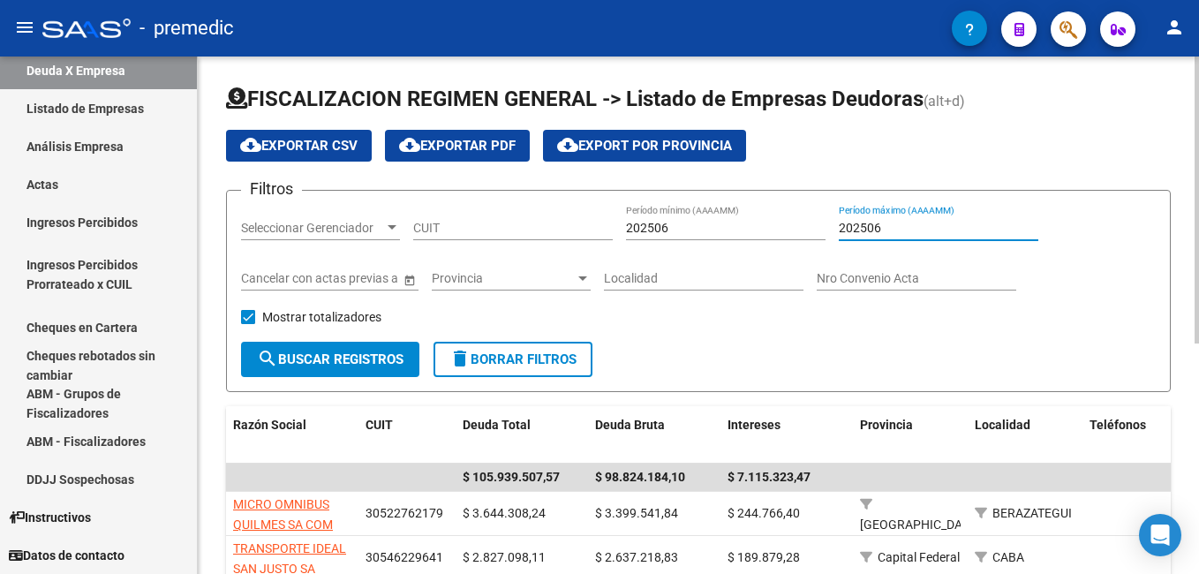
type input "202506"
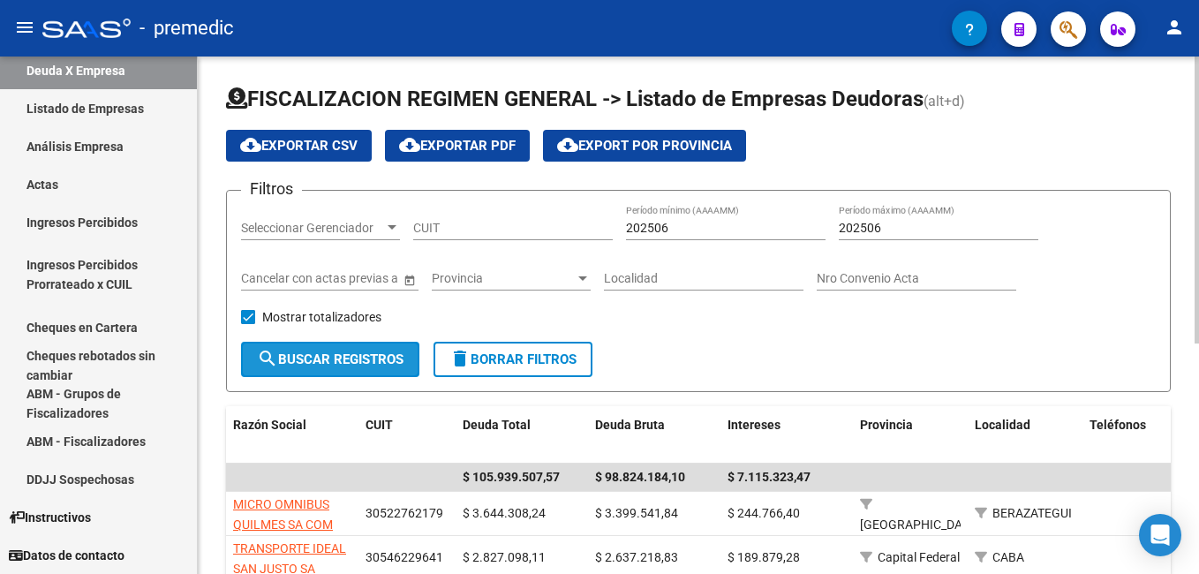
click at [352, 359] on span "search Buscar Registros" at bounding box center [330, 359] width 147 height 16
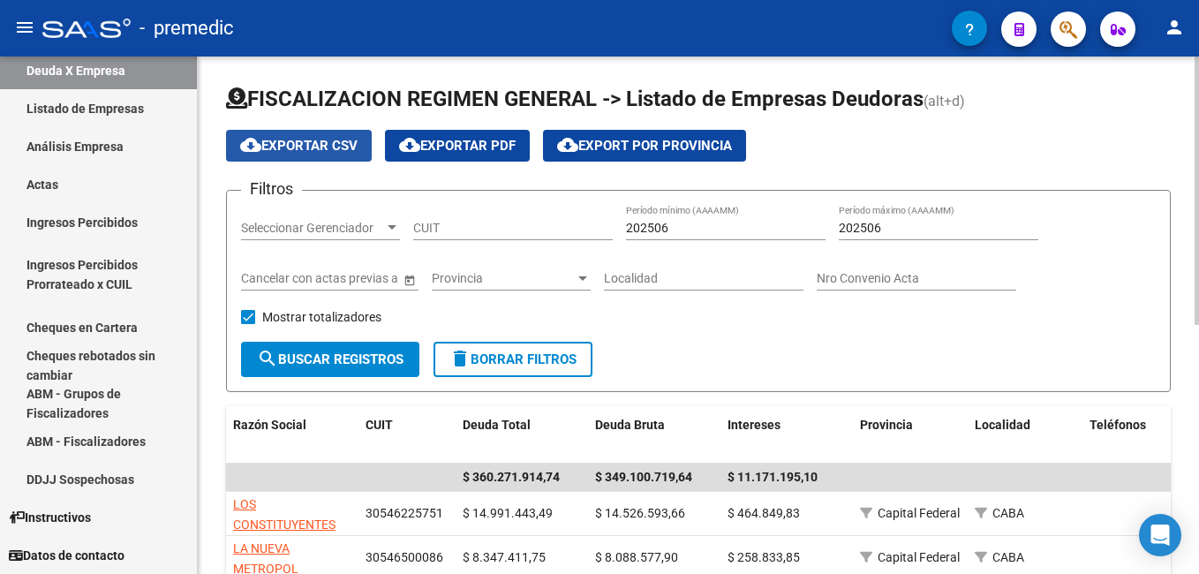
click at [306, 142] on span "cloud_download Exportar CSV" at bounding box center [298, 146] width 117 height 16
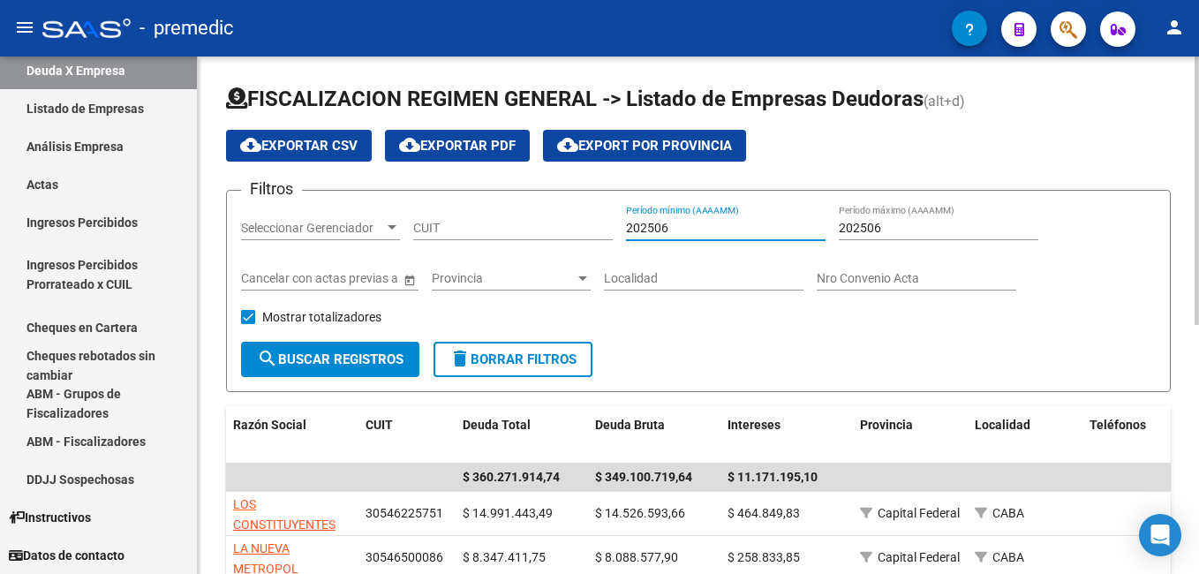
click at [684, 232] on input "202506" at bounding box center [726, 228] width 200 height 15
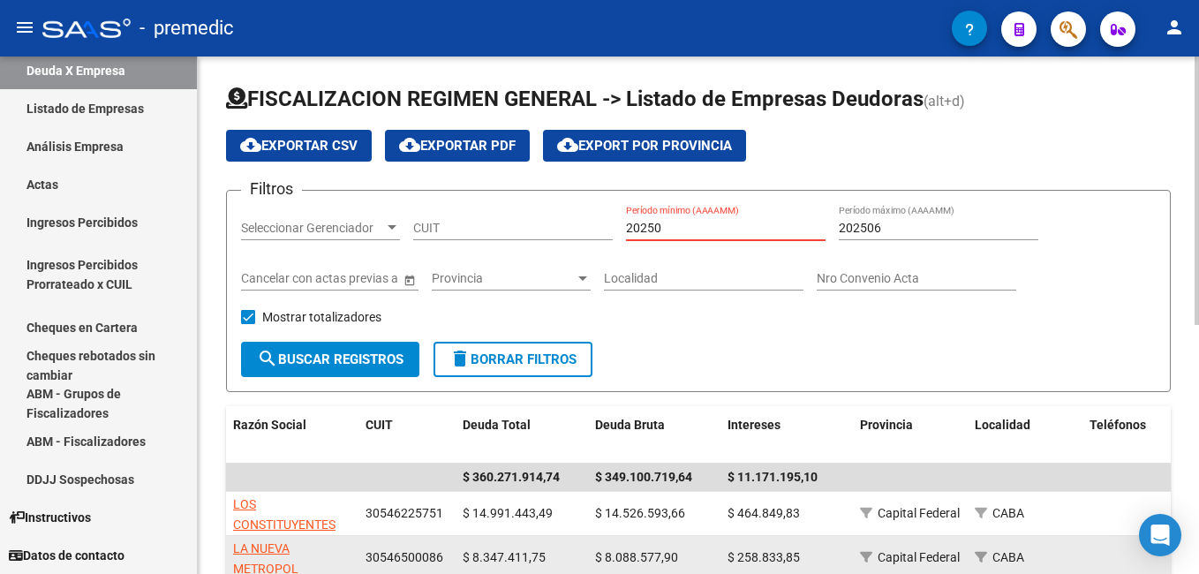
type input "20250"
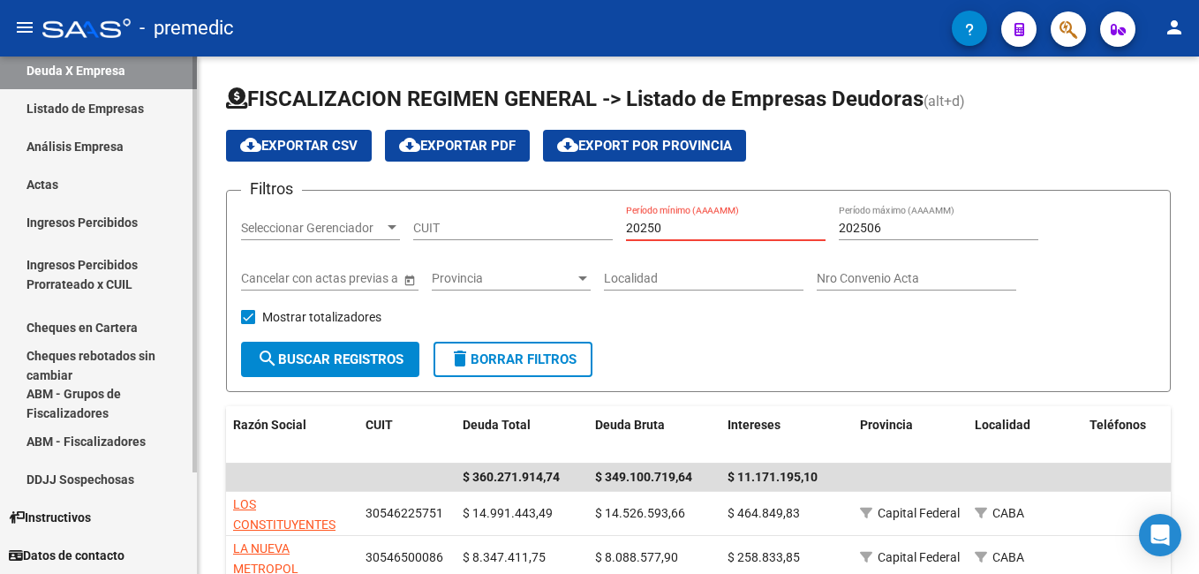
click at [67, 141] on link "Análisis Empresa" at bounding box center [98, 146] width 197 height 38
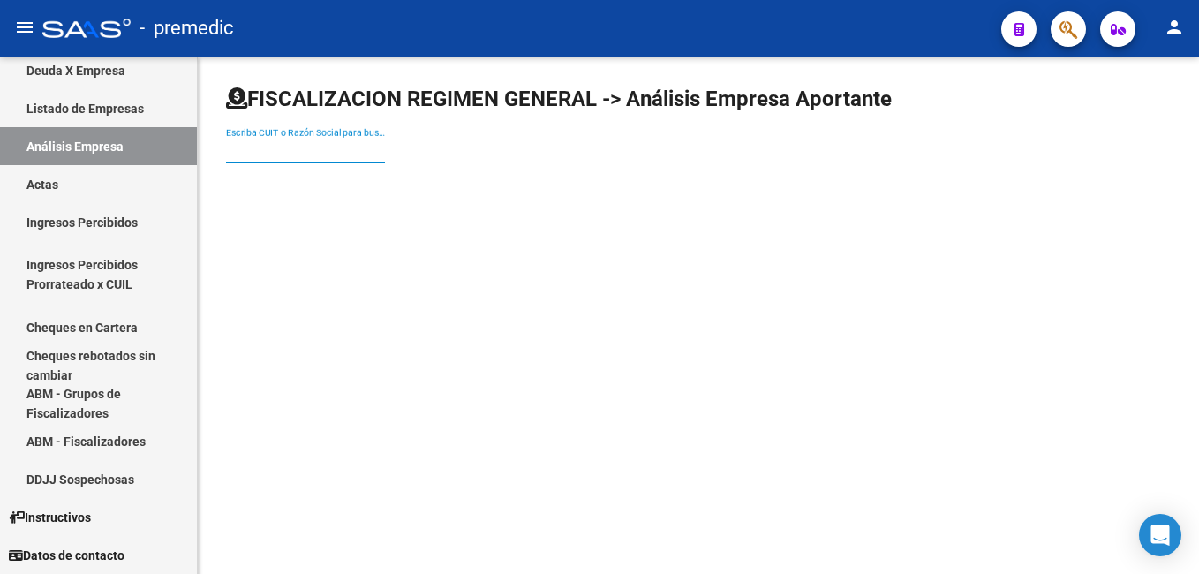
click at [257, 150] on input "Escriba CUIT o Razón Social para buscar" at bounding box center [305, 150] width 159 height 15
paste input "30717024393"
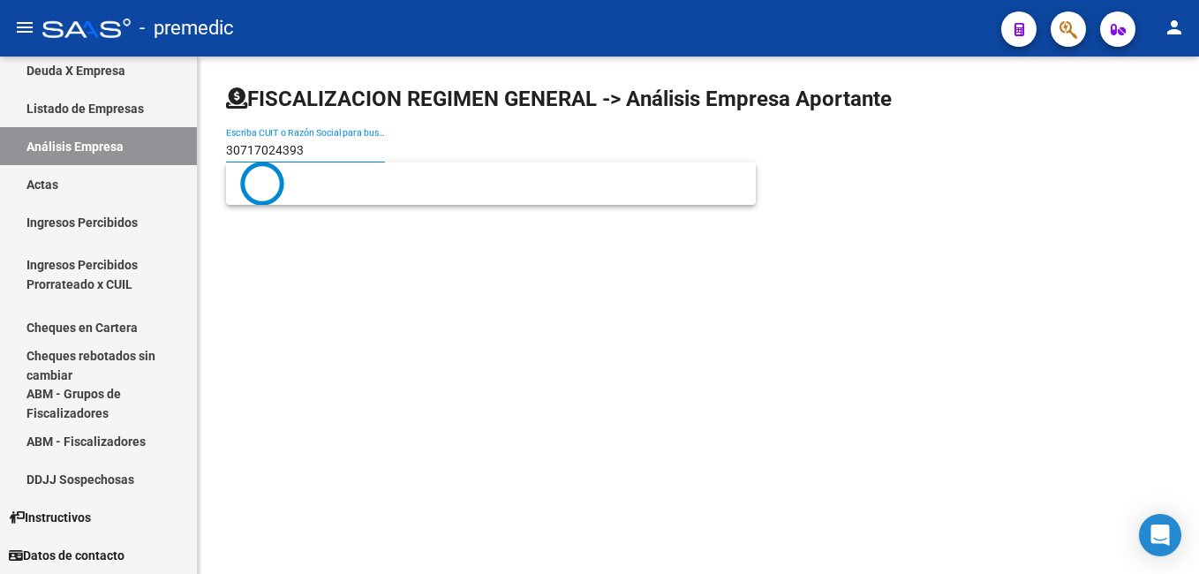
type input "30717024393"
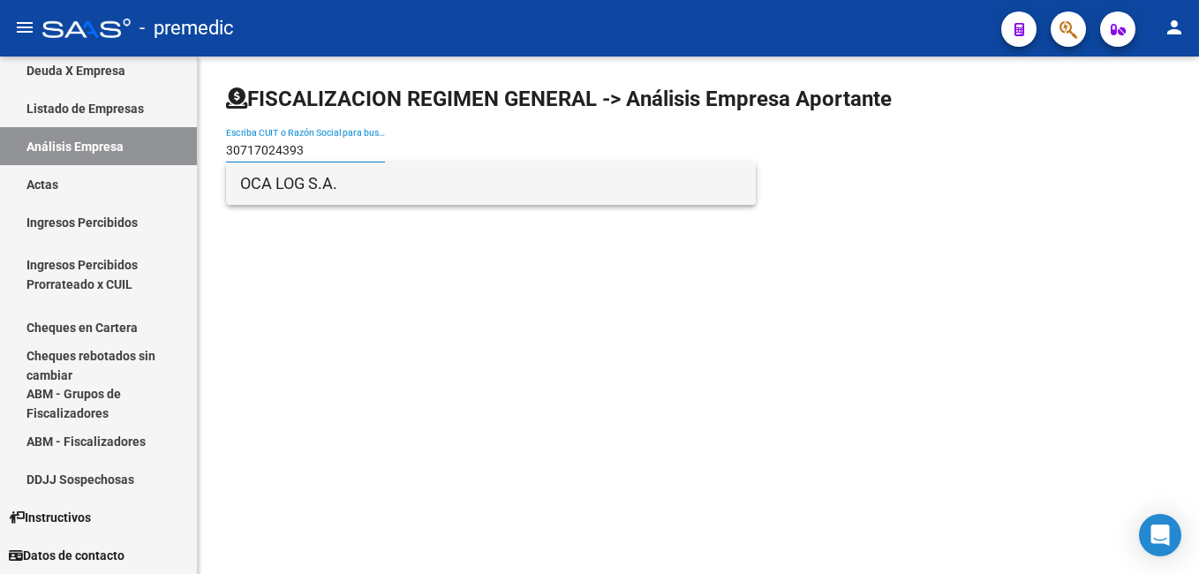
click at [275, 188] on span "OCA LOG S.A." at bounding box center [490, 183] width 501 height 42
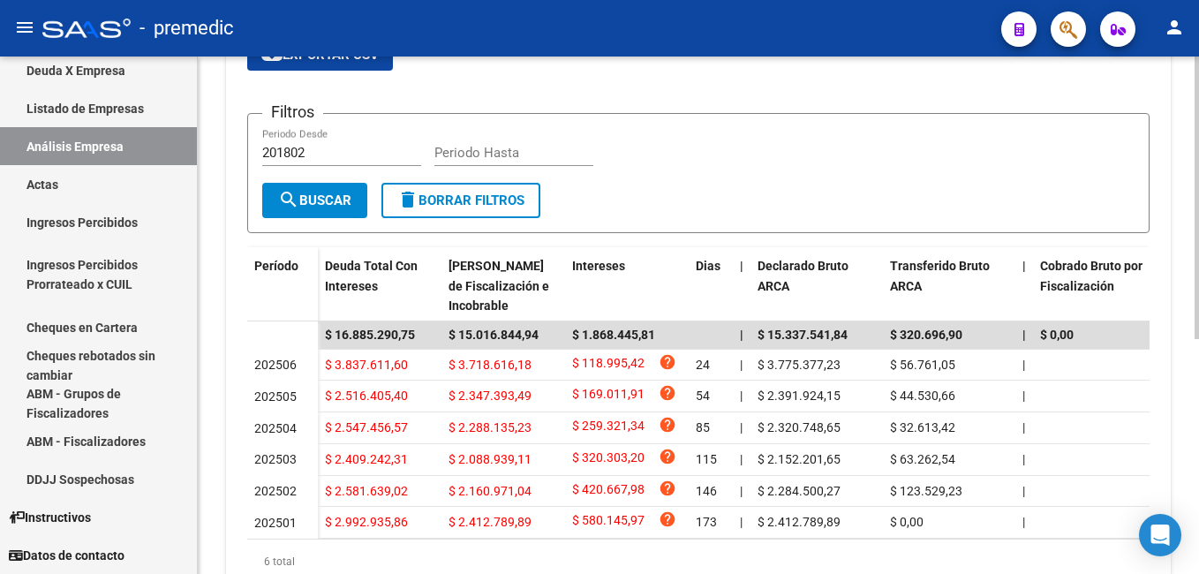
scroll to position [353, 0]
